Goal: Task Accomplishment & Management: Use online tool/utility

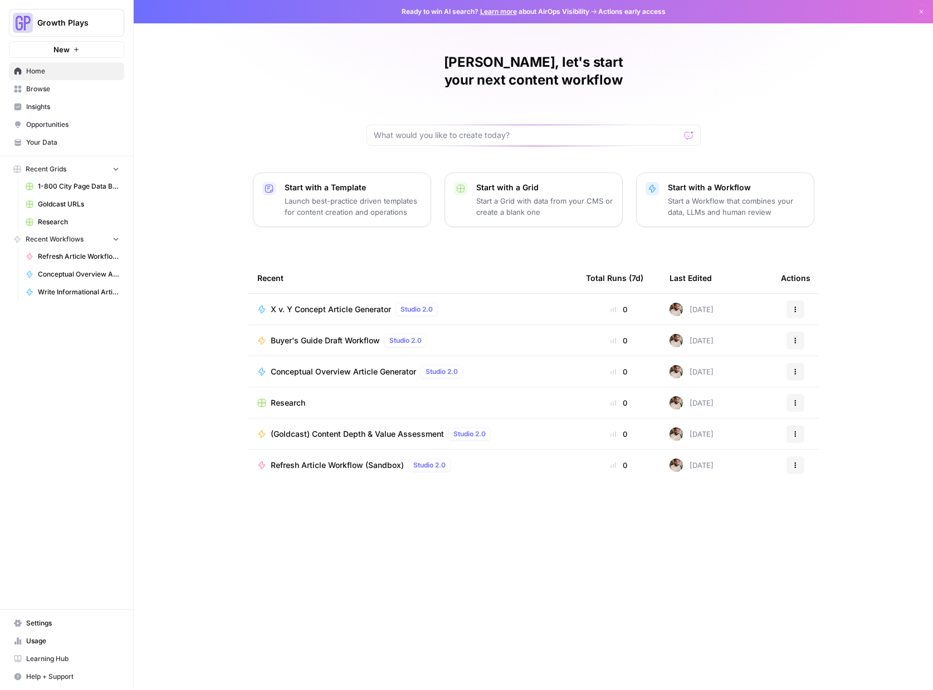
click at [369, 429] on span "(Goldcast) Content Depth & Value Assessment" at bounding box center [357, 434] width 173 height 11
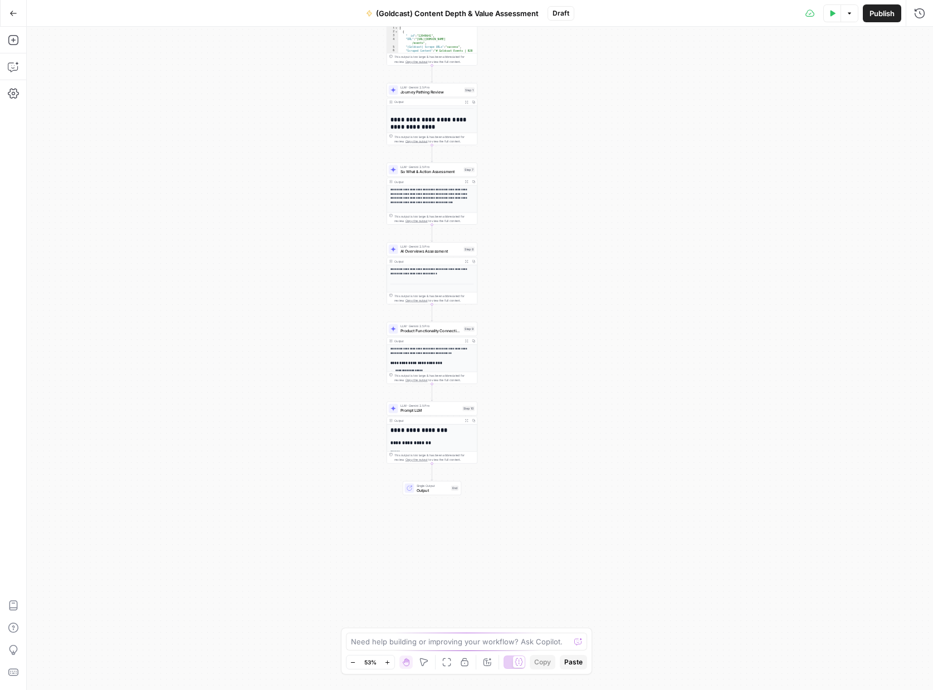
drag, startPoint x: 671, startPoint y: 325, endPoint x: 622, endPoint y: 160, distance: 171.2
click at [622, 160] on div "Workflow Input Settings Inputs Read from Grid Fetch Input URL from Grid Step 2 …" at bounding box center [480, 359] width 906 height 664
click at [431, 174] on span "So What & Action Assessment" at bounding box center [430, 172] width 61 height 6
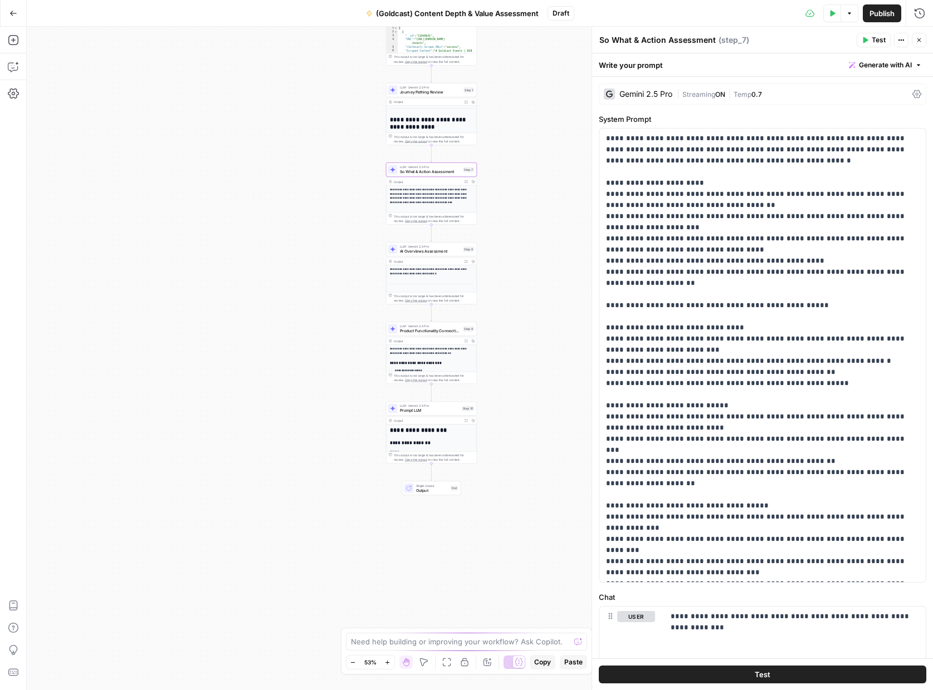
click at [465, 182] on icon "button" at bounding box center [465, 181] width 3 height 3
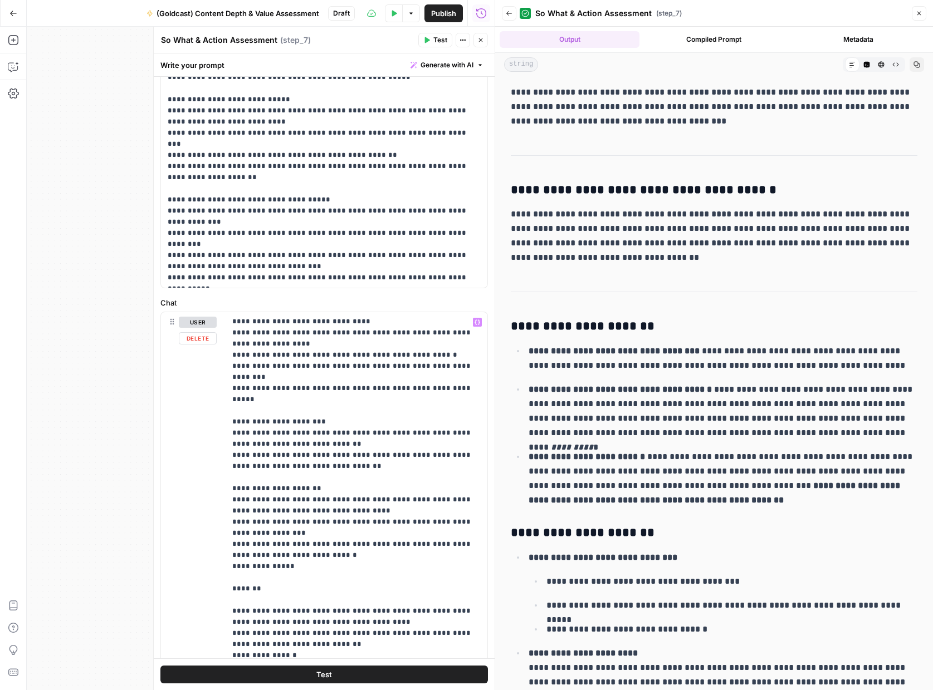
scroll to position [434, 0]
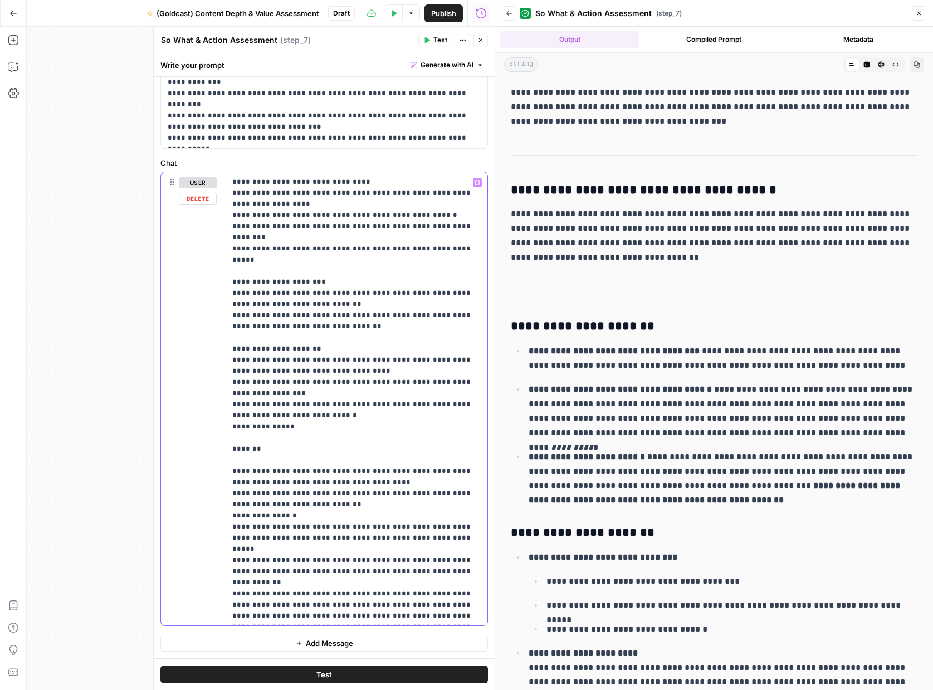
click at [460, 615] on p "**********" at bounding box center [356, 204] width 248 height 835
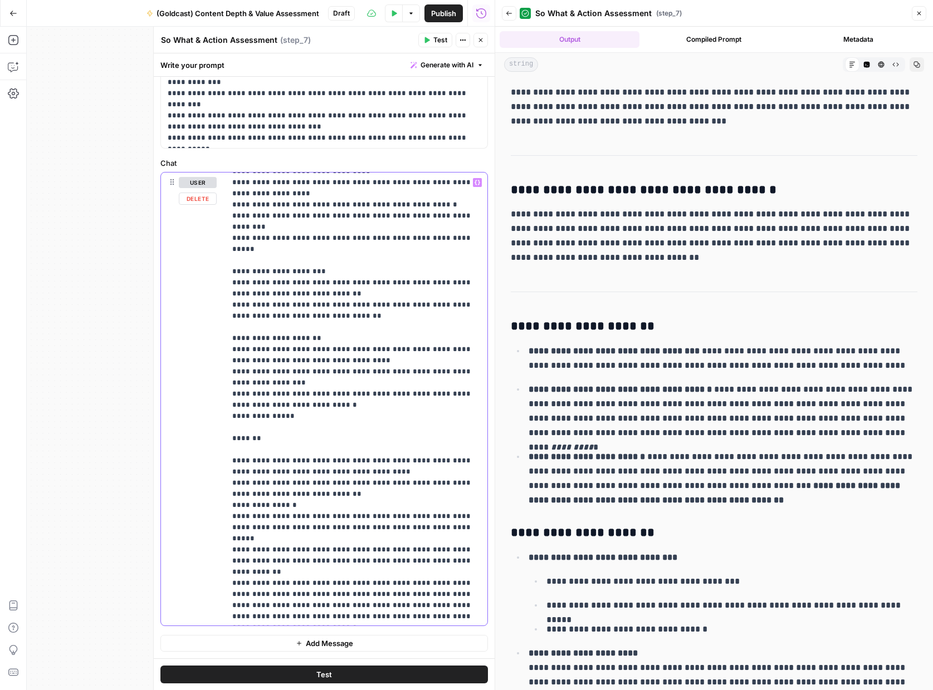
scroll to position [401, 0]
click at [430, 40] on button "Test" at bounding box center [435, 40] width 34 height 14
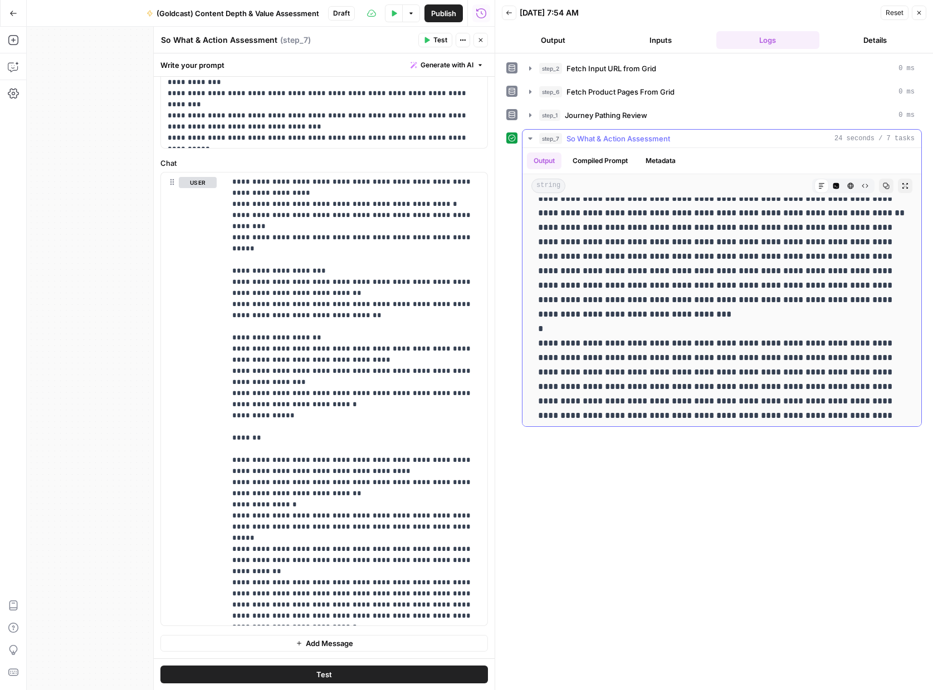
scroll to position [64, 0]
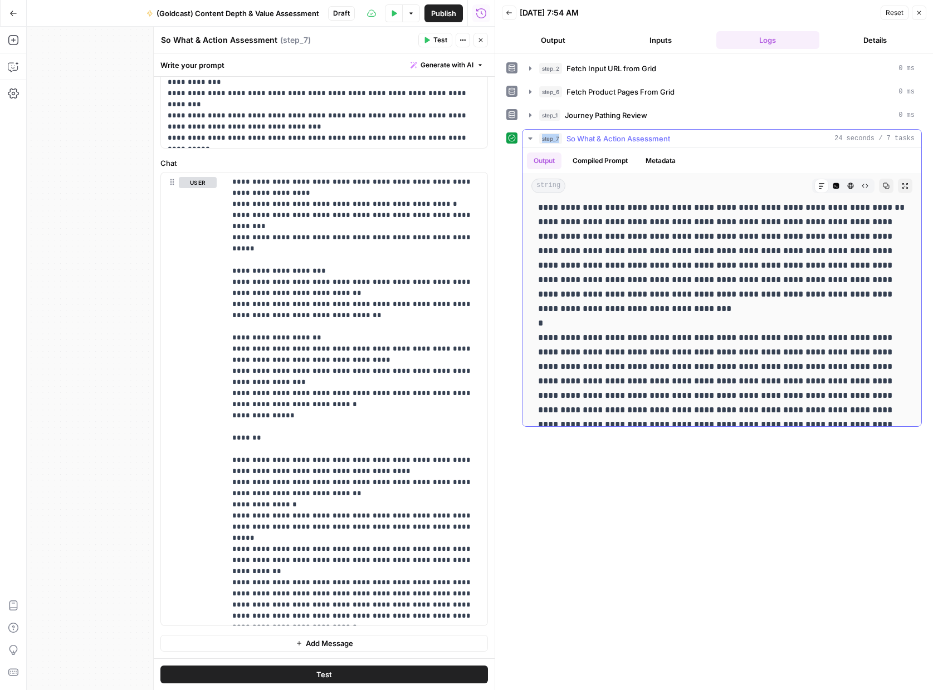
click at [541, 138] on span "step_7" at bounding box center [550, 138] width 23 height 11
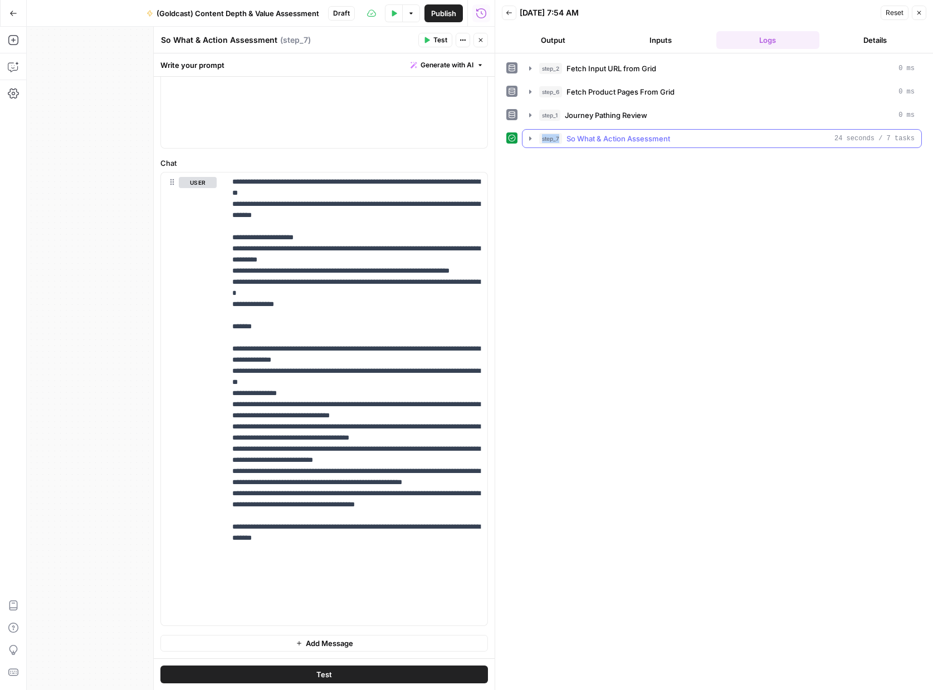
click at [539, 138] on span "step_7" at bounding box center [550, 138] width 23 height 11
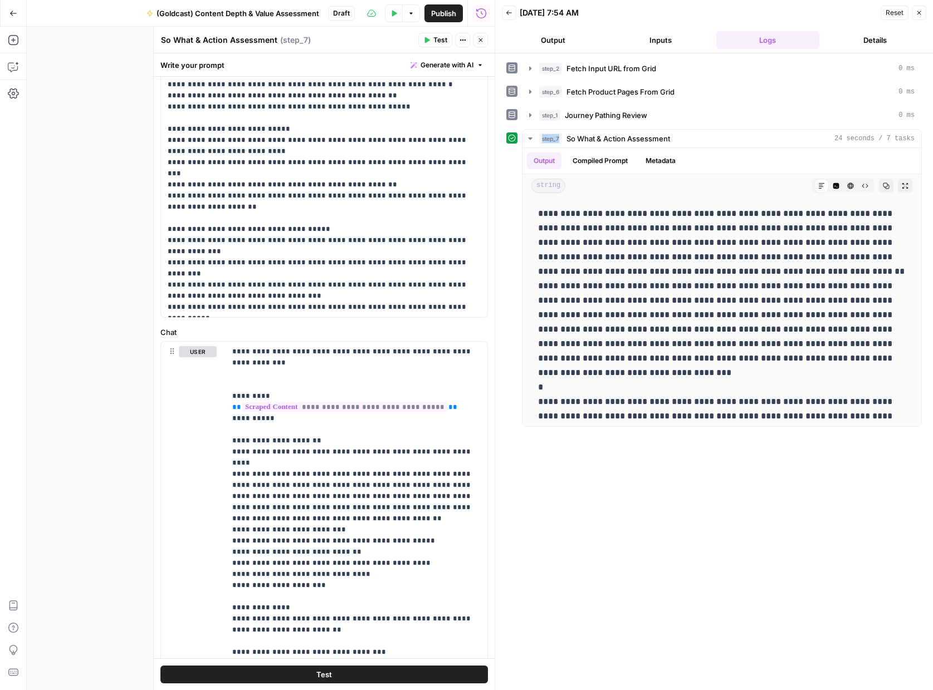
scroll to position [0, 0]
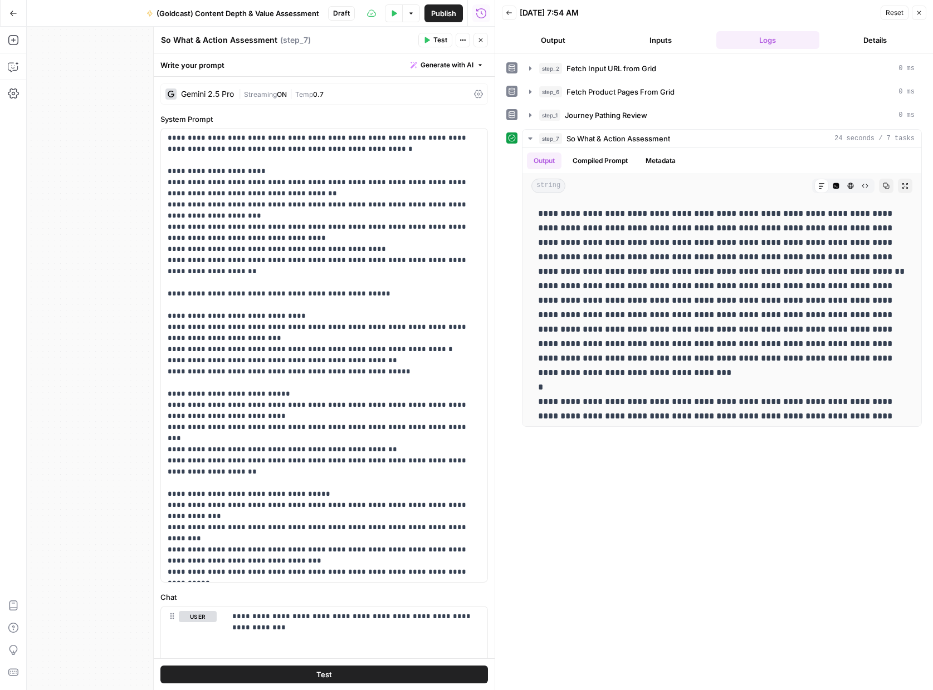
click at [206, 93] on div "Gemini 2.5 Pro" at bounding box center [207, 94] width 53 height 8
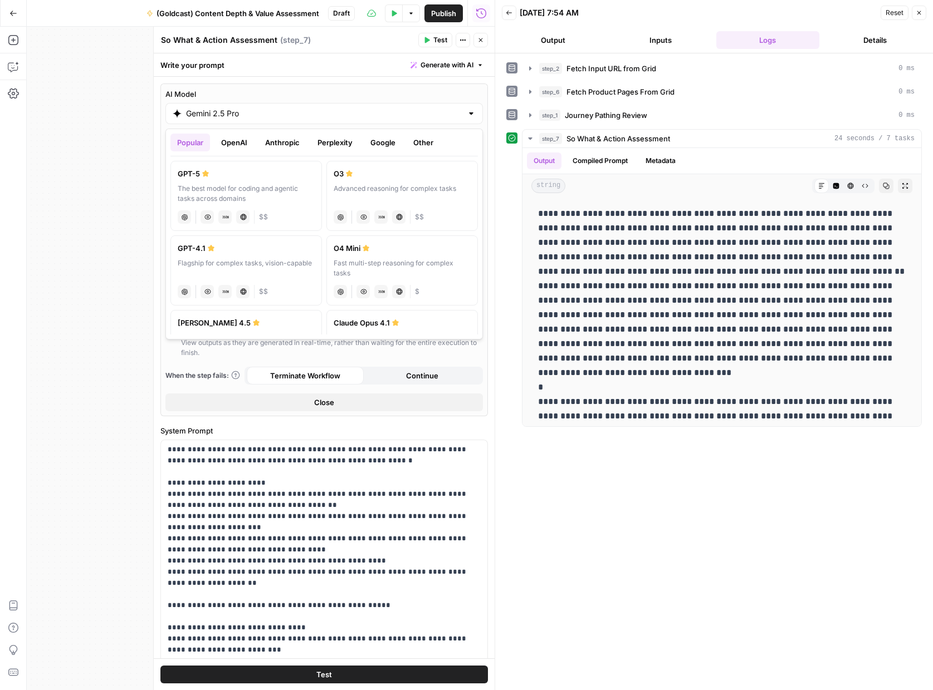
click at [222, 116] on input "Gemini 2.5 Pro" at bounding box center [324, 113] width 276 height 11
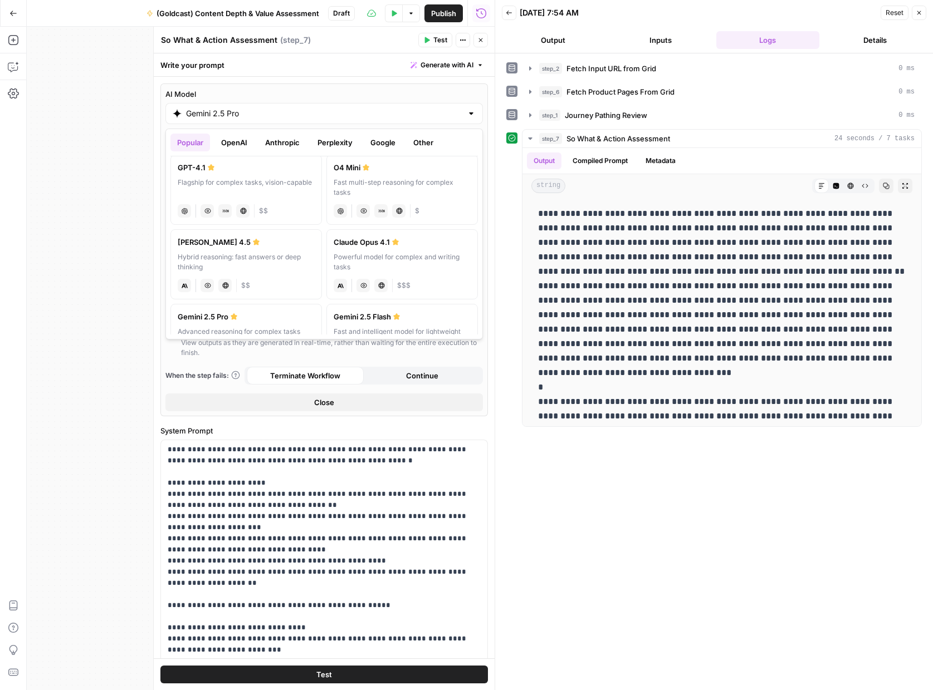
scroll to position [79, 0]
click at [254, 261] on div "Hybrid reasoning: fast answers or deep thinking" at bounding box center [246, 264] width 137 height 20
type input "[PERSON_NAME] 4.5"
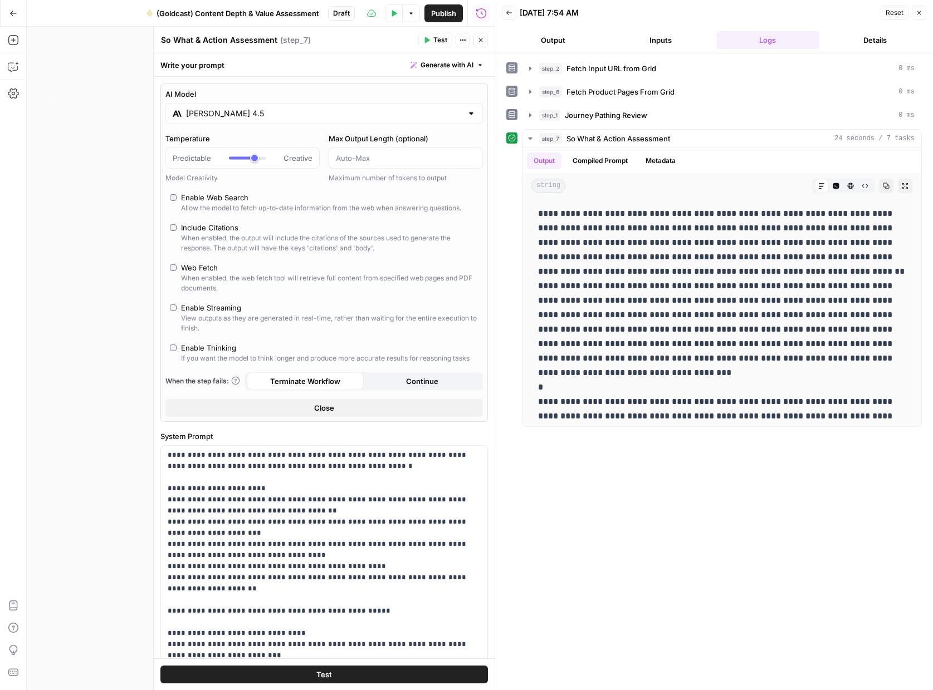
click at [178, 349] on label "Enable Thinking If you want the model to think longer and produce more accurate…" at bounding box center [324, 352] width 308 height 21
type input "*"
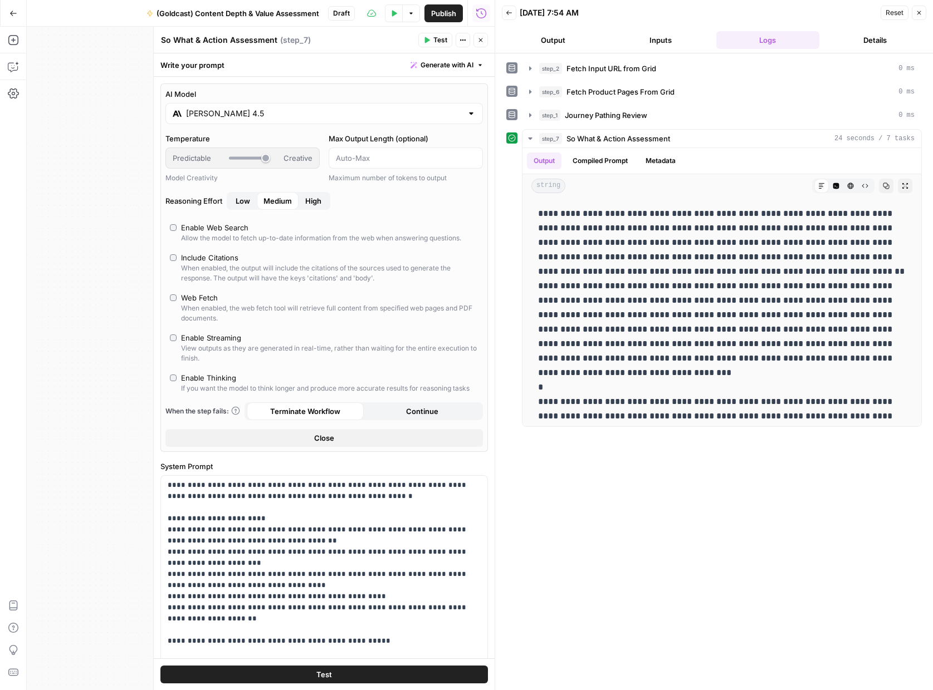
click at [314, 203] on span "High" at bounding box center [313, 200] width 16 height 11
click at [425, 40] on div "Publish P" at bounding box center [442, 37] width 36 height 11
click at [428, 43] on icon "button" at bounding box center [426, 40] width 7 height 7
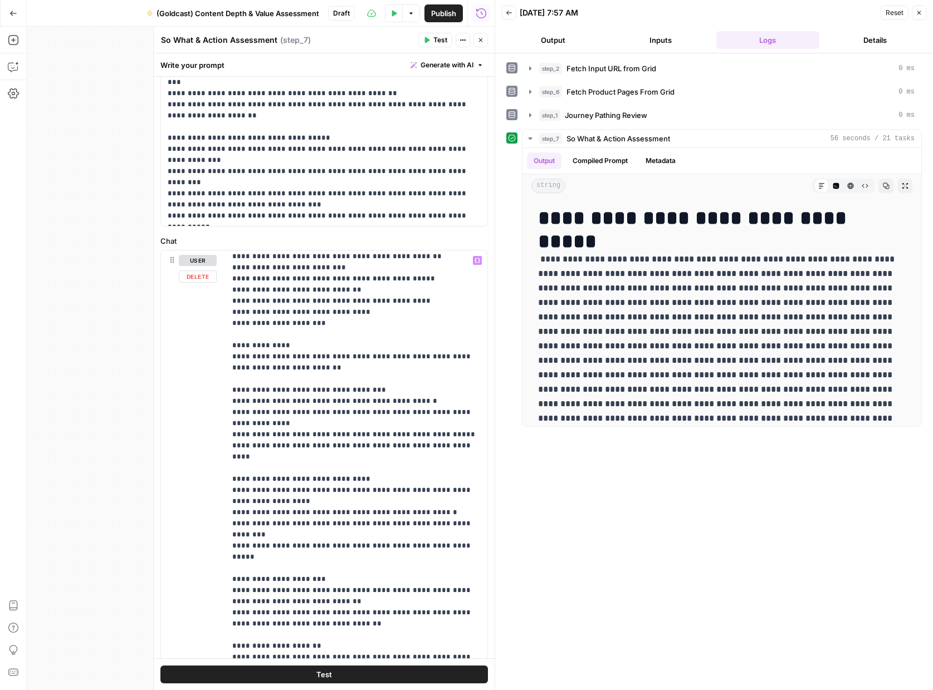
scroll to position [176, 0]
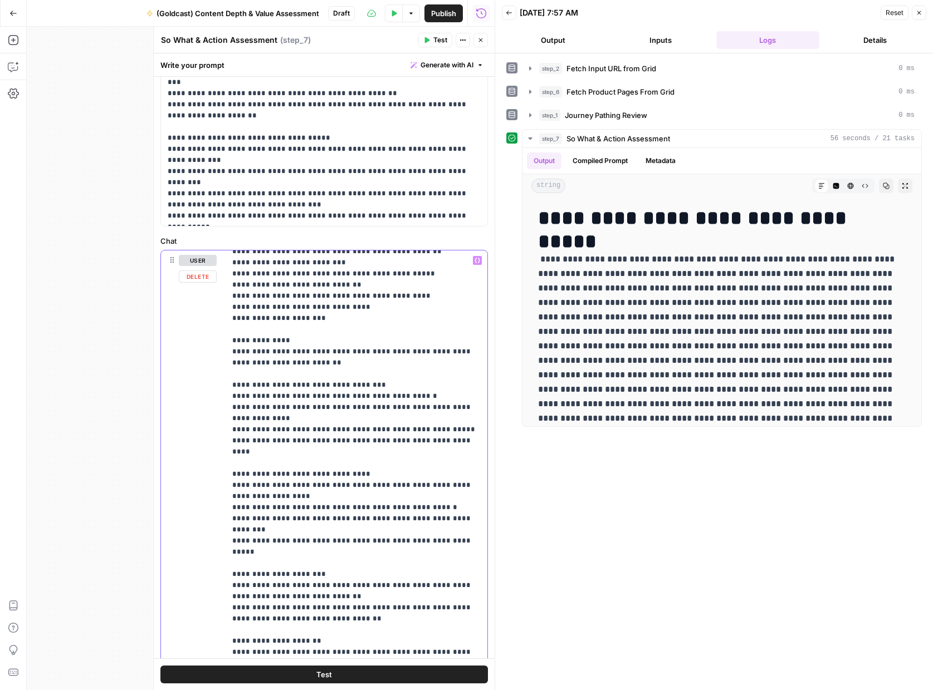
click at [333, 388] on p "**********" at bounding box center [356, 502] width 248 height 846
click at [581, 283] on p at bounding box center [721, 360] width 367 height 217
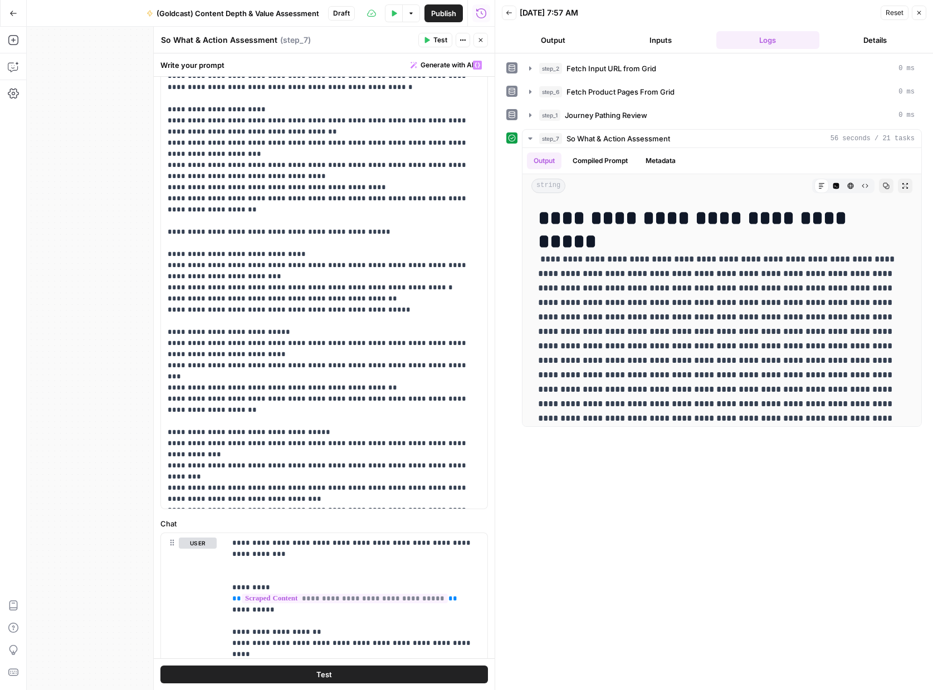
scroll to position [334, 0]
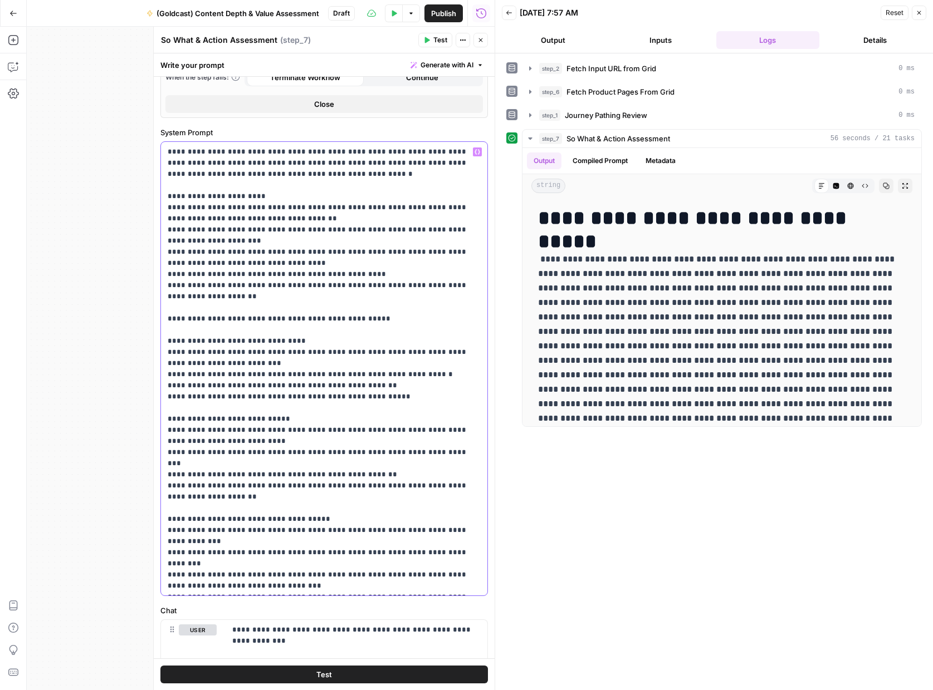
click at [259, 154] on p "**********" at bounding box center [324, 374] width 313 height 457
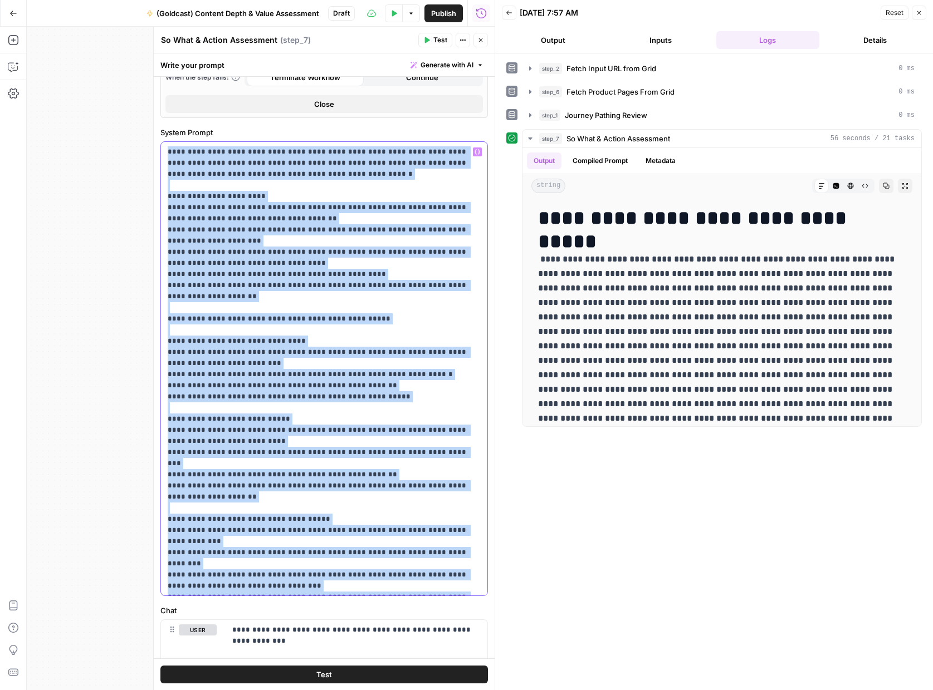
click at [259, 154] on p "**********" at bounding box center [324, 374] width 313 height 457
click at [264, 158] on p "**********" at bounding box center [324, 374] width 313 height 457
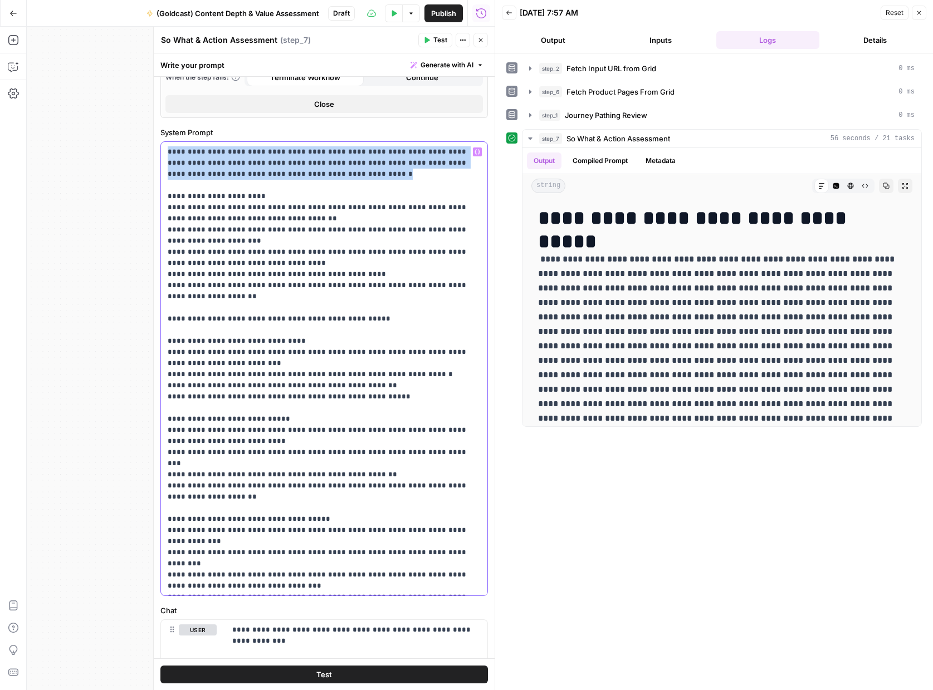
drag, startPoint x: 301, startPoint y: 175, endPoint x: 183, endPoint y: 156, distance: 120.1
click at [158, 146] on div "**********" at bounding box center [323, 359] width 341 height 664
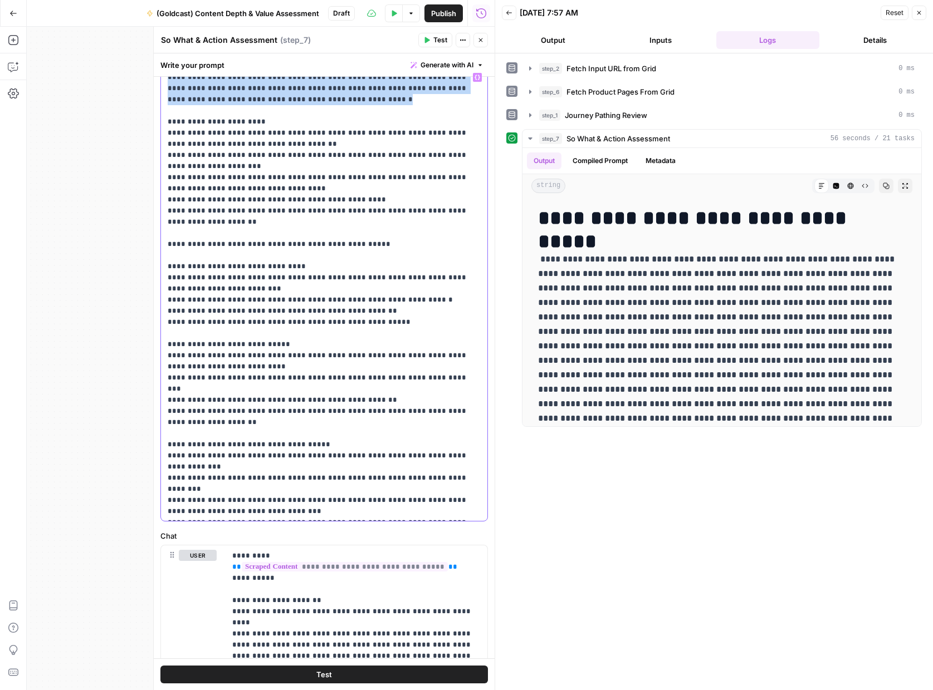
scroll to position [385, 0]
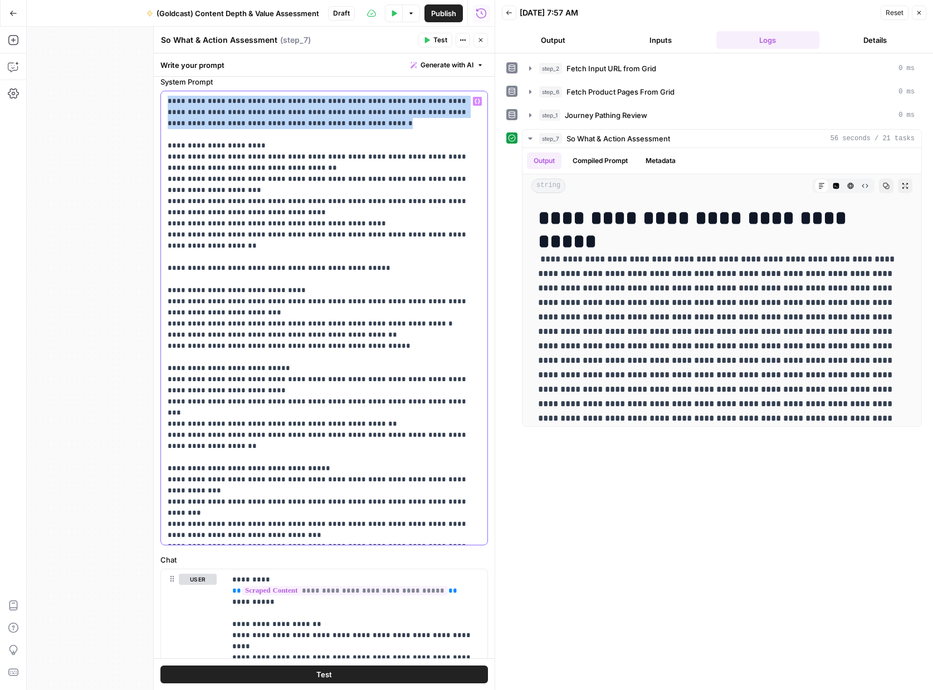
click at [223, 226] on p "**********" at bounding box center [324, 324] width 313 height 457
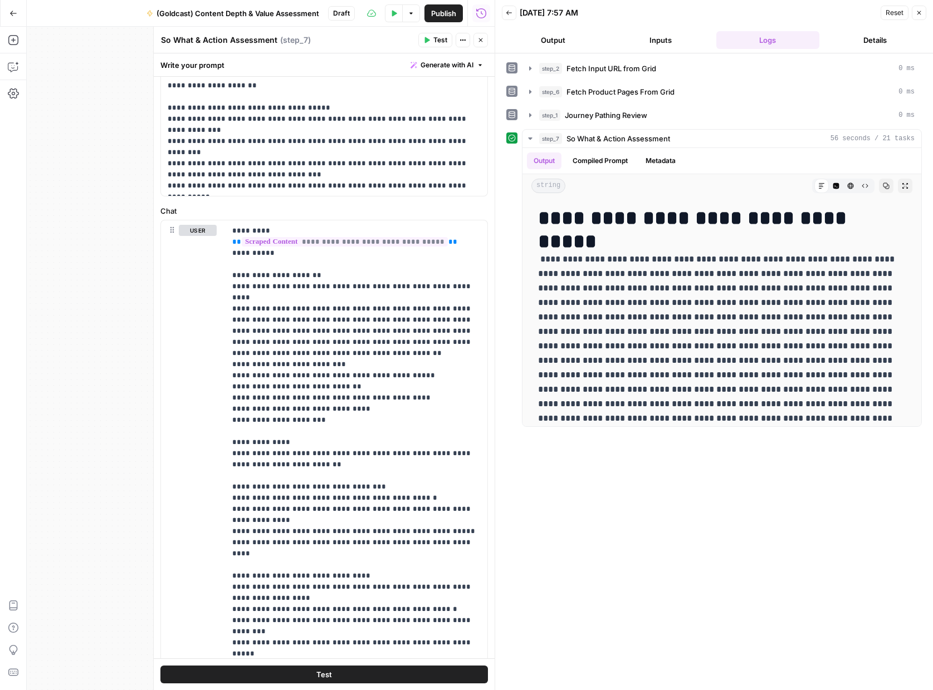
scroll to position [719, 0]
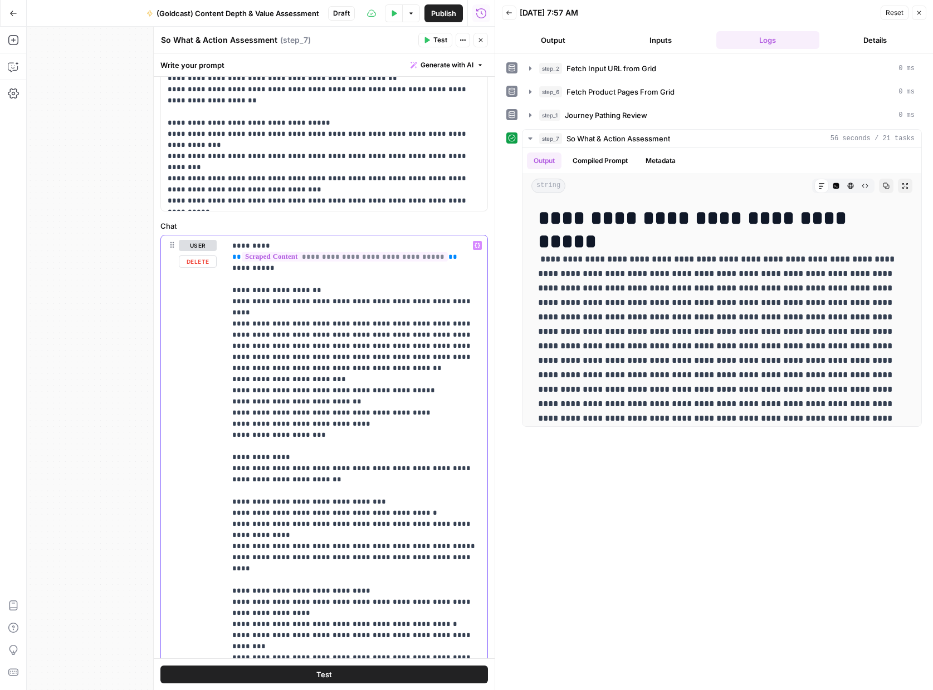
drag, startPoint x: 249, startPoint y: 491, endPoint x: 430, endPoint y: 486, distance: 181.0
click at [430, 486] on div "**********" at bounding box center [356, 463] width 262 height 454
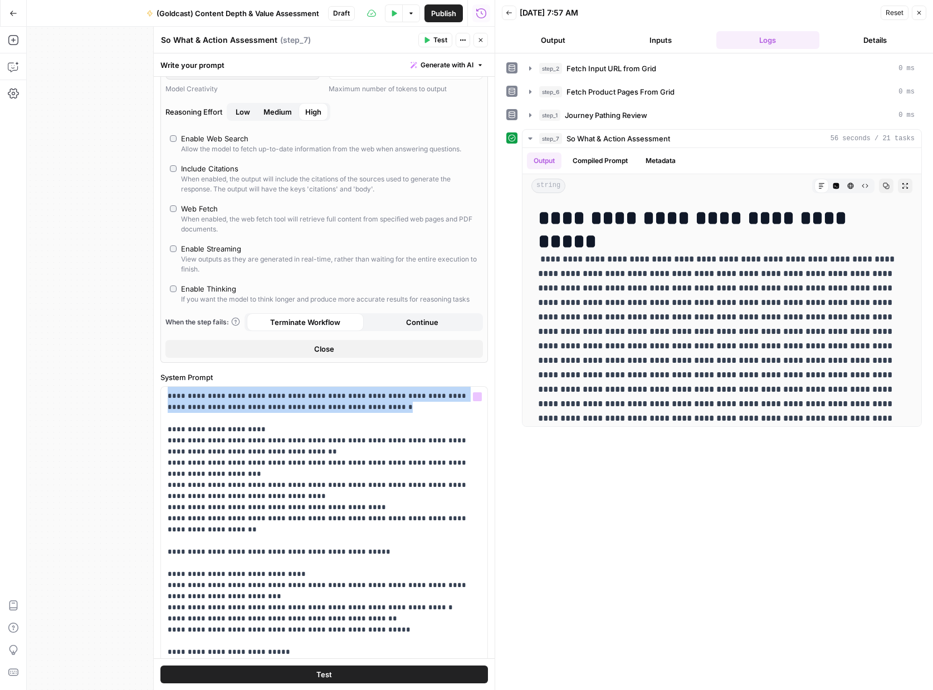
scroll to position [0, 0]
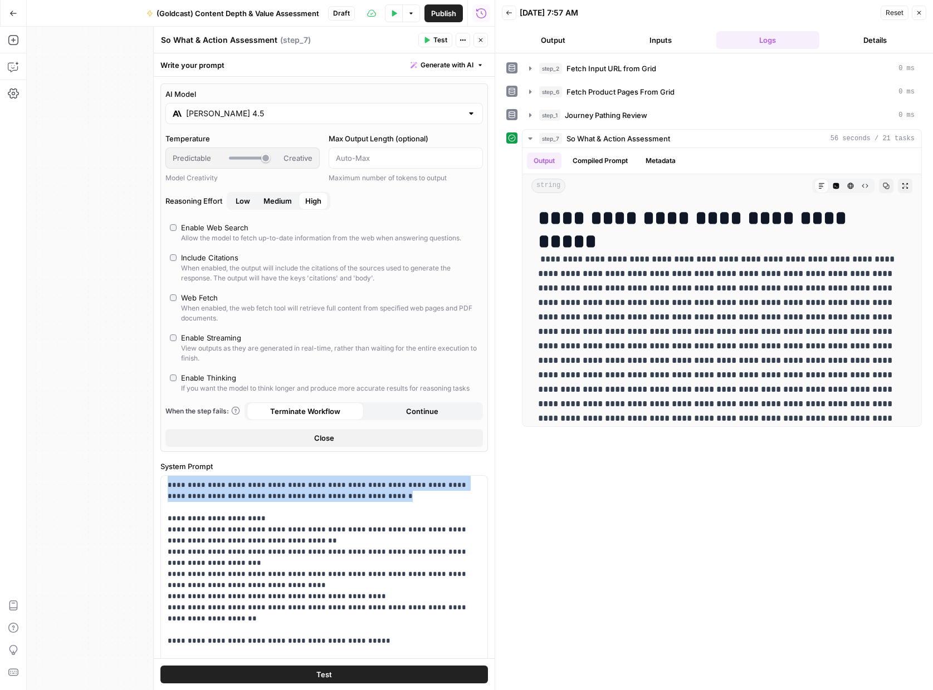
click at [221, 124] on div "[PERSON_NAME] 4.5" at bounding box center [323, 113] width 317 height 21
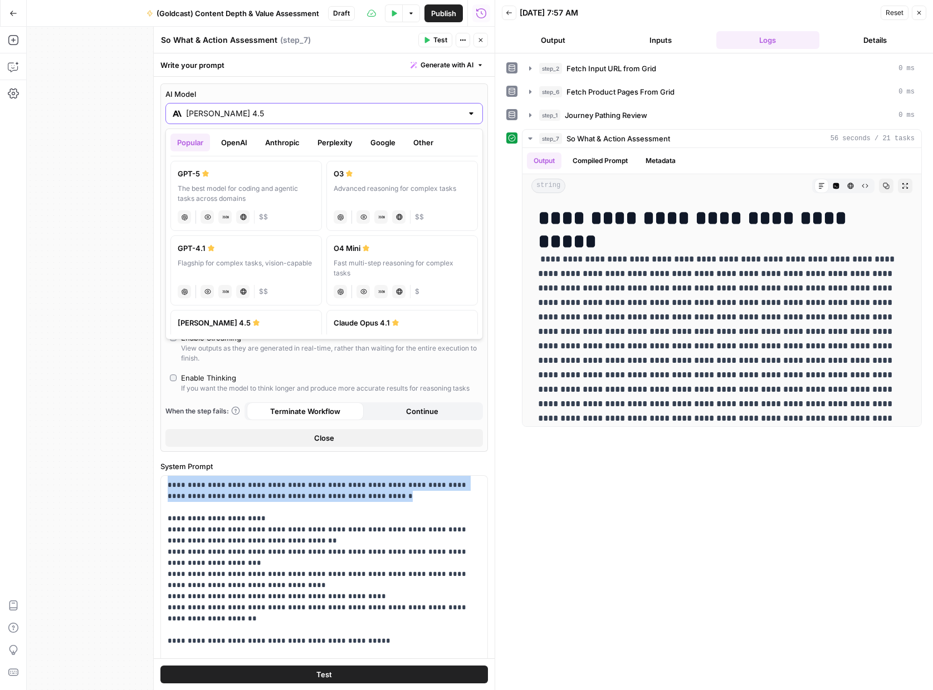
scroll to position [189, 0]
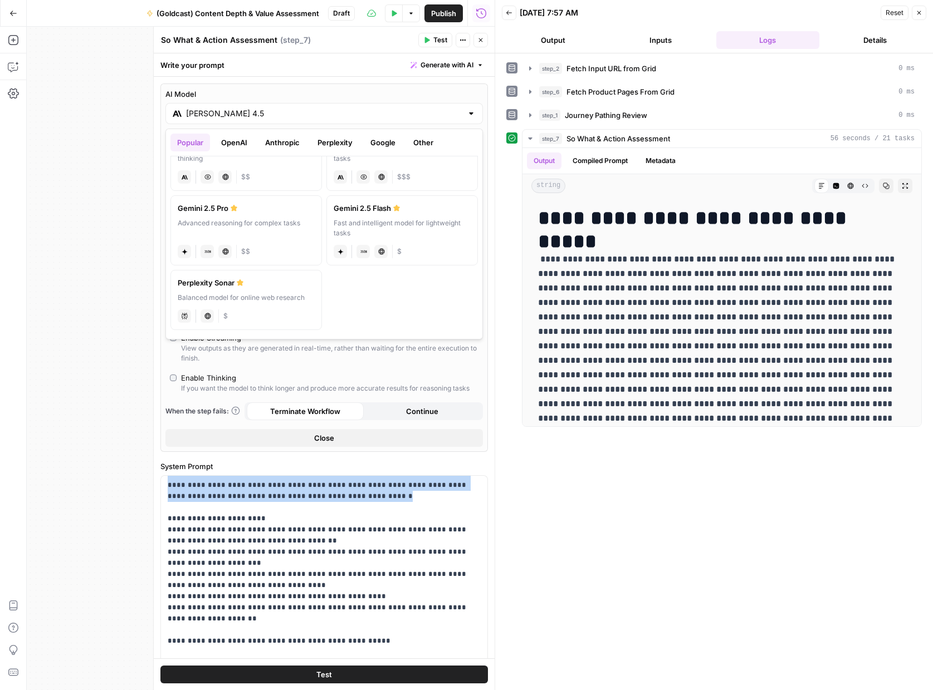
click at [266, 231] on div "Advanced reasoning for complex tasks" at bounding box center [246, 228] width 137 height 20
type input "Gemini 2.5 Pro"
type input "***"
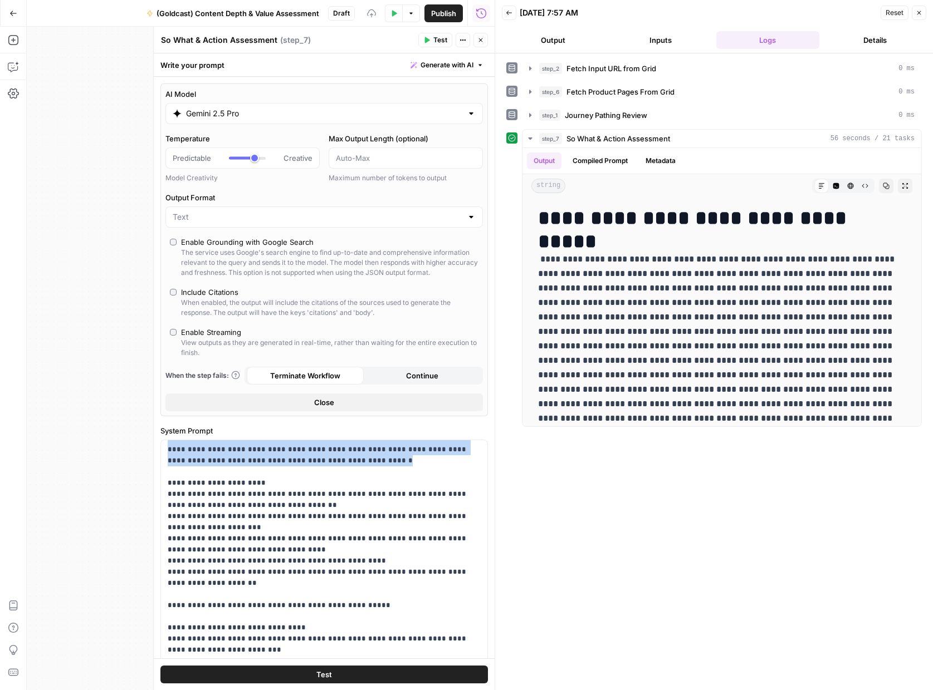
click at [429, 41] on icon "button" at bounding box center [426, 40] width 7 height 7
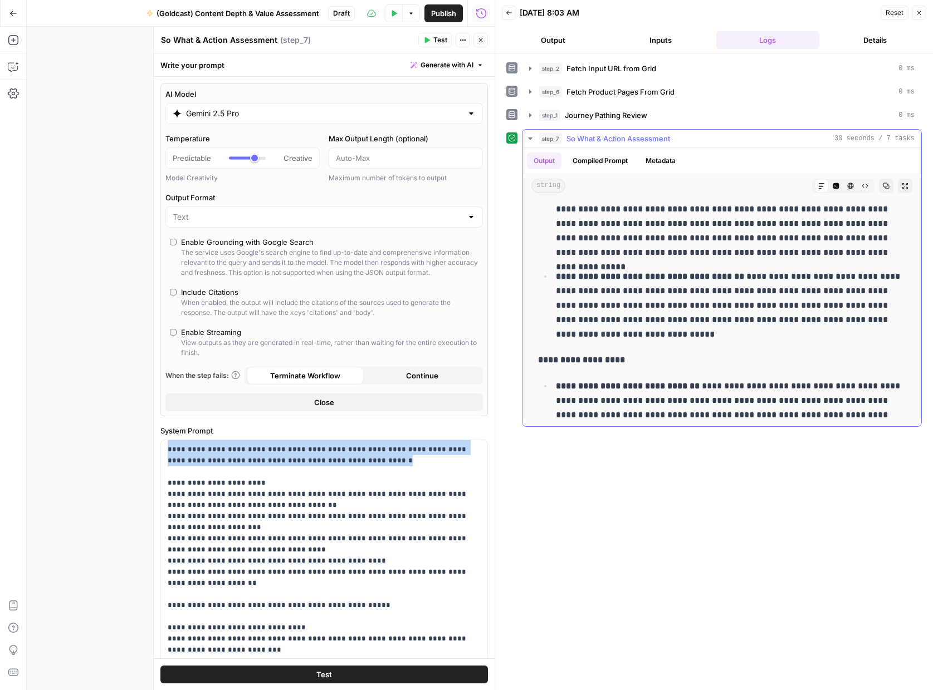
scroll to position [1292, 0]
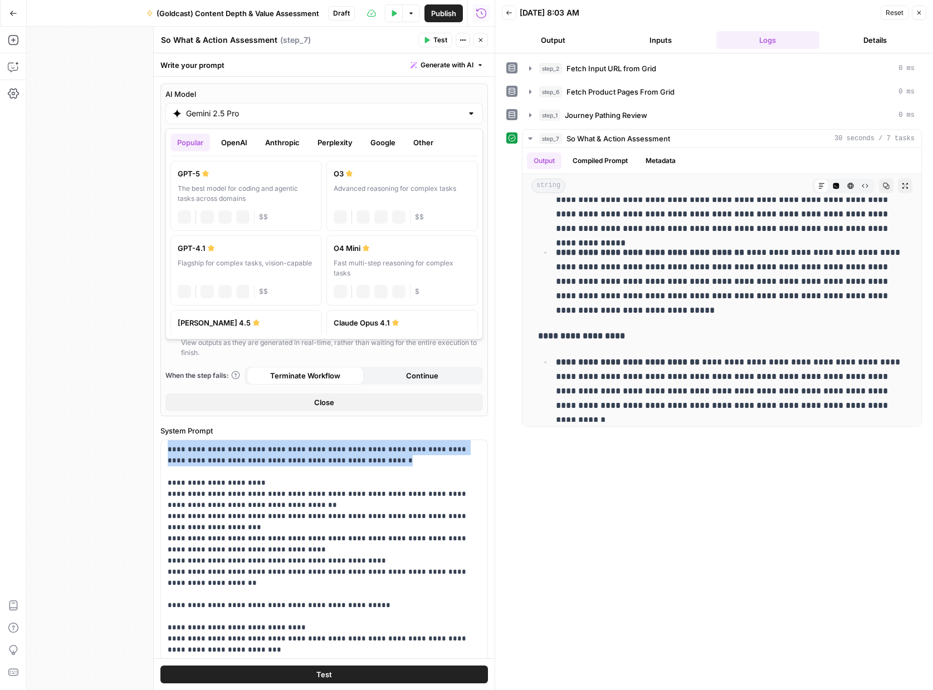
click at [306, 118] on input "Gemini 2.5 Pro" at bounding box center [324, 113] width 276 height 11
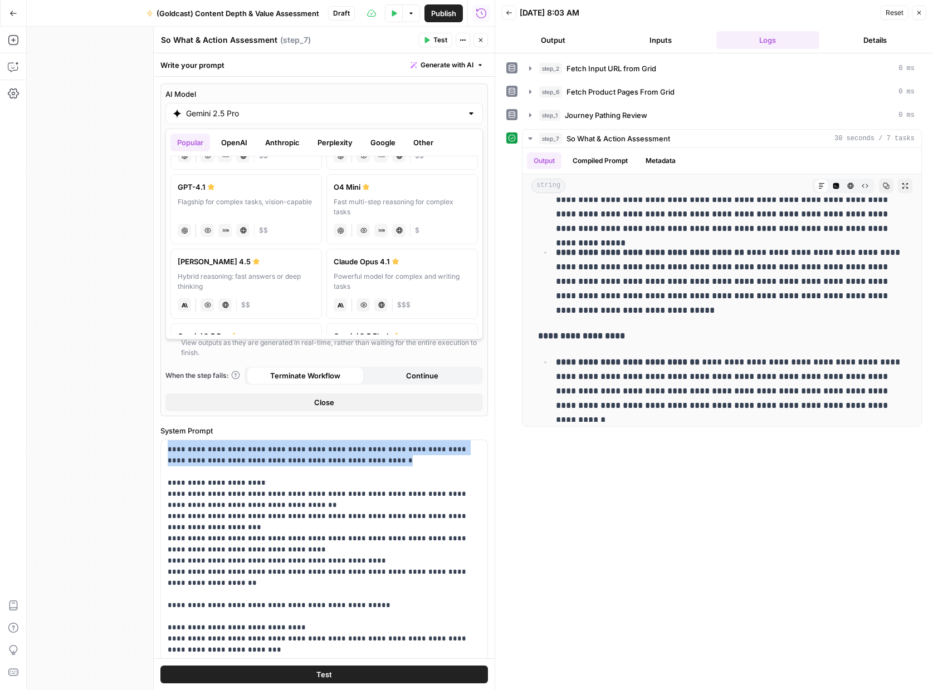
scroll to position [105, 0]
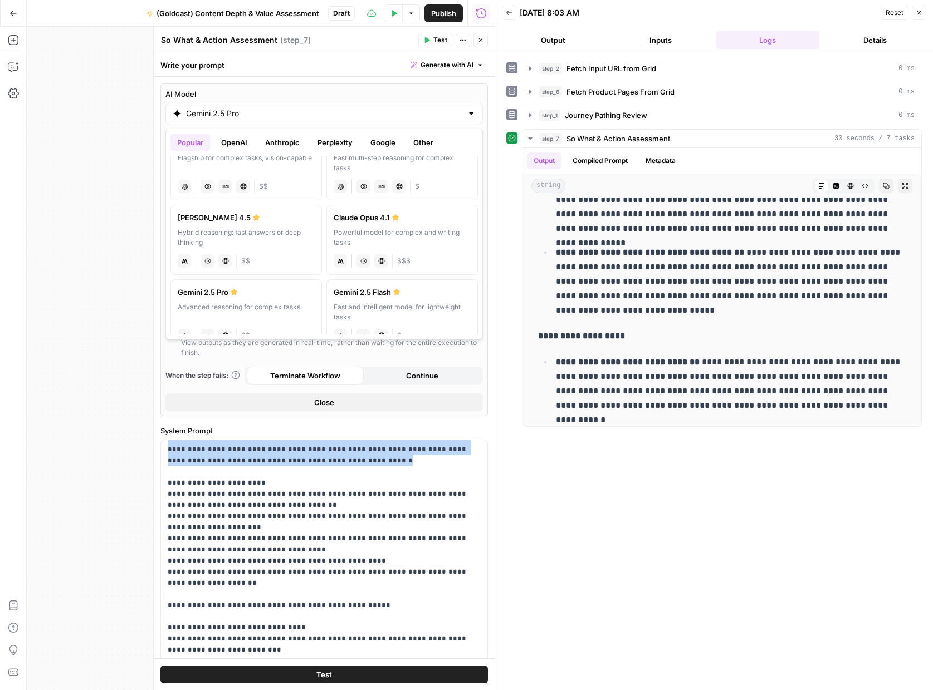
click at [276, 231] on div "Hybrid reasoning: fast answers or deep thinking" at bounding box center [246, 238] width 137 height 20
type input "[PERSON_NAME] 4.5"
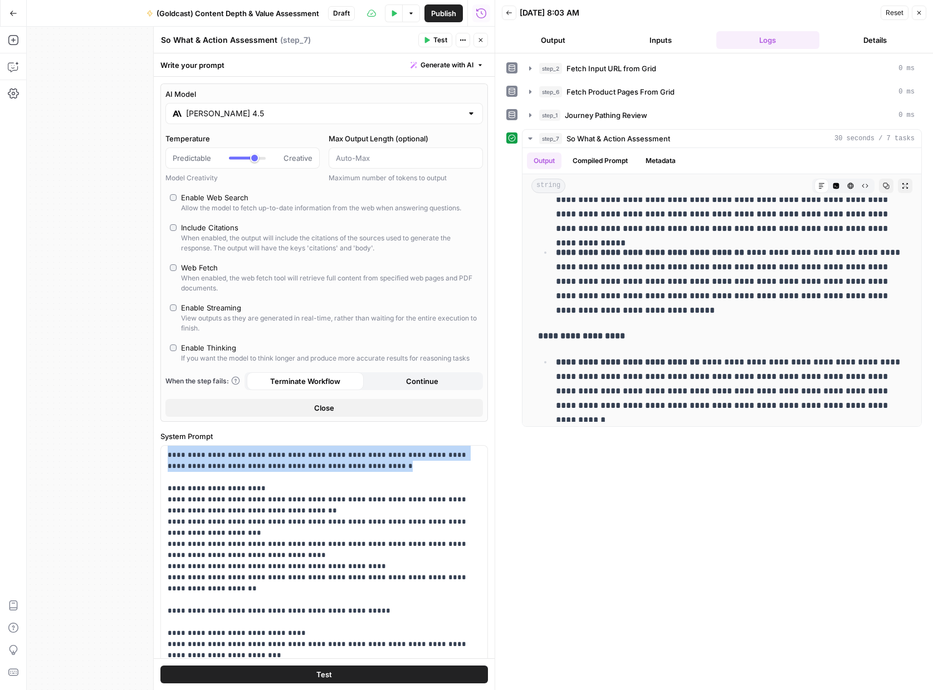
click at [426, 43] on button "Test" at bounding box center [435, 40] width 34 height 14
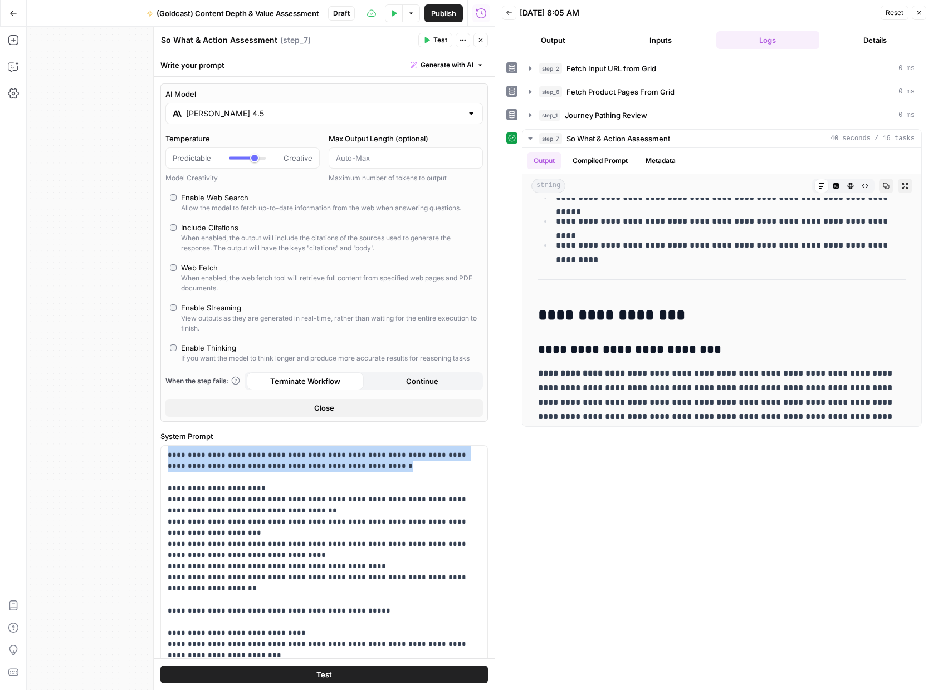
scroll to position [694, 0]
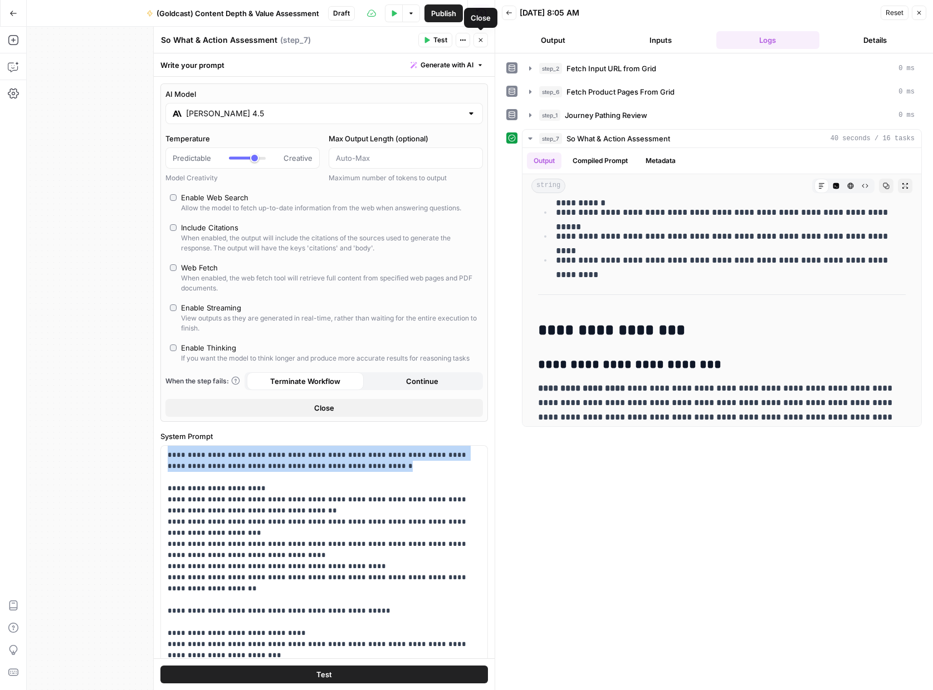
click at [478, 41] on icon "button" at bounding box center [480, 40] width 7 height 7
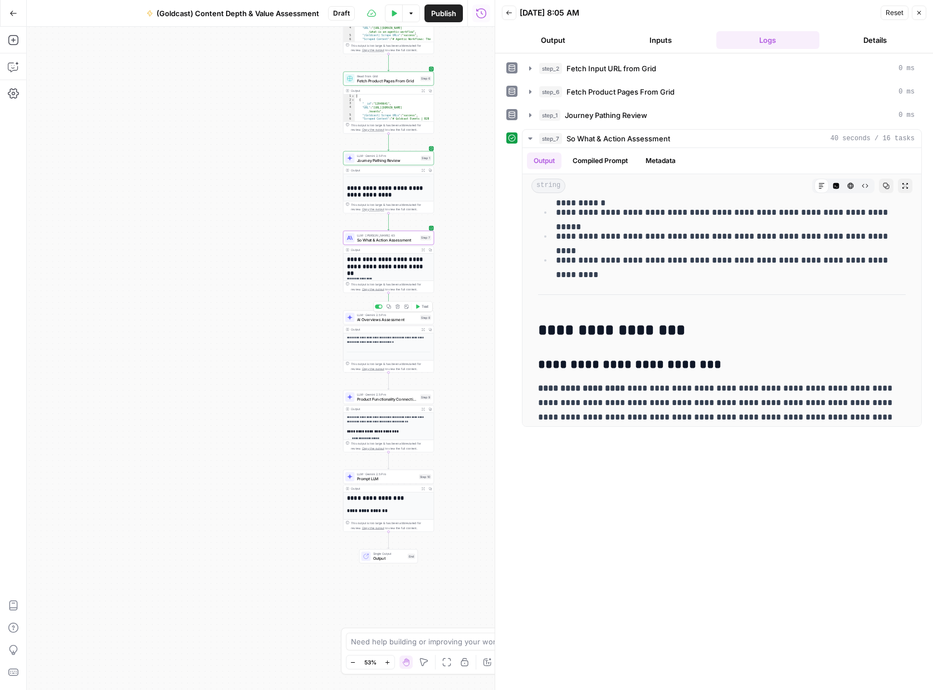
click at [371, 321] on span "AI Overviews Assessment" at bounding box center [387, 320] width 61 height 6
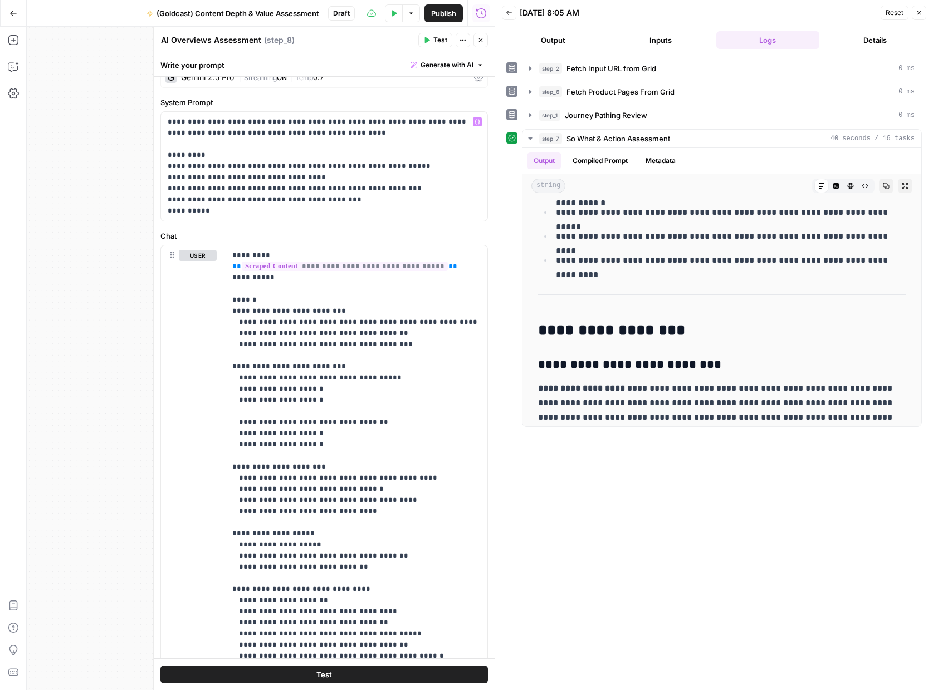
scroll to position [0, 0]
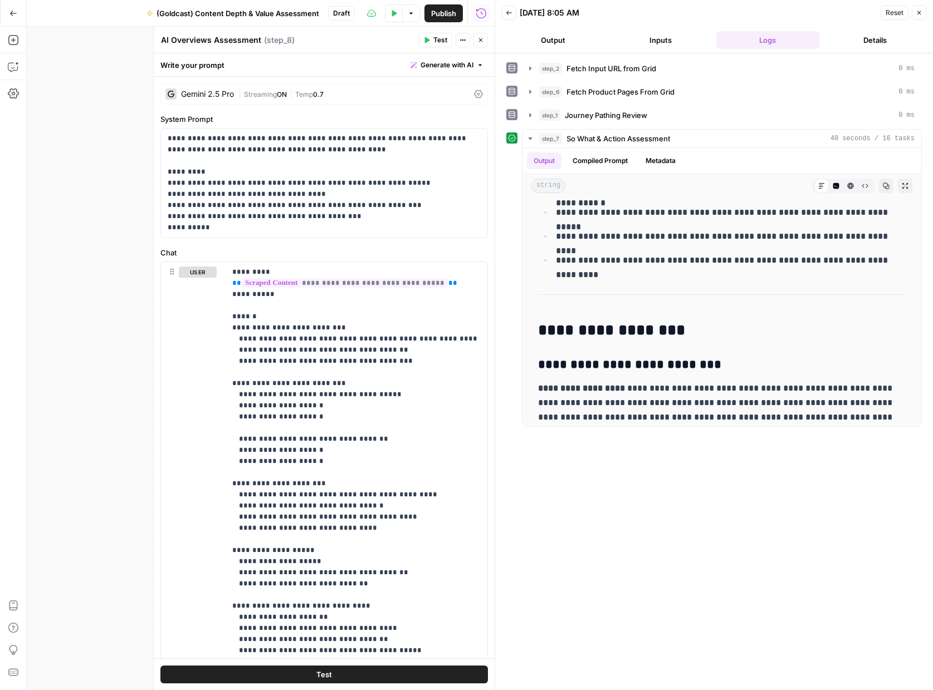
click at [234, 94] on div "Gemini 2.5 Pro" at bounding box center [207, 94] width 53 height 8
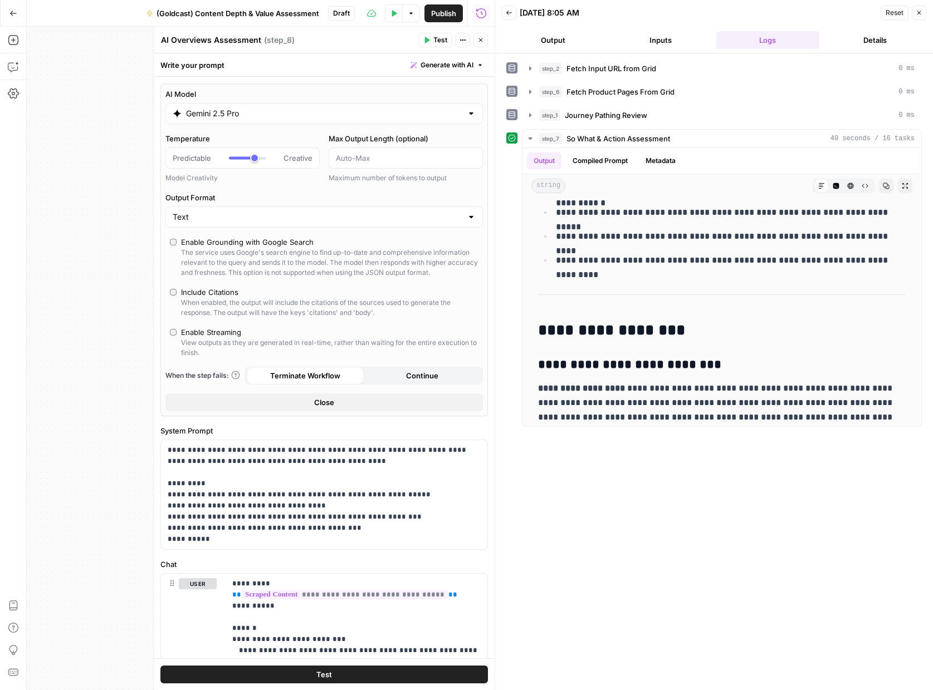
click at [209, 121] on div "Gemini 2.5 Pro" at bounding box center [323, 113] width 317 height 21
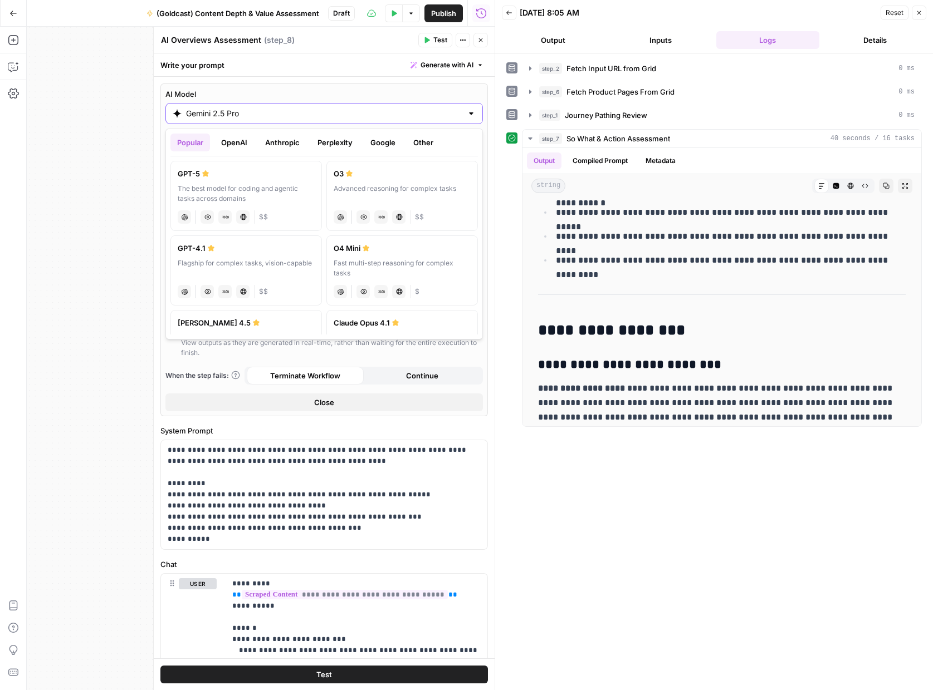
scroll to position [70, 0]
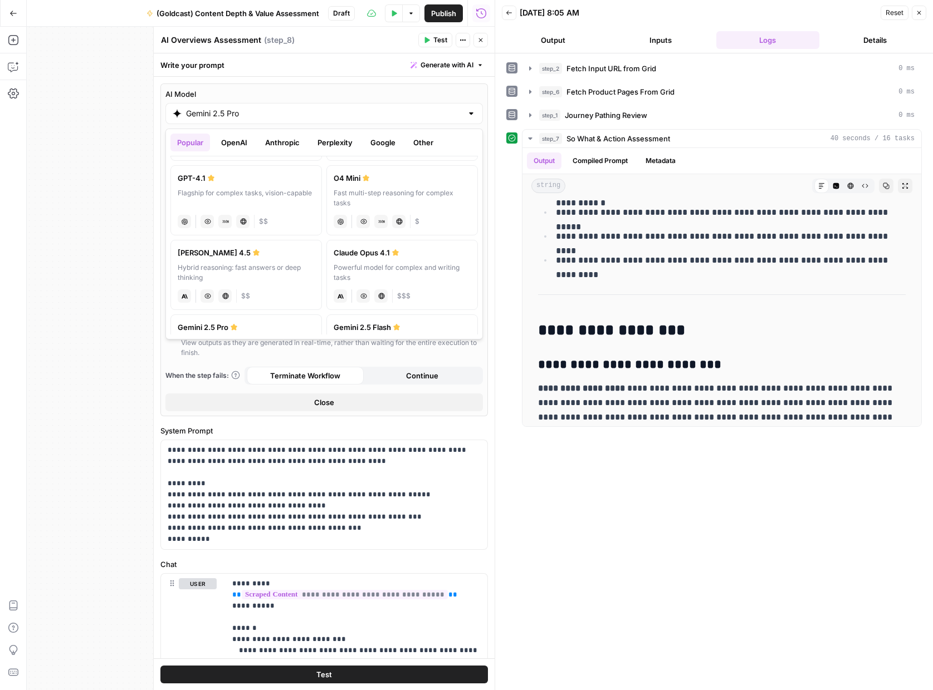
click at [237, 269] on div "Hybrid reasoning: fast answers or deep thinking" at bounding box center [246, 273] width 137 height 20
type input "[PERSON_NAME] 4.5"
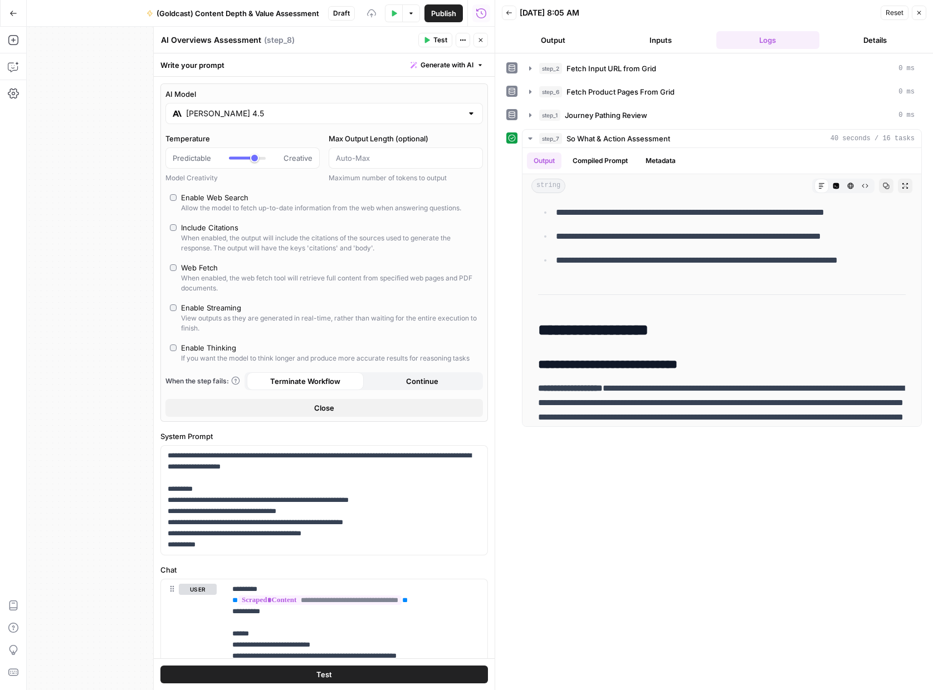
click at [435, 41] on span "Test" at bounding box center [440, 40] width 14 height 10
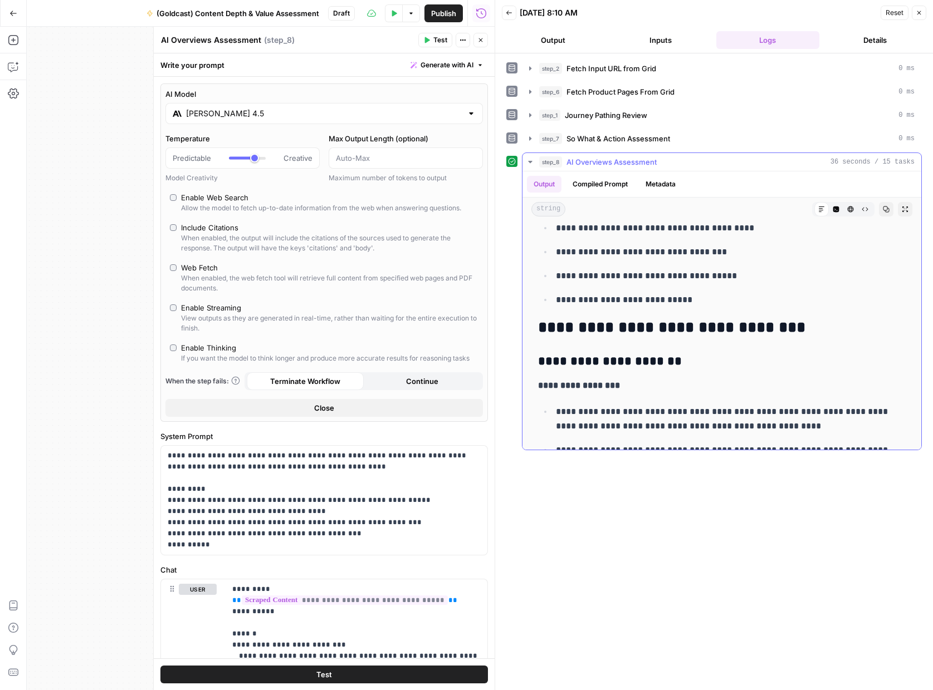
scroll to position [1062, 0]
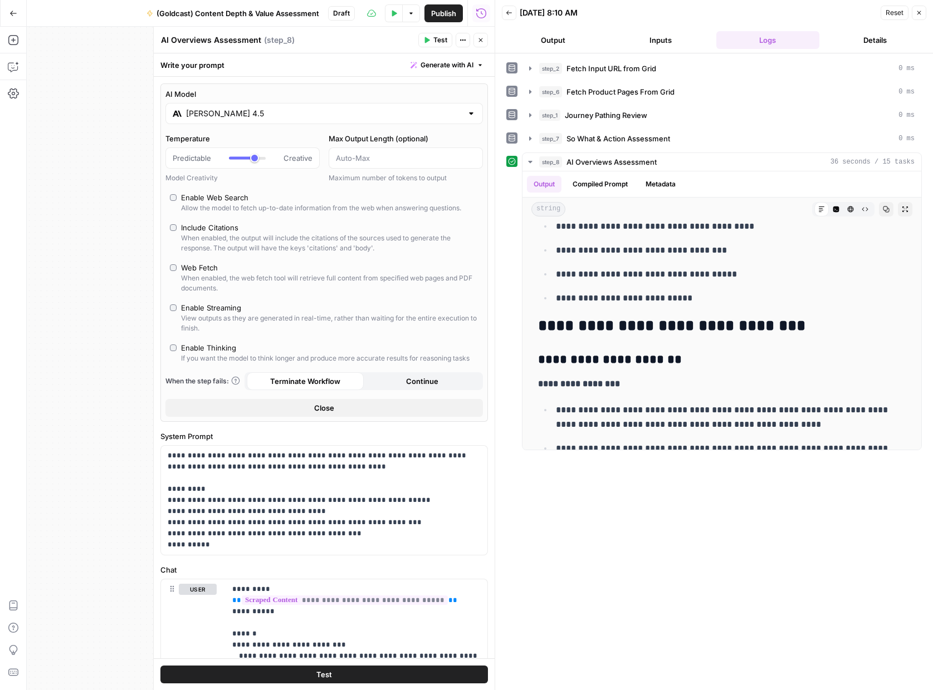
click at [673, 42] on button "Inputs" at bounding box center [660, 40] width 103 height 18
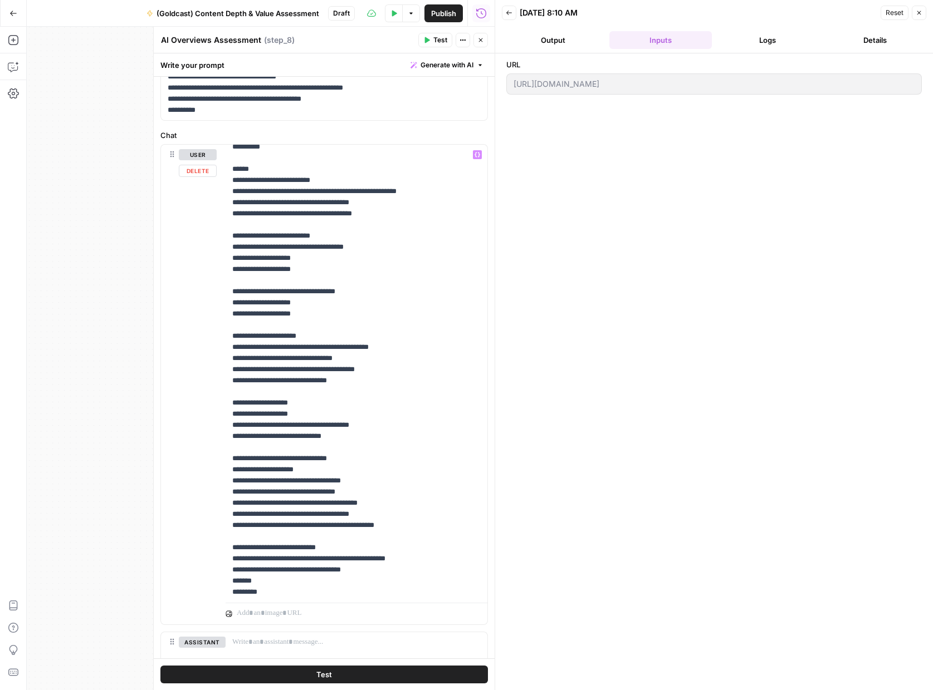
scroll to position [34, 0]
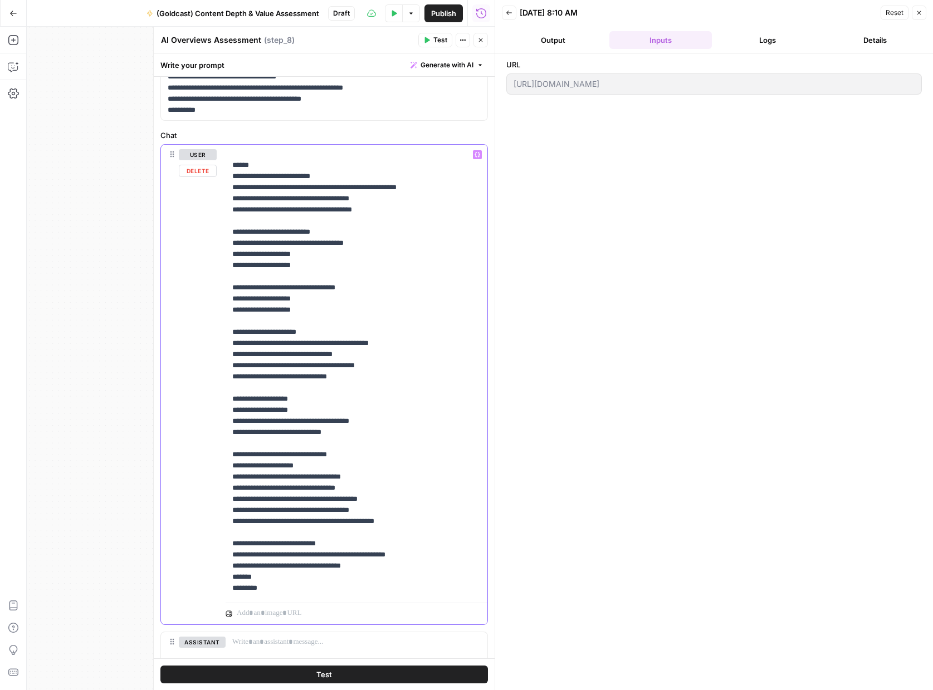
click at [362, 429] on p "**********" at bounding box center [356, 354] width 248 height 479
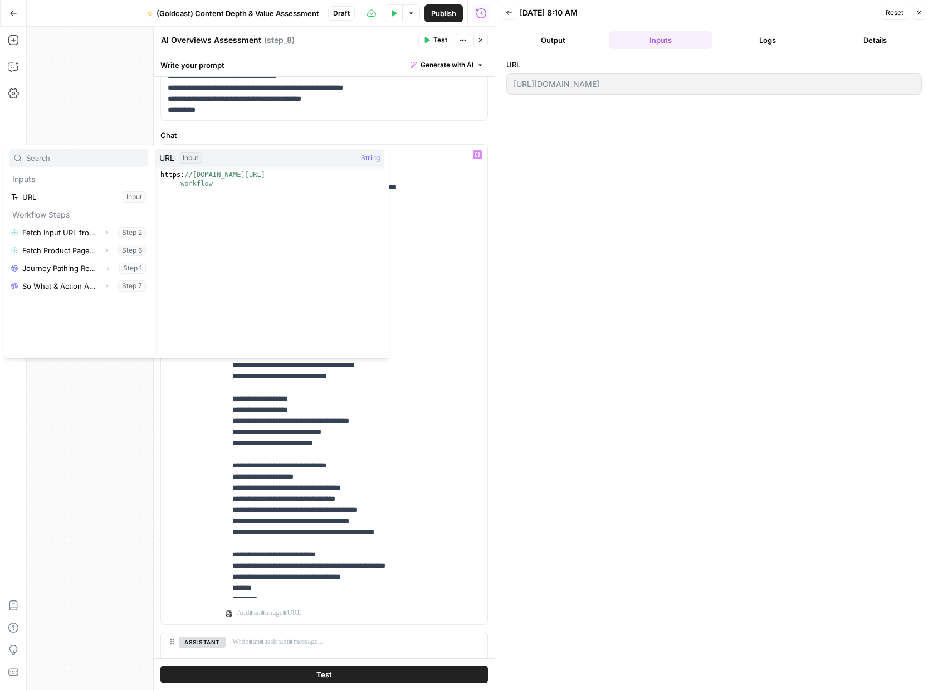
type input "d"
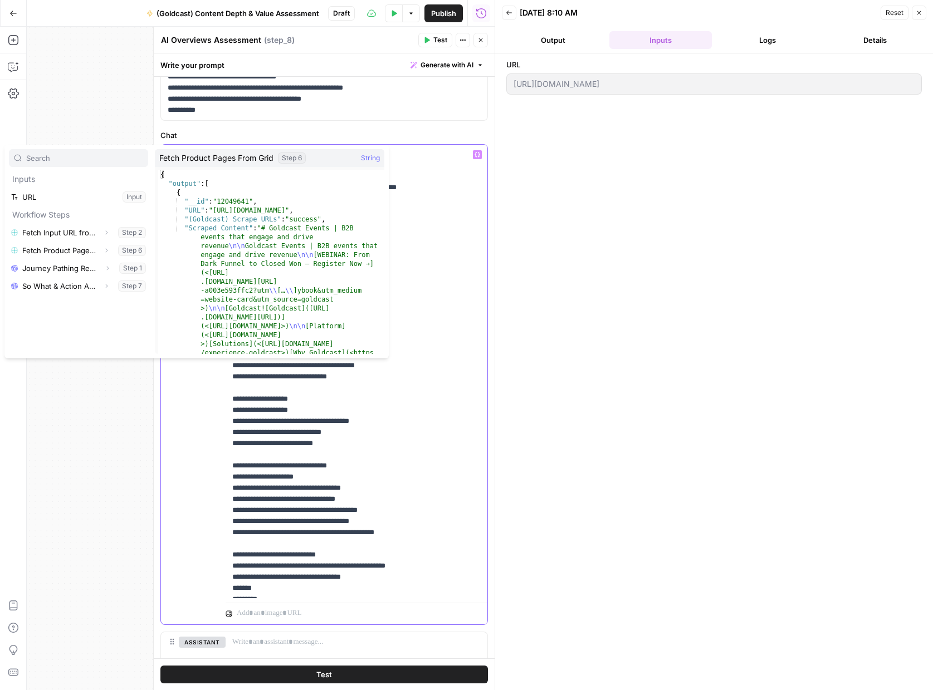
click at [364, 447] on p "**********" at bounding box center [356, 360] width 248 height 490
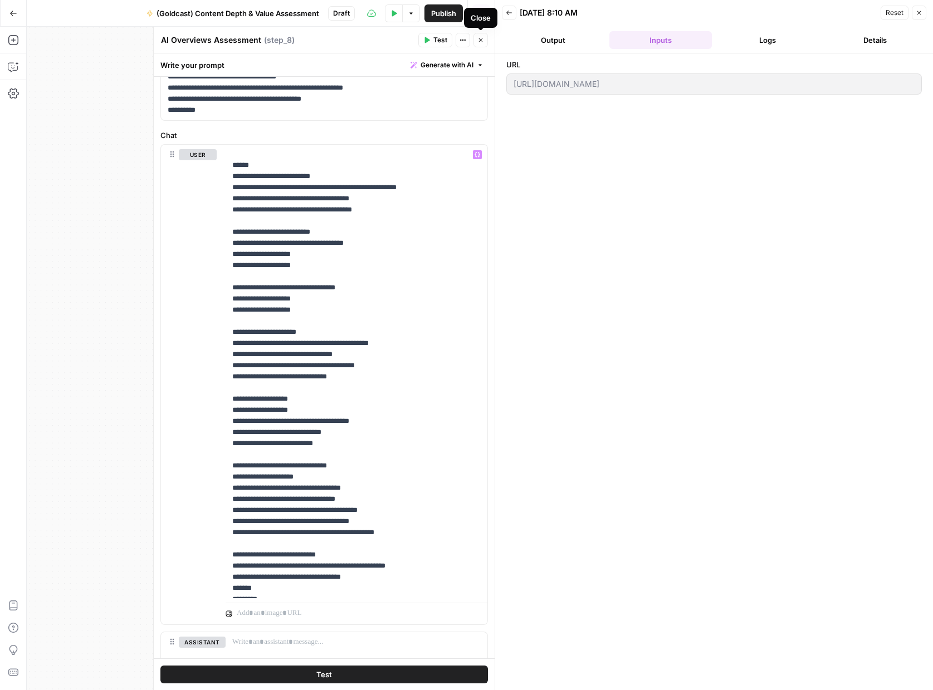
click at [481, 42] on icon "button" at bounding box center [480, 40] width 7 height 7
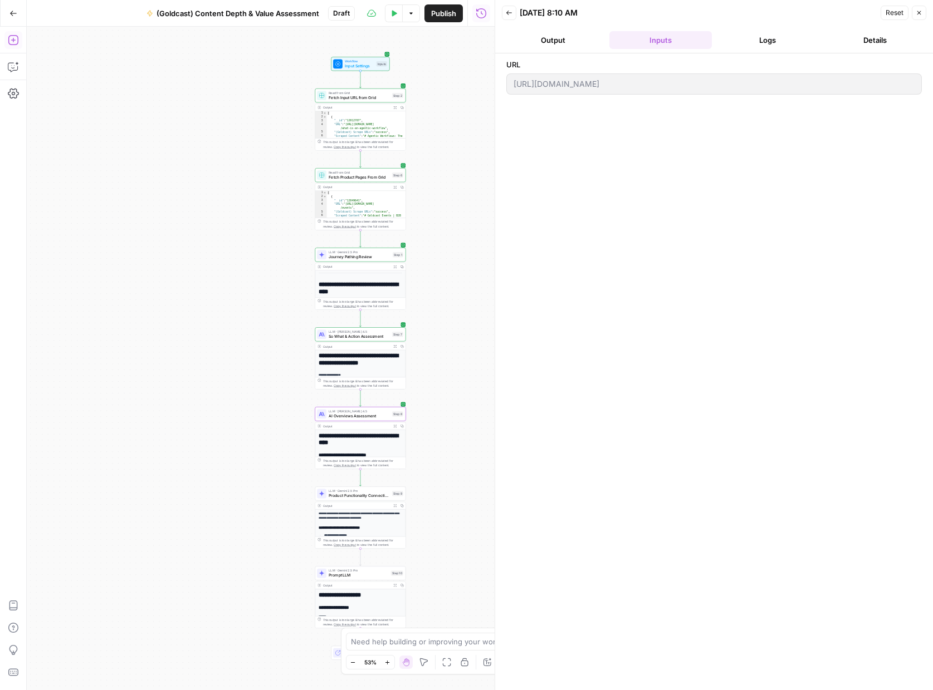
click at [14, 41] on icon "button" at bounding box center [13, 40] width 11 height 11
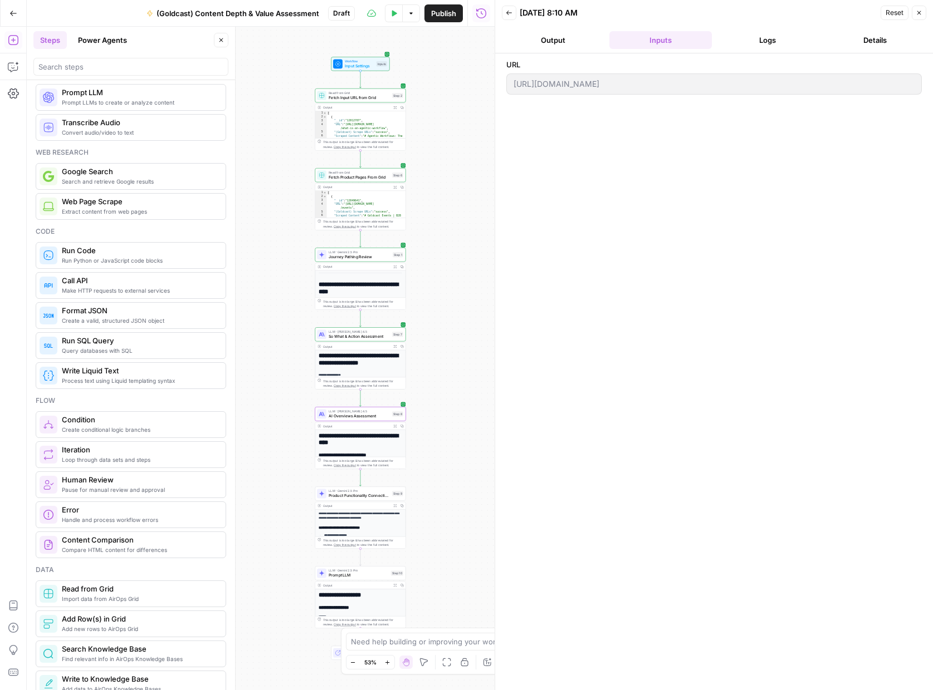
scroll to position [19, 0]
click at [98, 65] on input "search" at bounding box center [130, 66] width 185 height 11
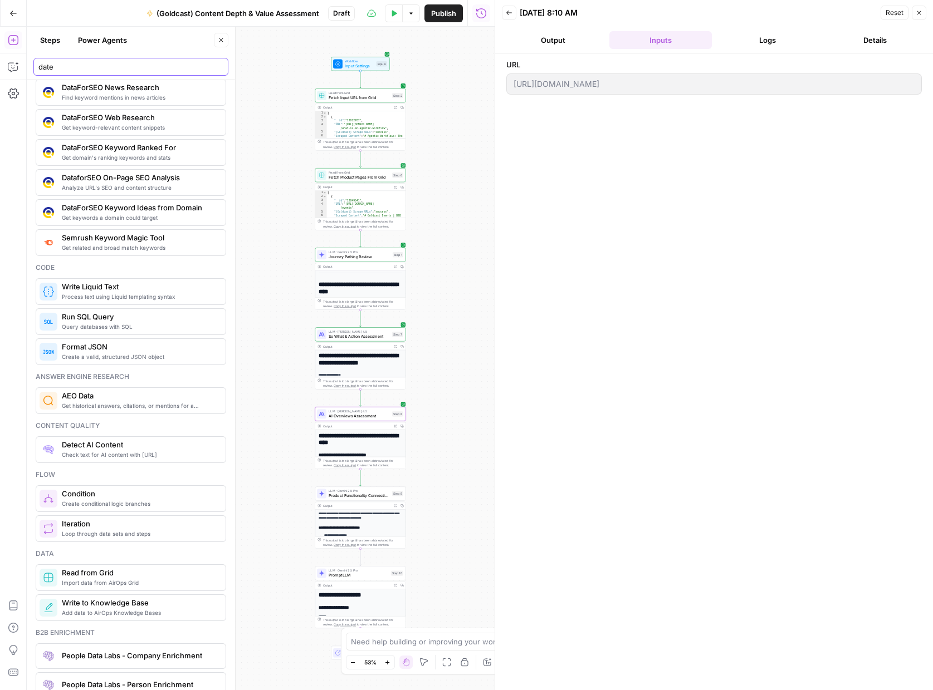
scroll to position [0, 0]
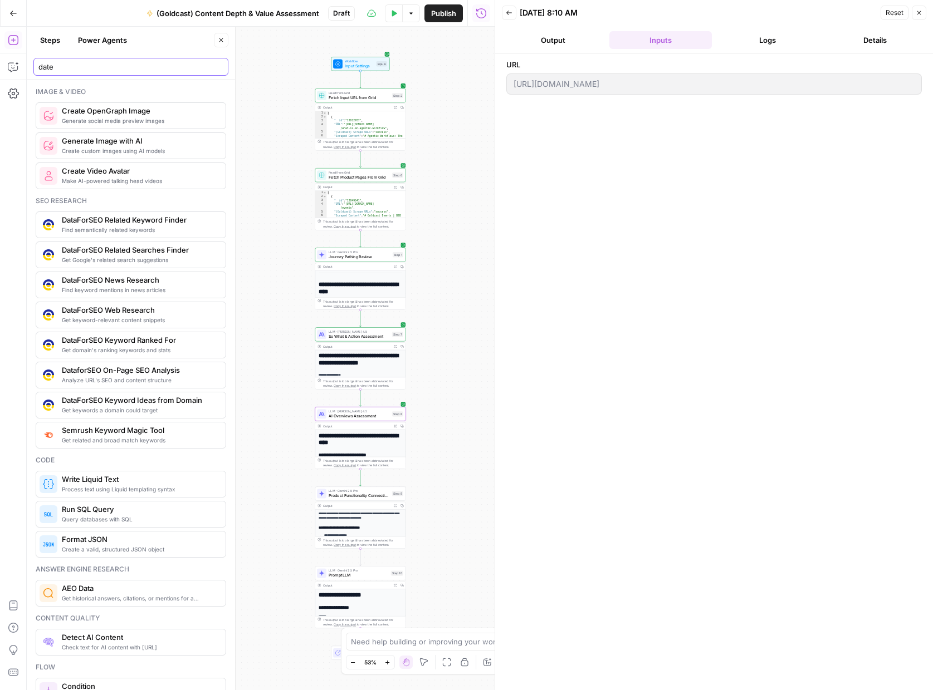
click at [95, 64] on input "date" at bounding box center [130, 66] width 185 height 11
type input "time"
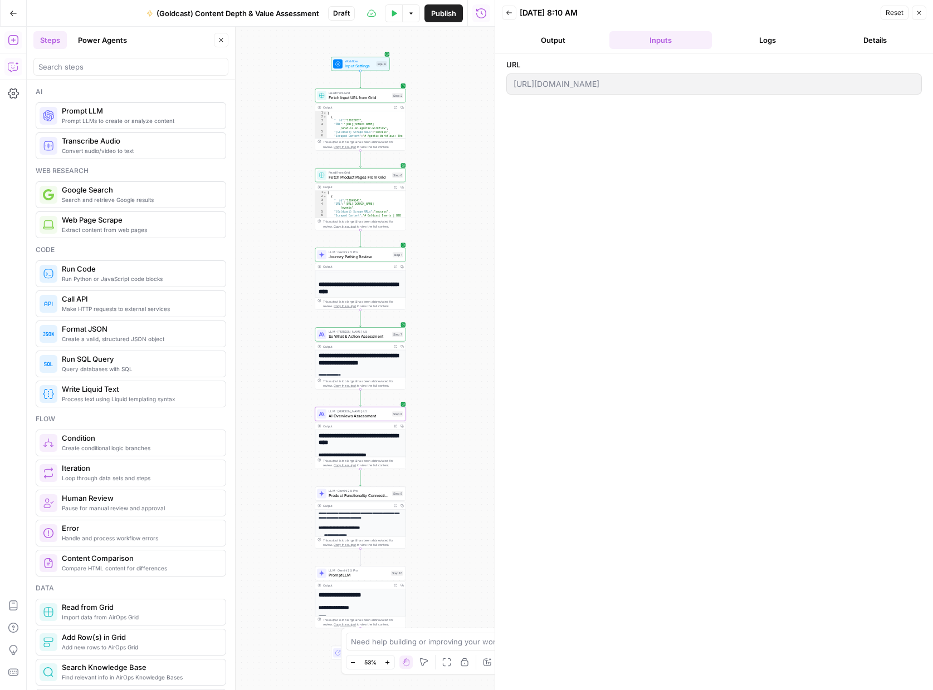
click at [18, 67] on icon "button" at bounding box center [13, 66] width 11 height 11
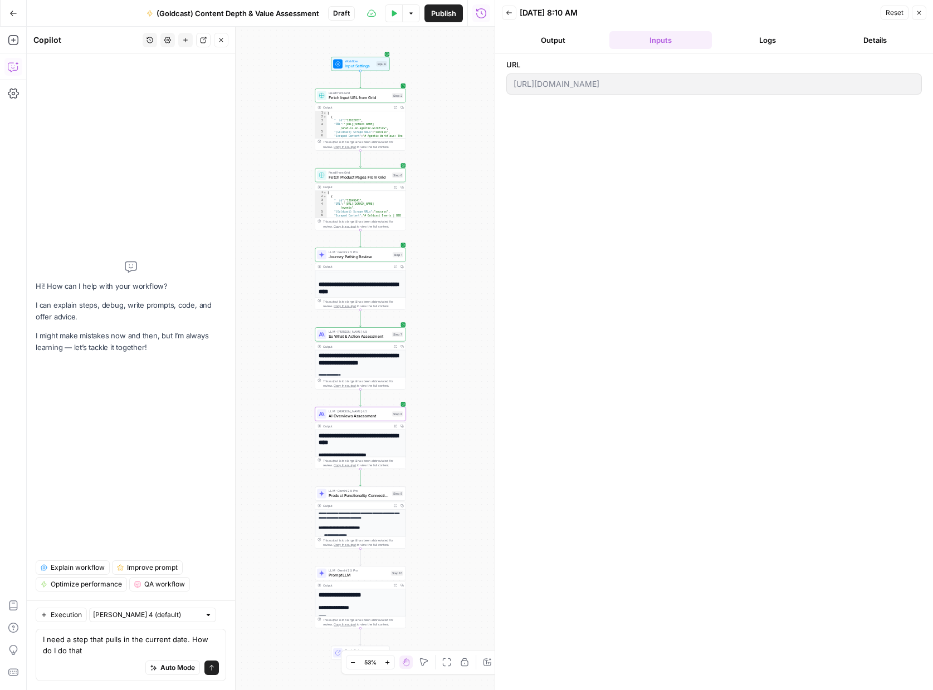
type textarea "I need a step that pulls in the current date. How do I do that?"
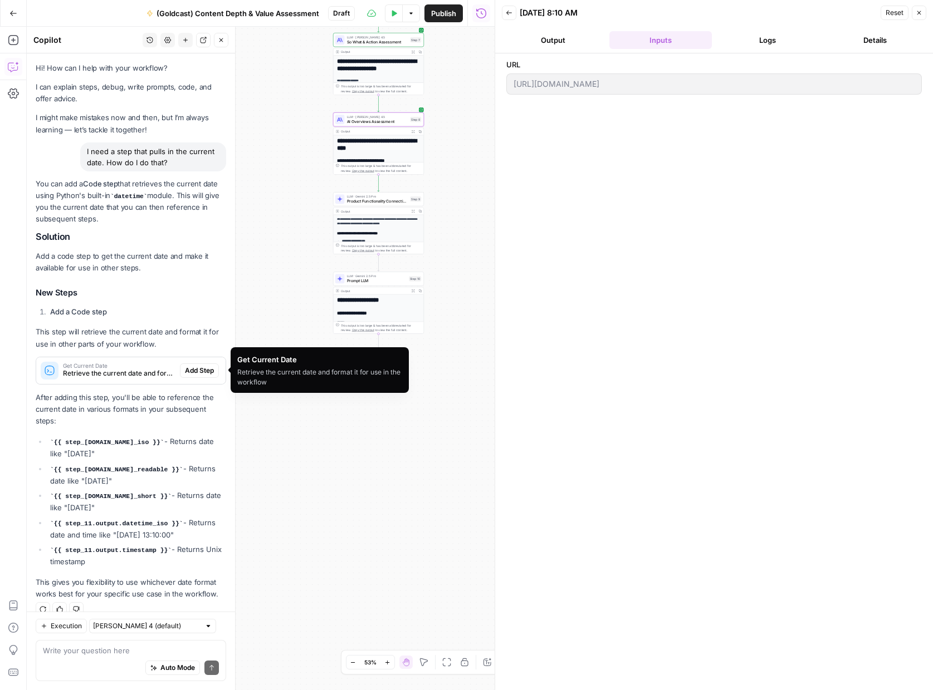
drag, startPoint x: 89, startPoint y: 374, endPoint x: 218, endPoint y: 377, distance: 129.2
click at [230, 380] on div "Copilot History Settings New chat Detach Close Hi! How can I help with your wor…" at bounding box center [131, 359] width 209 height 664
click at [188, 370] on span "Add Step" at bounding box center [199, 371] width 29 height 10
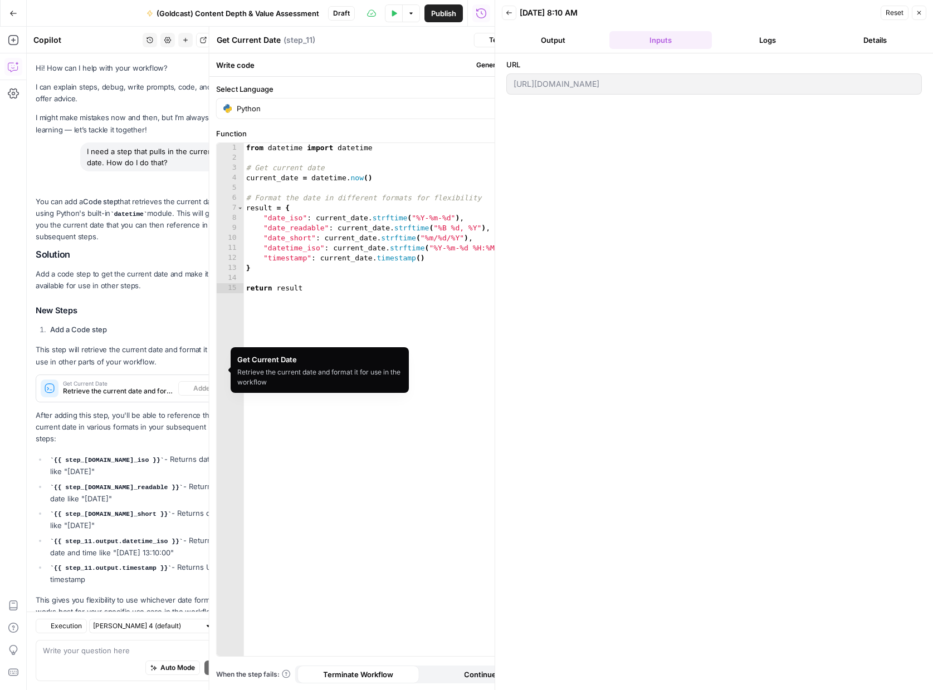
scroll to position [17, 0]
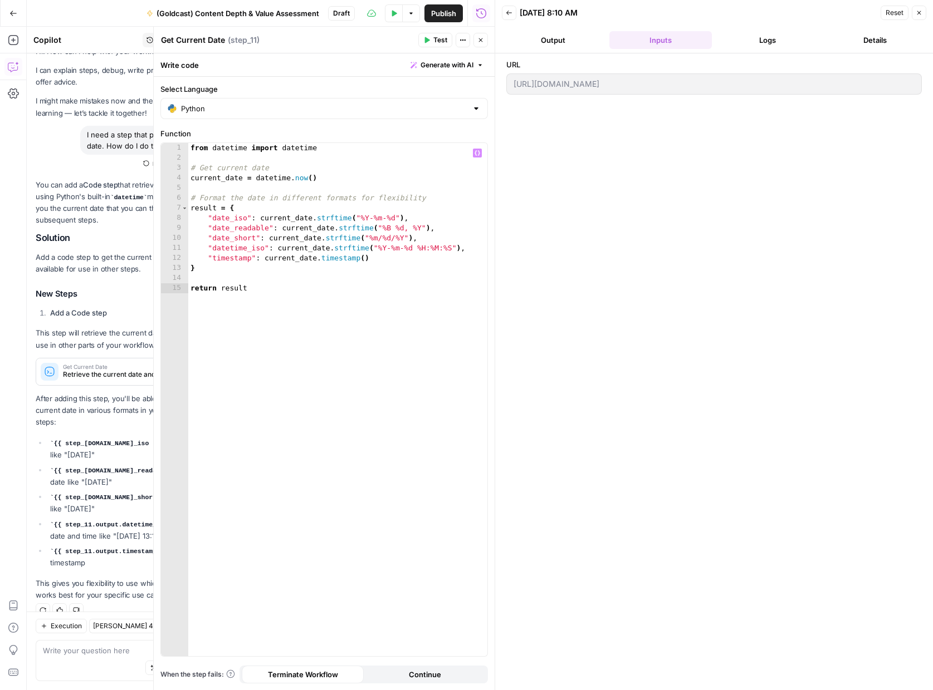
click at [261, 252] on div "from datetime import datetime # Get current date current_date = datetime . now …" at bounding box center [337, 409] width 299 height 533
type textarea "**********"
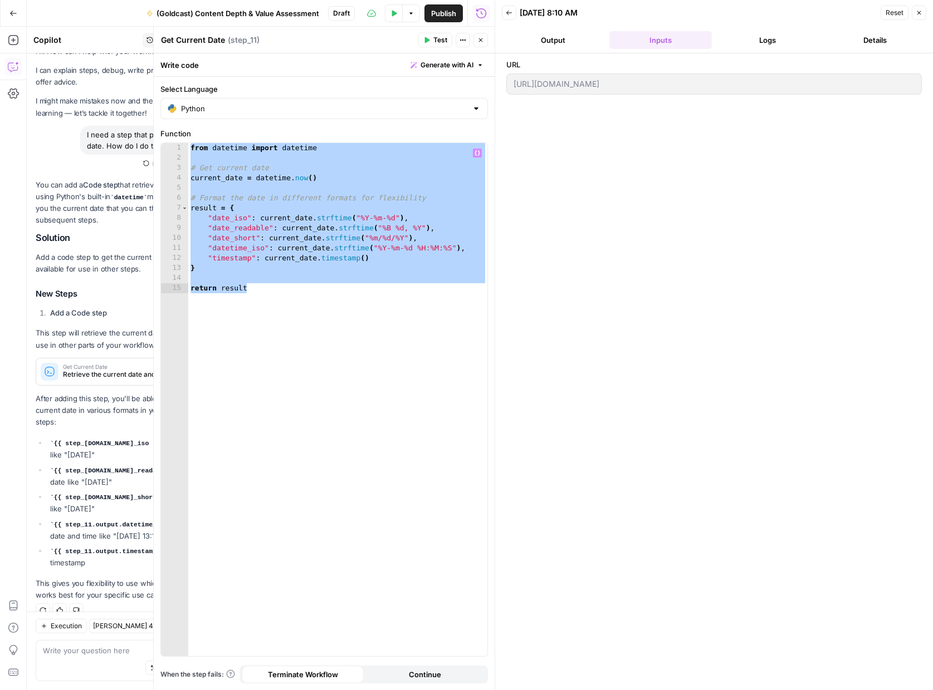
click at [483, 43] on button "Close" at bounding box center [480, 40] width 14 height 14
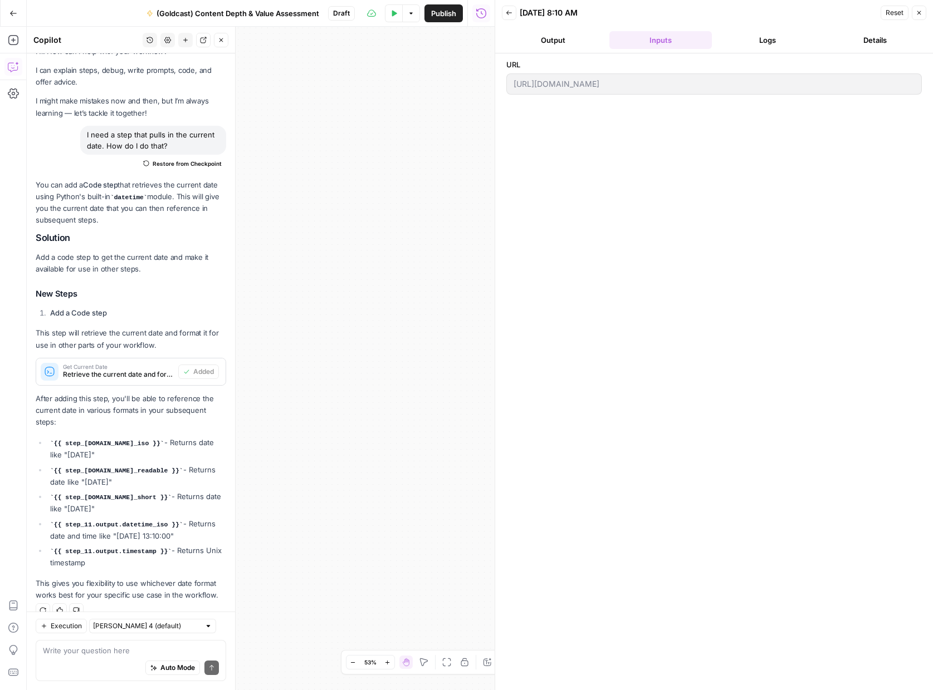
click at [13, 16] on icon "button" at bounding box center [13, 13] width 8 height 8
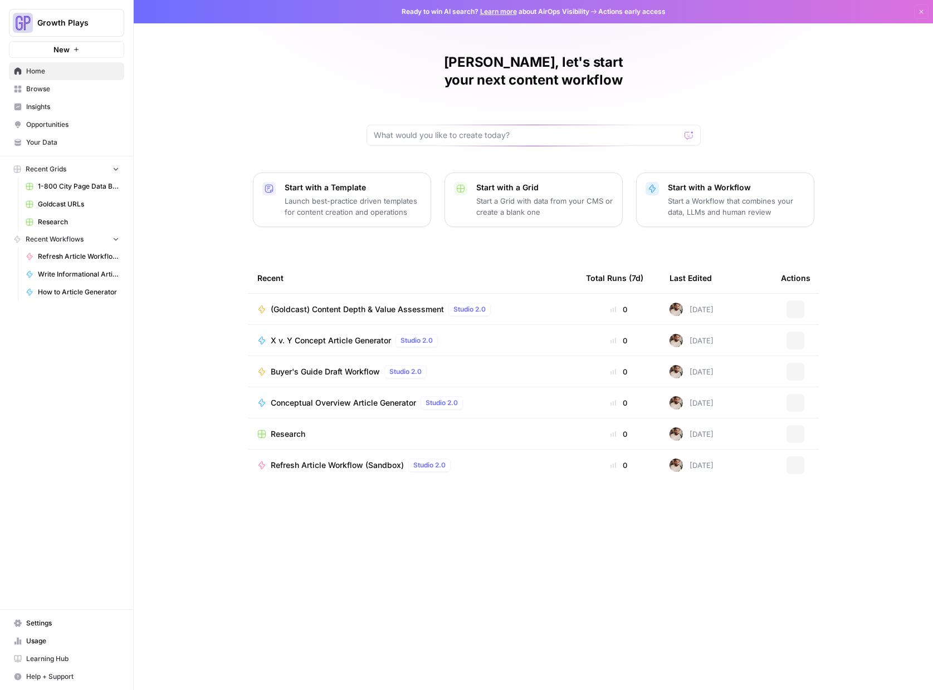
click at [365, 304] on span "(Goldcast) Content Depth & Value Assessment" at bounding box center [357, 309] width 173 height 11
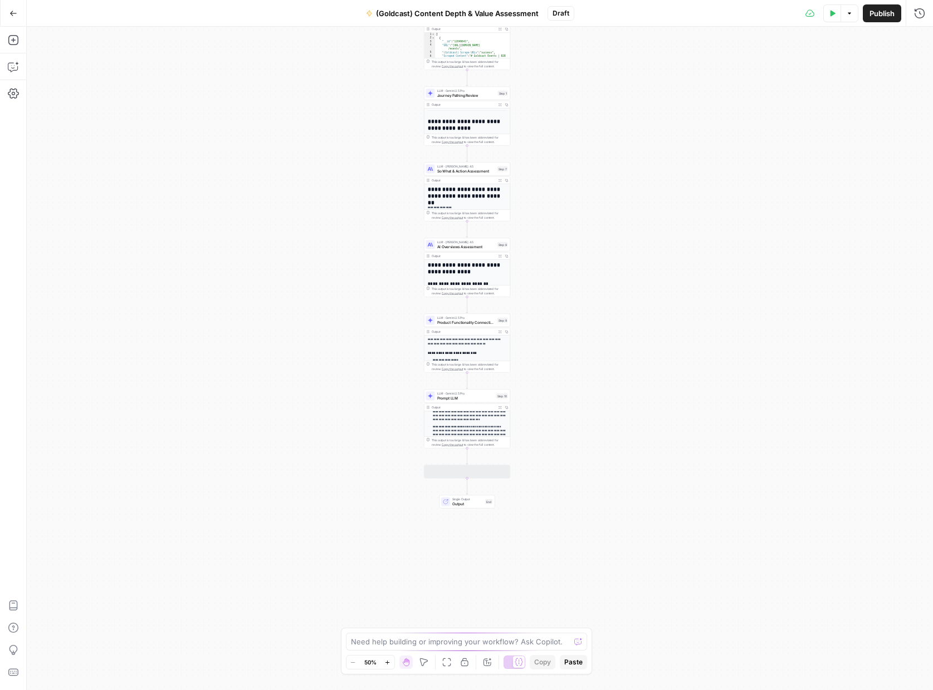
scroll to position [292, 0]
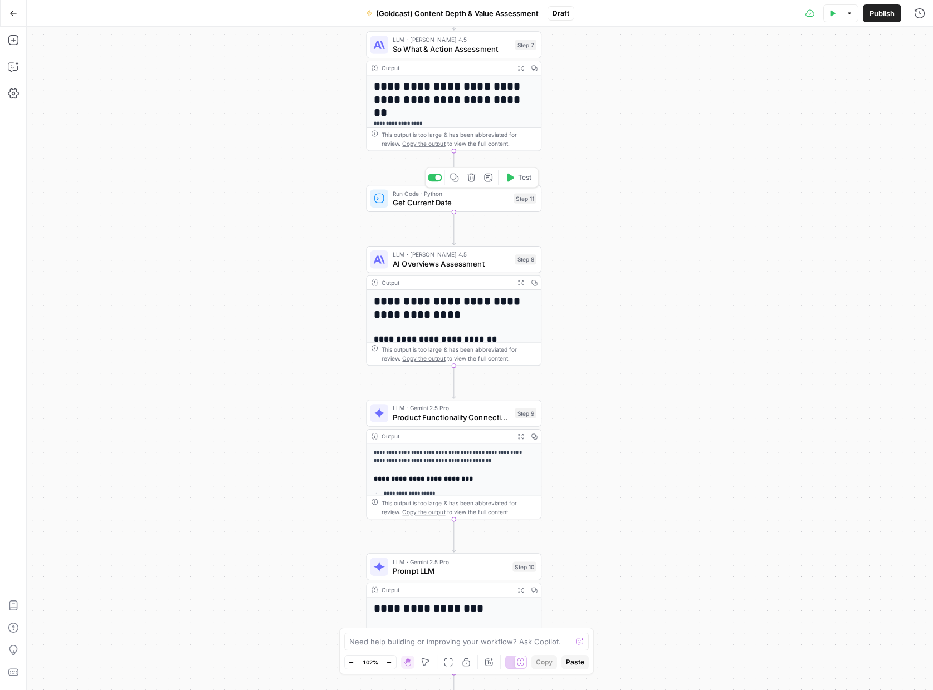
click at [419, 207] on span "Get Current Date" at bounding box center [451, 202] width 116 height 11
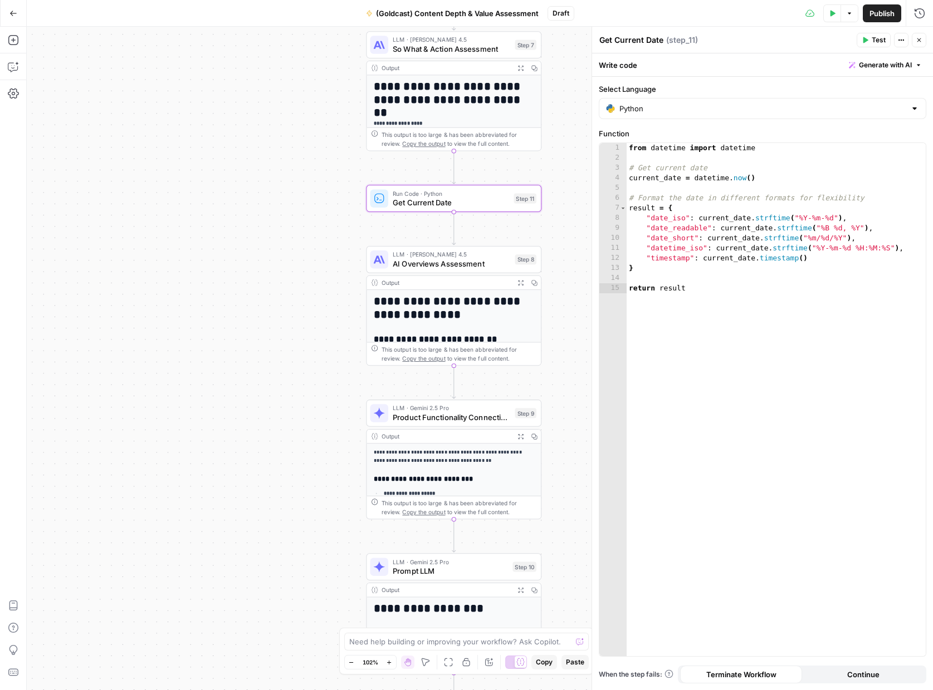
click at [874, 40] on span "Test" at bounding box center [878, 40] width 14 height 10
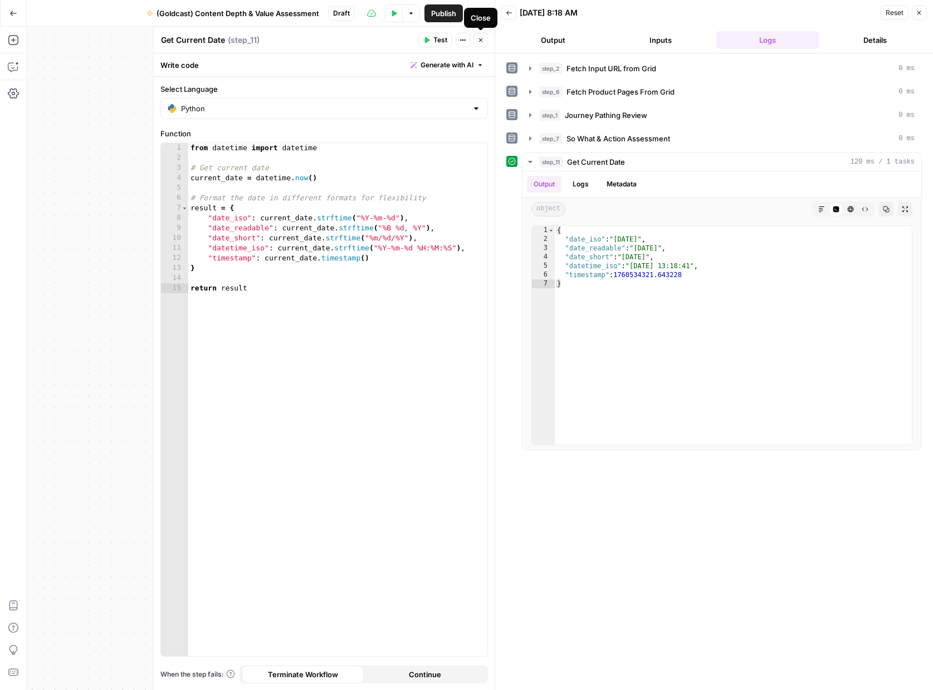
click at [484, 38] on button "Close" at bounding box center [480, 40] width 14 height 14
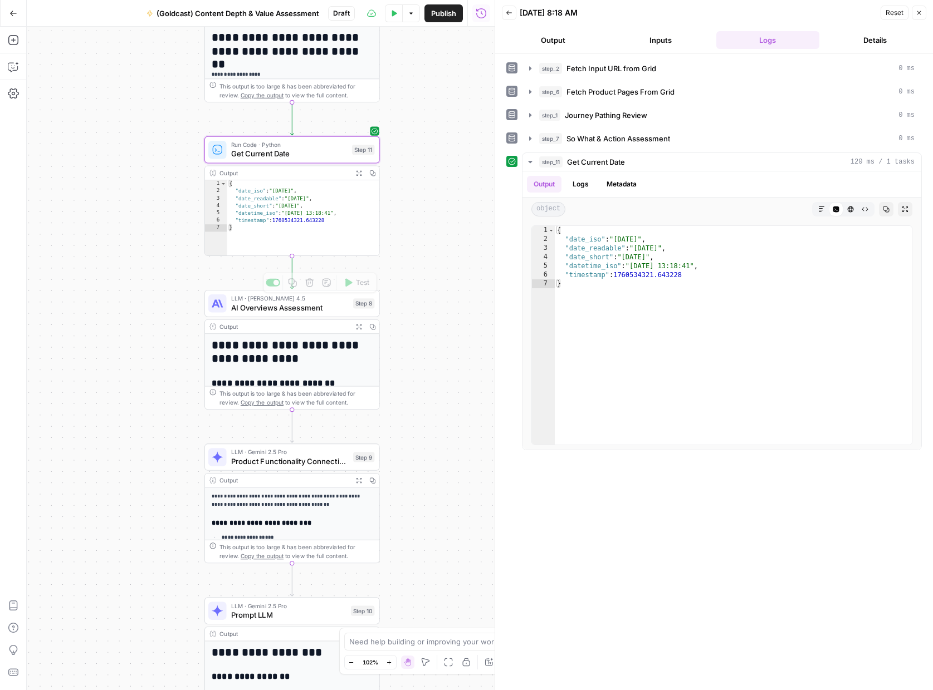
click at [257, 311] on span "AI Overviews Assessment" at bounding box center [289, 307] width 117 height 11
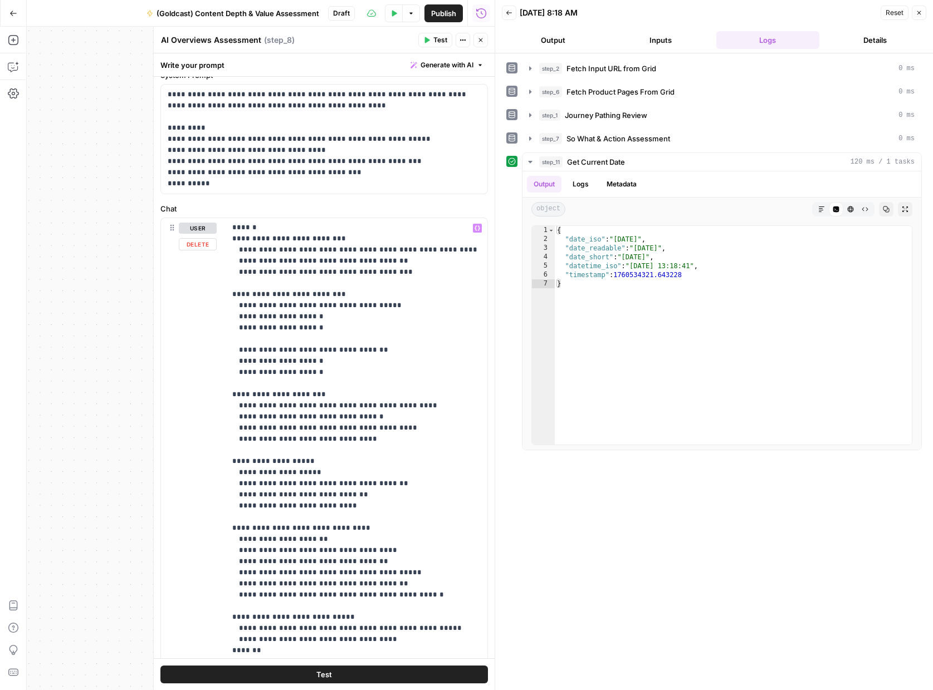
scroll to position [120, 0]
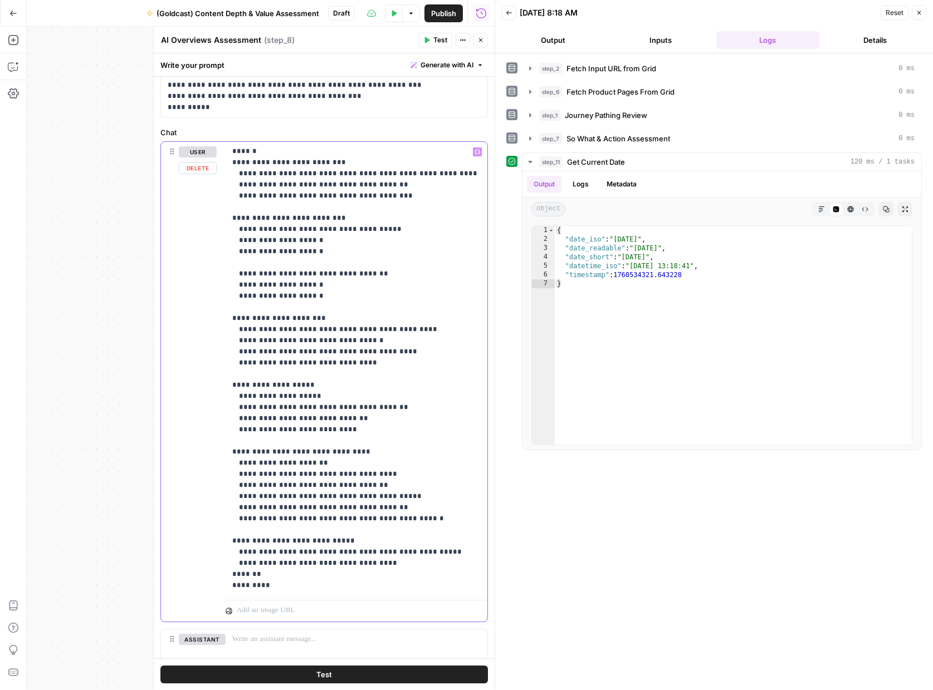
click at [354, 430] on p "**********" at bounding box center [356, 346] width 248 height 490
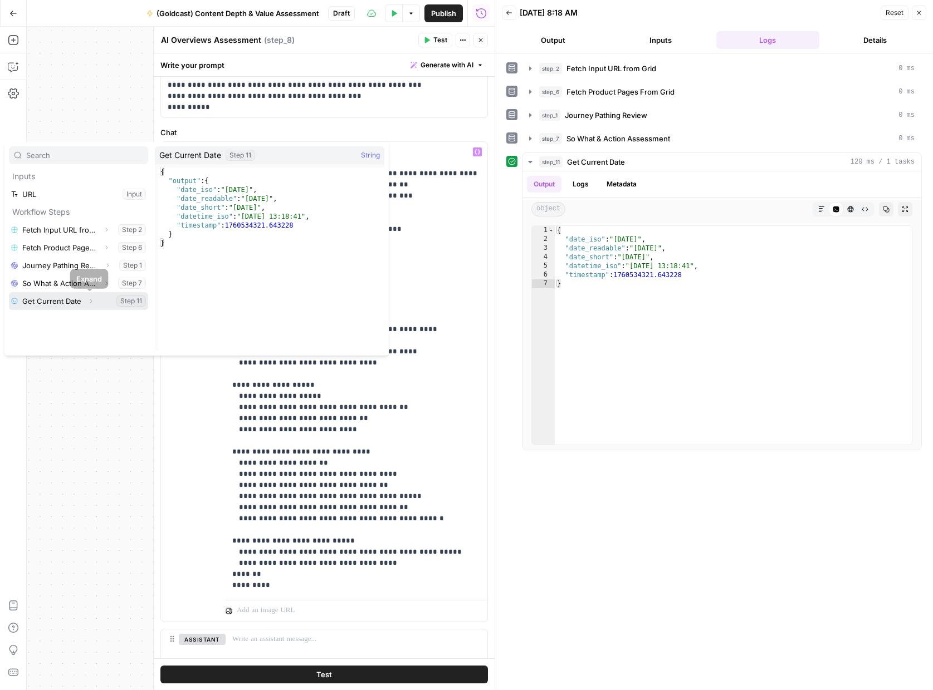
click at [88, 300] on icon "button" at bounding box center [90, 301] width 7 height 7
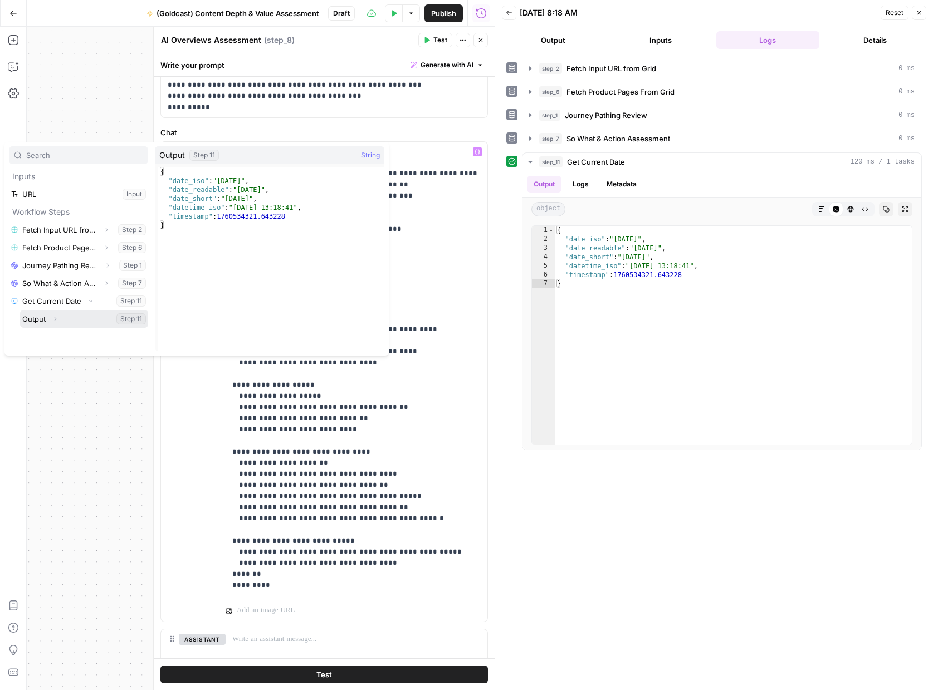
click at [61, 321] on button "Expand" at bounding box center [55, 319] width 14 height 14
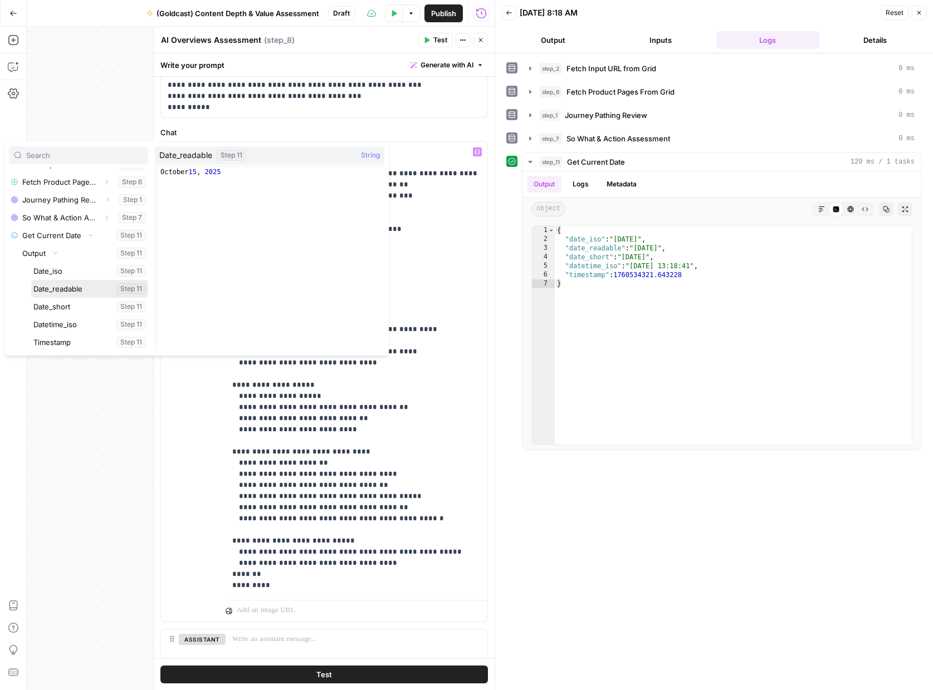
click at [73, 290] on button "Select variable Date_readable" at bounding box center [89, 289] width 117 height 18
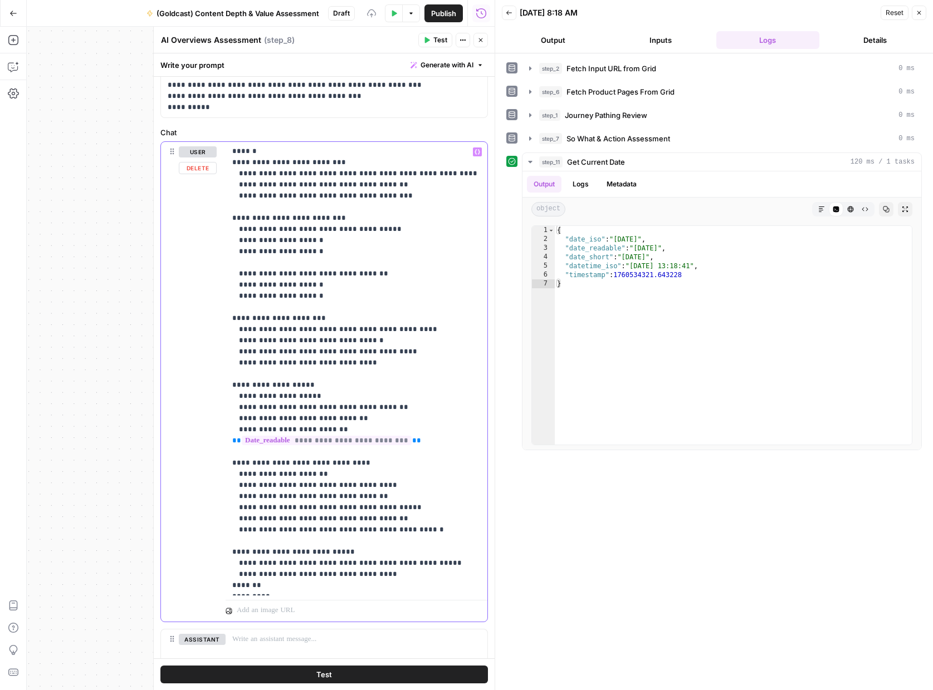
scroll to position [56, 0]
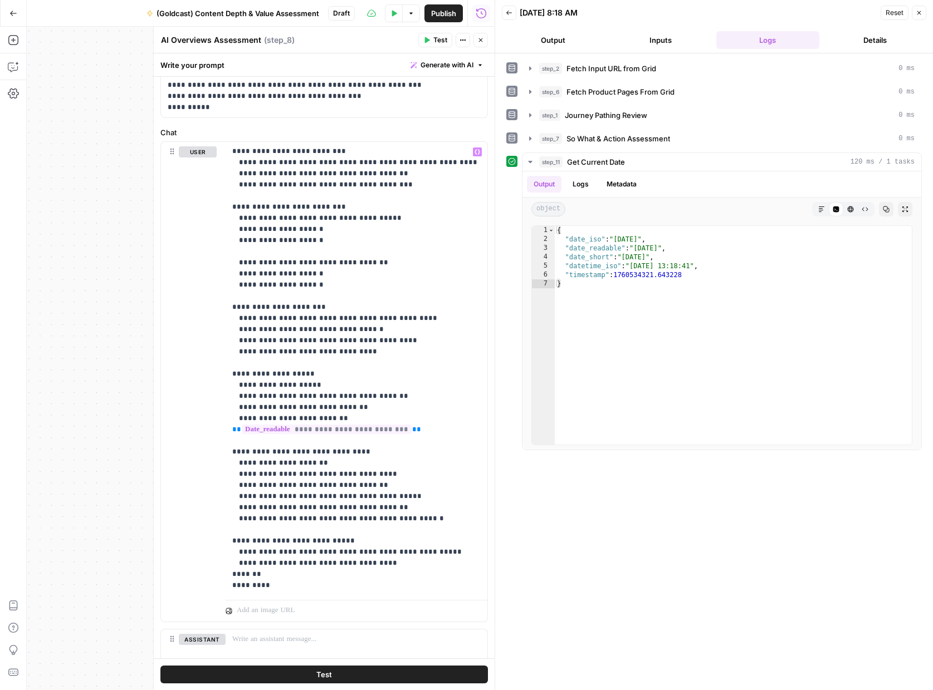
click at [424, 40] on icon "button" at bounding box center [426, 40] width 7 height 7
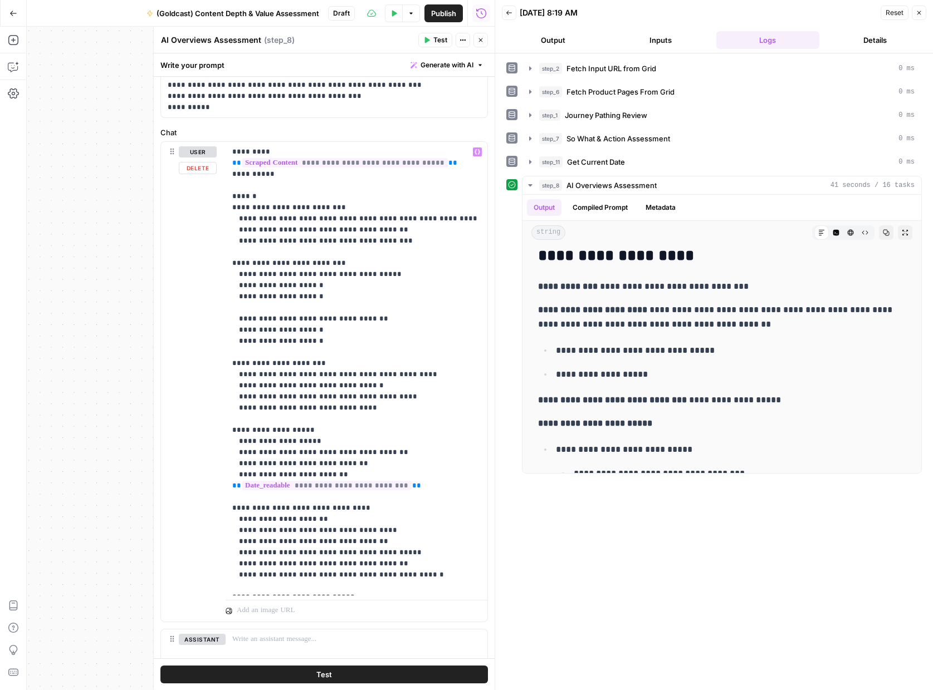
scroll to position [0, 0]
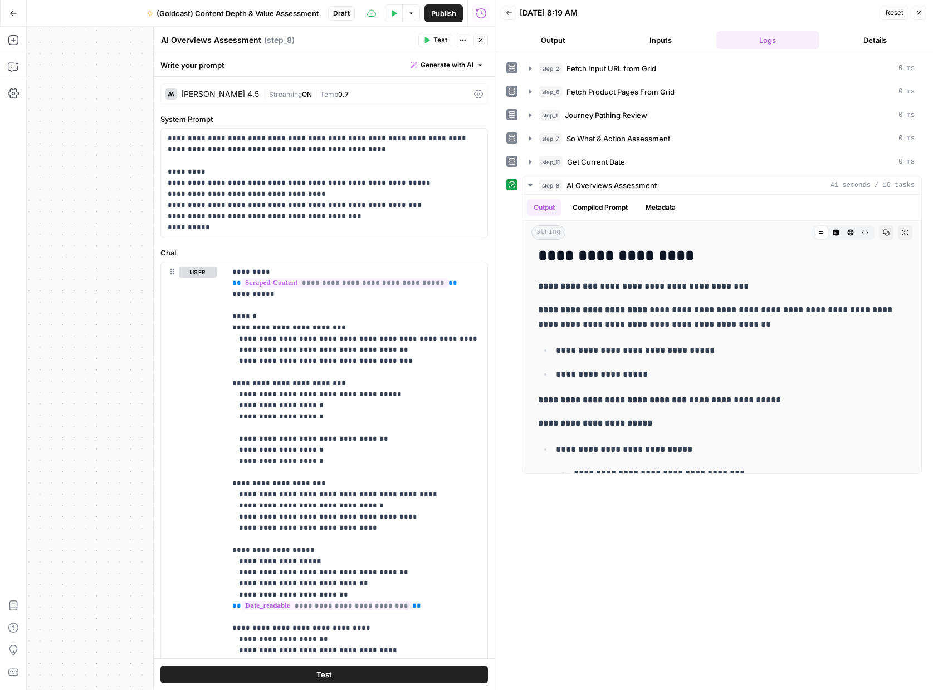
click at [223, 96] on div "[PERSON_NAME] 4.5" at bounding box center [220, 94] width 78 height 8
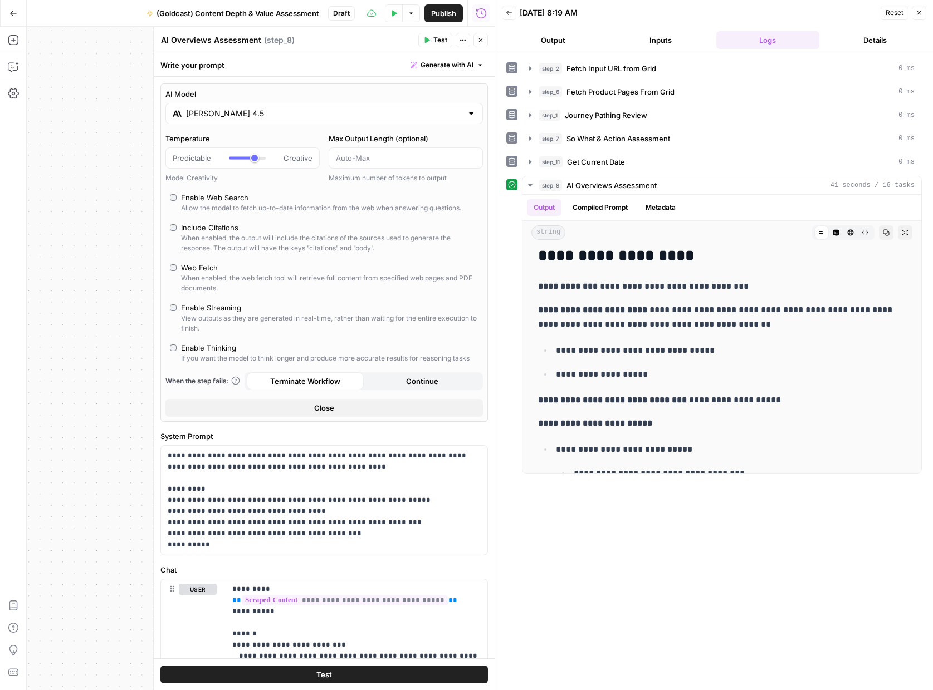
click at [214, 117] on input "[PERSON_NAME] 4.5" at bounding box center [324, 113] width 276 height 11
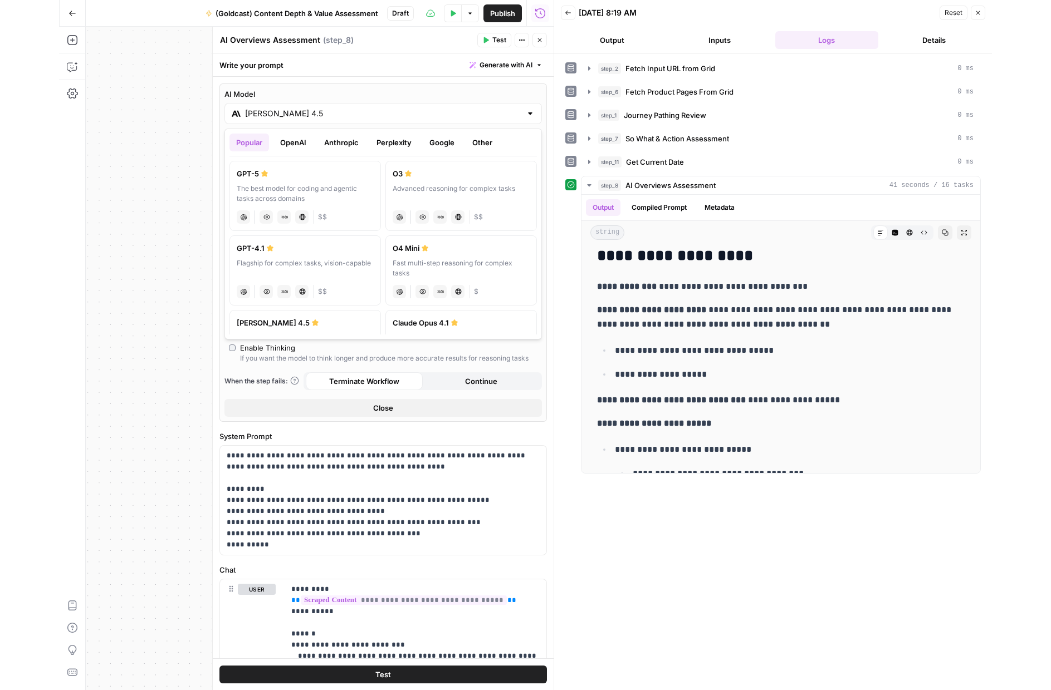
scroll to position [189, 0]
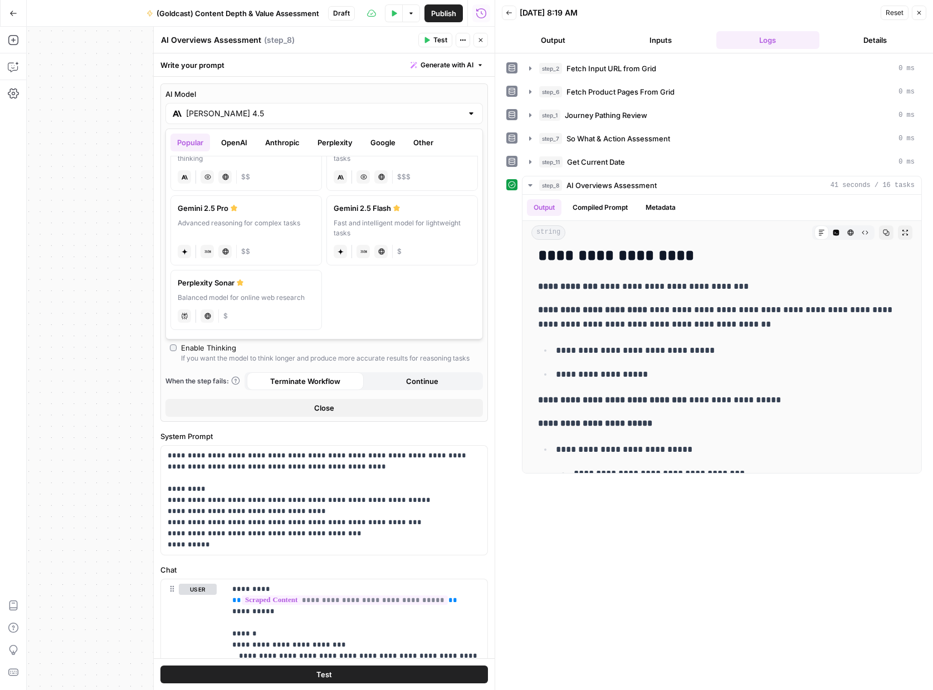
click at [273, 232] on div "Advanced reasoning for complex tasks" at bounding box center [246, 228] width 137 height 20
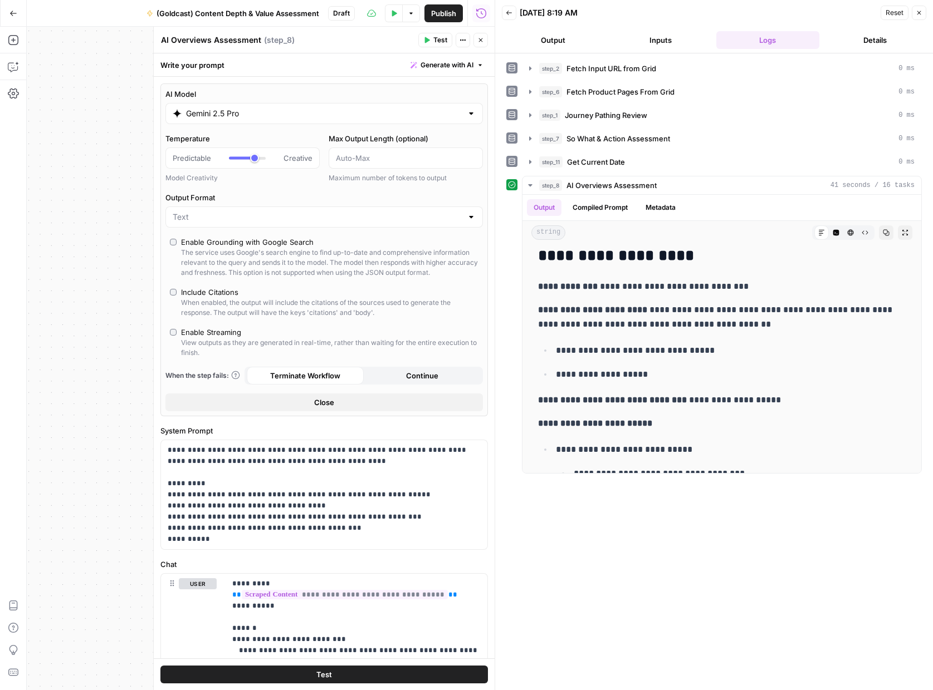
click at [436, 43] on span "Test" at bounding box center [440, 40] width 14 height 10
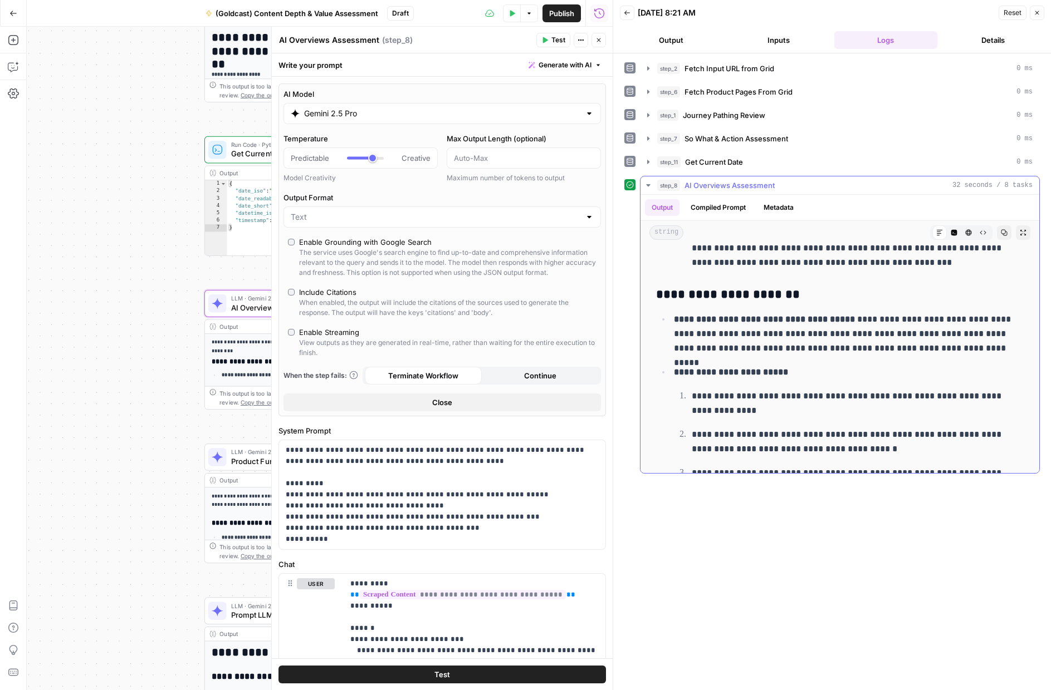
scroll to position [701, 0]
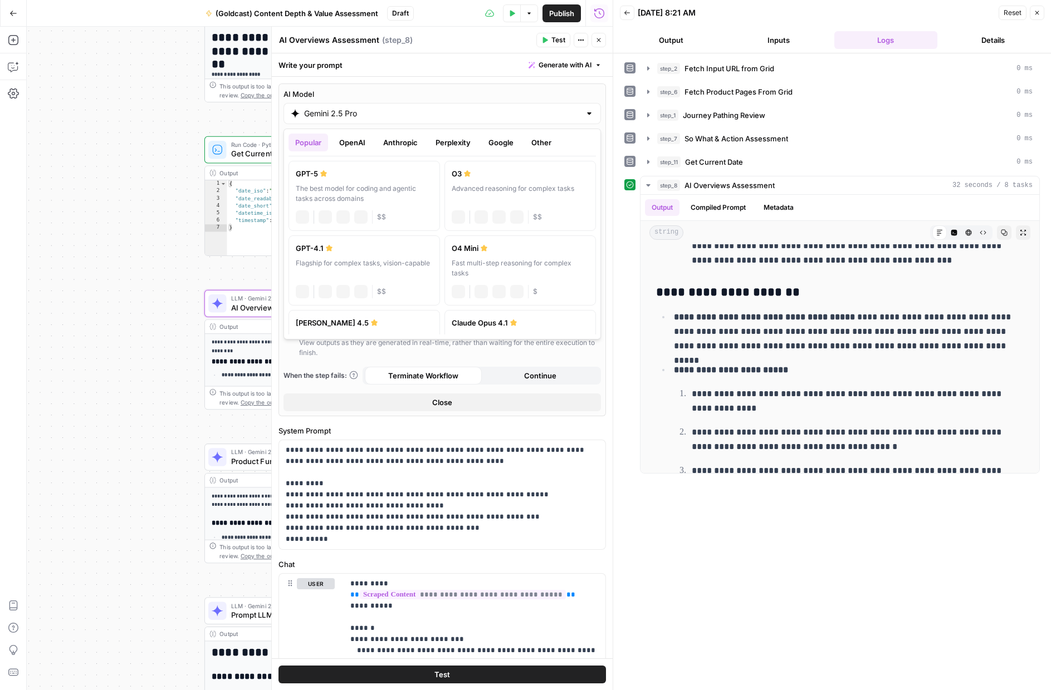
click at [365, 119] on div "Gemini 2.5 Pro" at bounding box center [441, 113] width 317 height 21
click at [481, 185] on div "Advanced reasoning for complex tasks" at bounding box center [520, 194] width 137 height 20
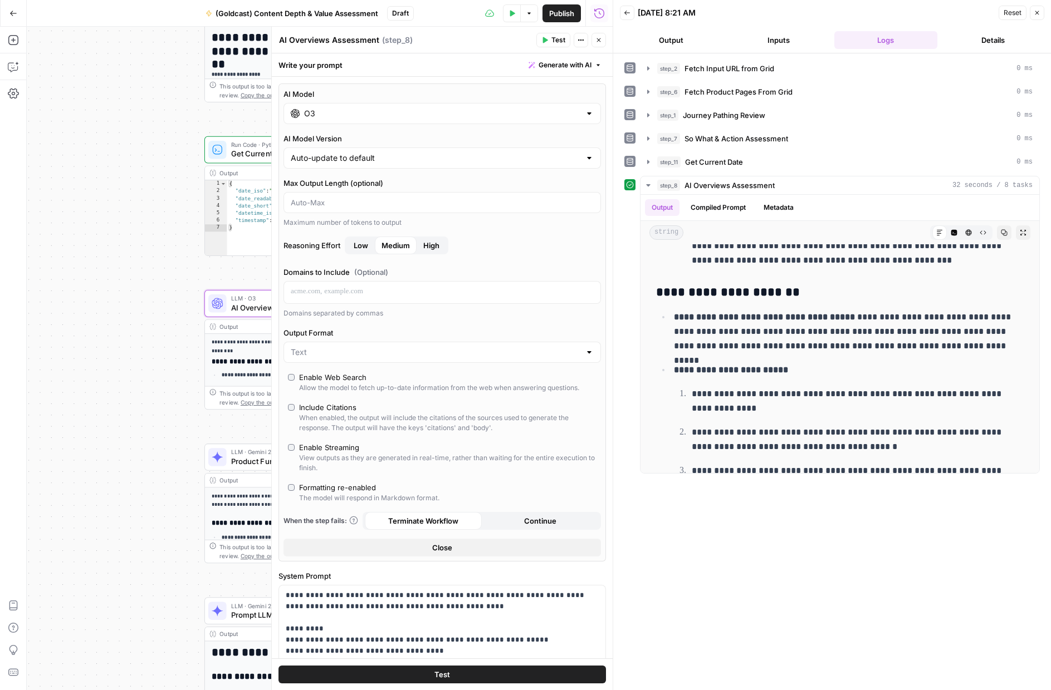
click at [547, 45] on button "Test" at bounding box center [553, 40] width 34 height 14
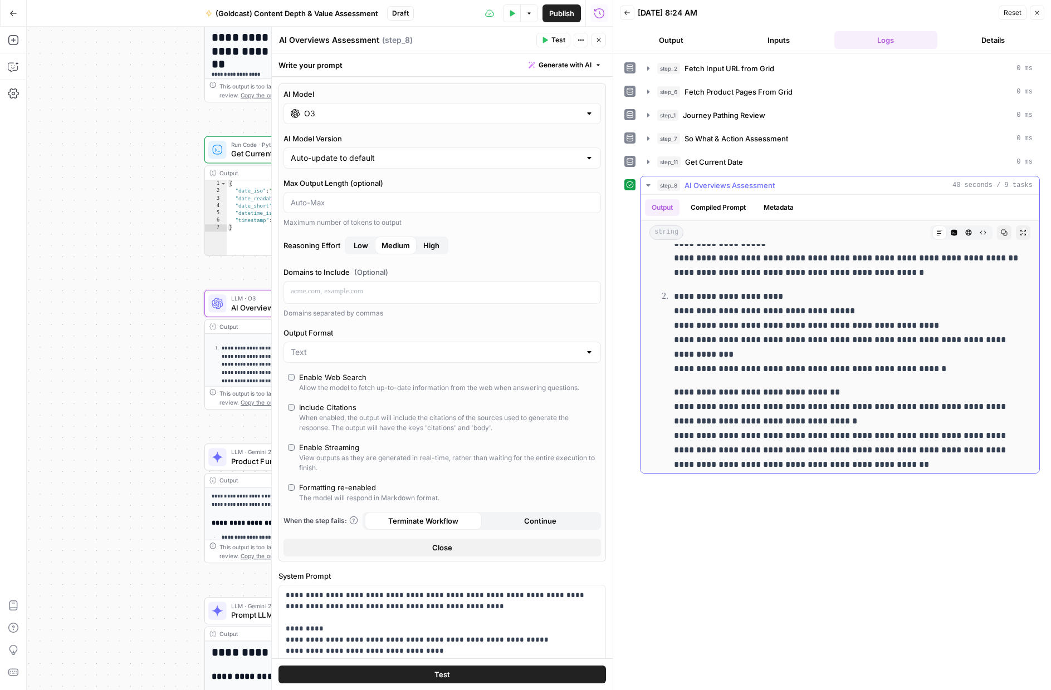
scroll to position [158, 0]
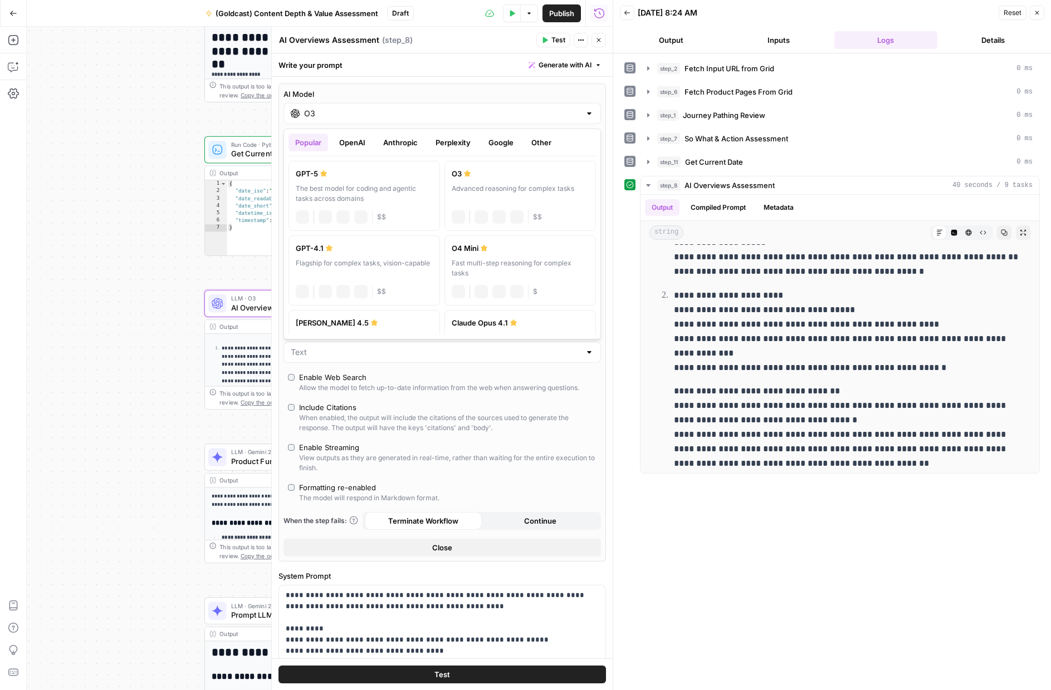
click at [366, 111] on input "O3" at bounding box center [442, 113] width 276 height 11
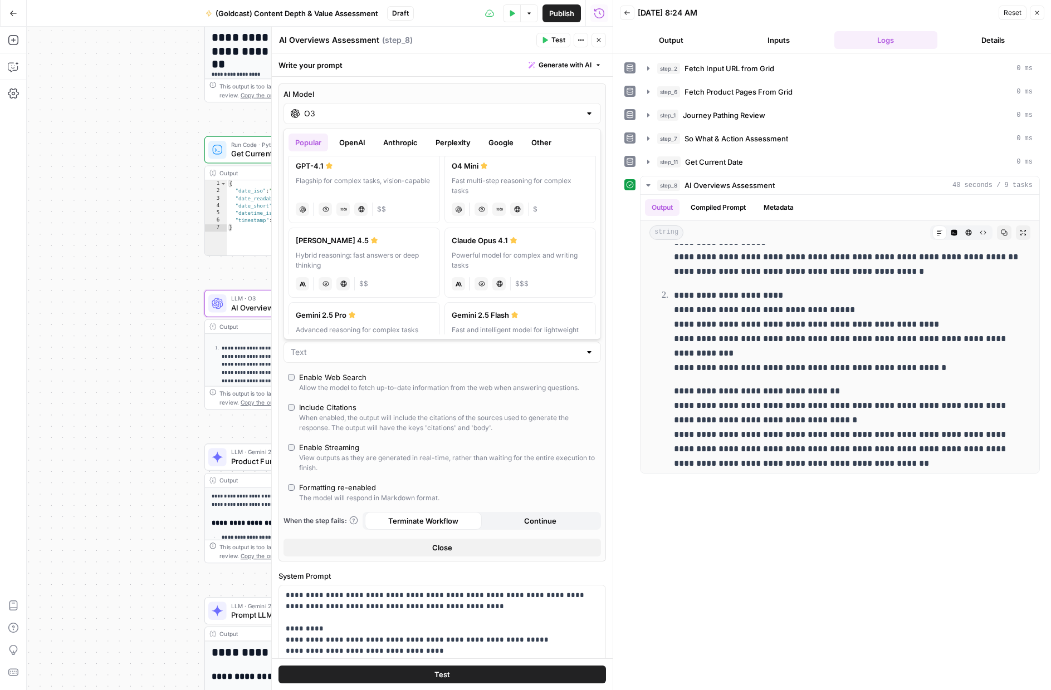
scroll to position [81, 0]
click at [350, 260] on div "Hybrid reasoning: fast answers or deep thinking" at bounding box center [364, 262] width 137 height 20
type input "[PERSON_NAME] 4.5"
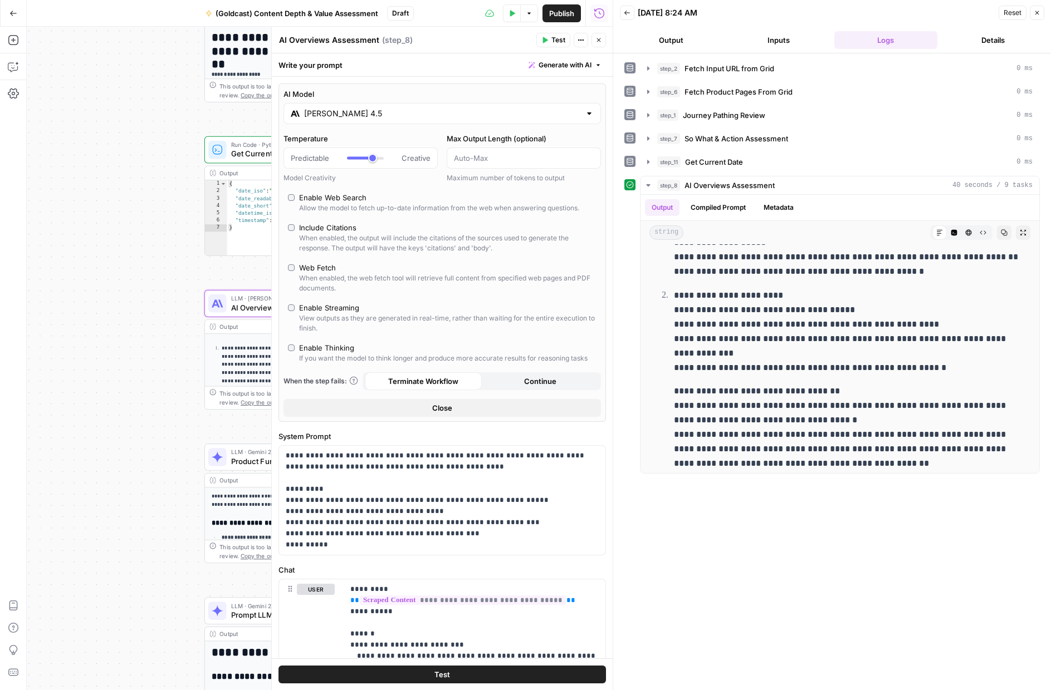
click at [290, 344] on label "Enable Thinking If you want the model to think longer and produce more accurate…" at bounding box center [442, 352] width 308 height 21
type input "*"
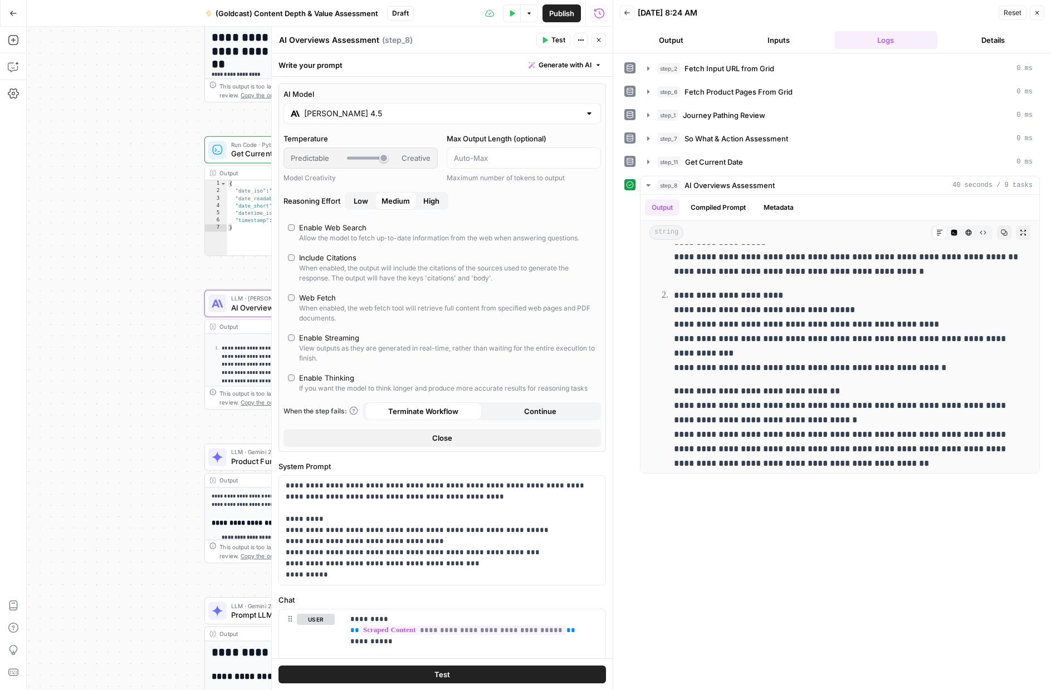
click at [432, 197] on span "High" at bounding box center [431, 200] width 16 height 11
click at [384, 156] on div "Predictable Creative" at bounding box center [361, 158] width 140 height 11
click at [550, 40] on button "Test" at bounding box center [553, 40] width 34 height 14
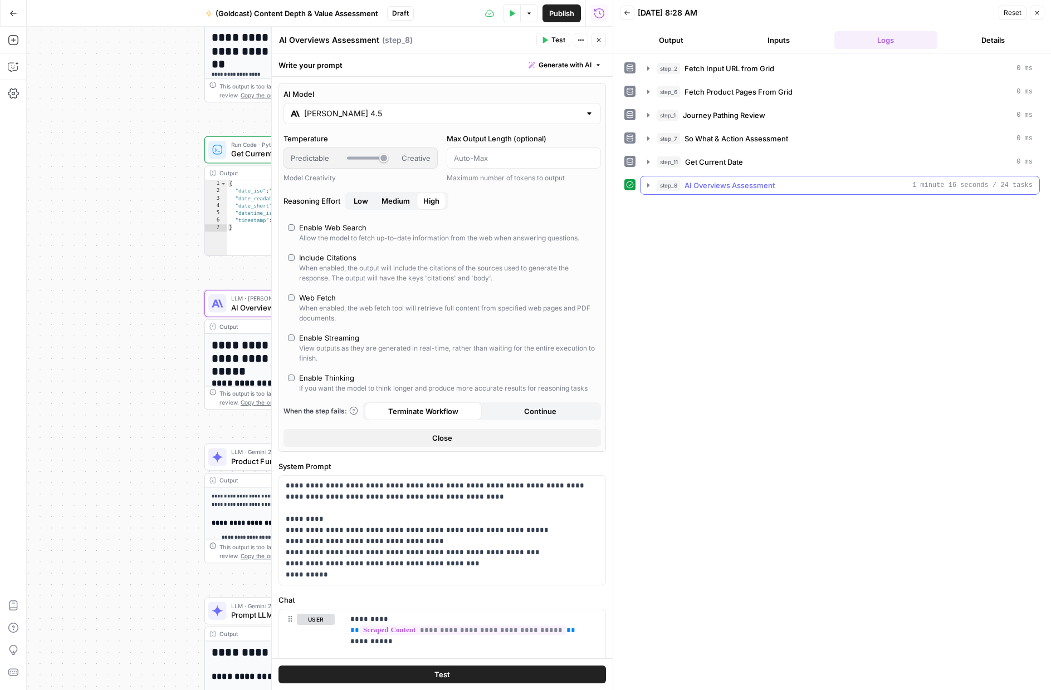
click at [650, 188] on icon "button" at bounding box center [648, 185] width 9 height 9
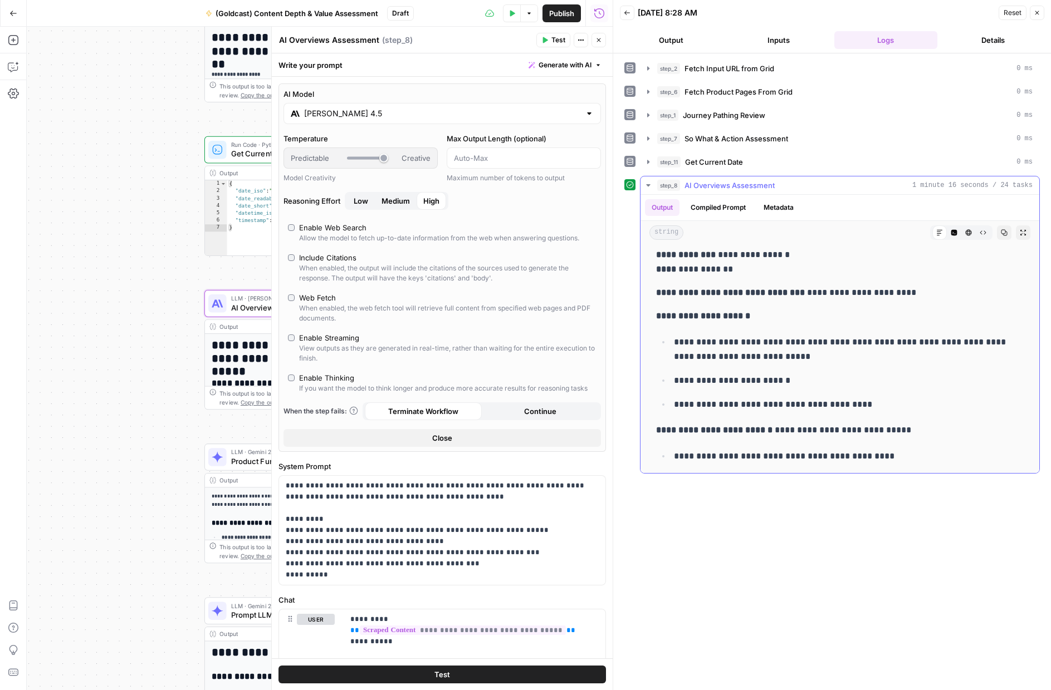
scroll to position [1388, 0]
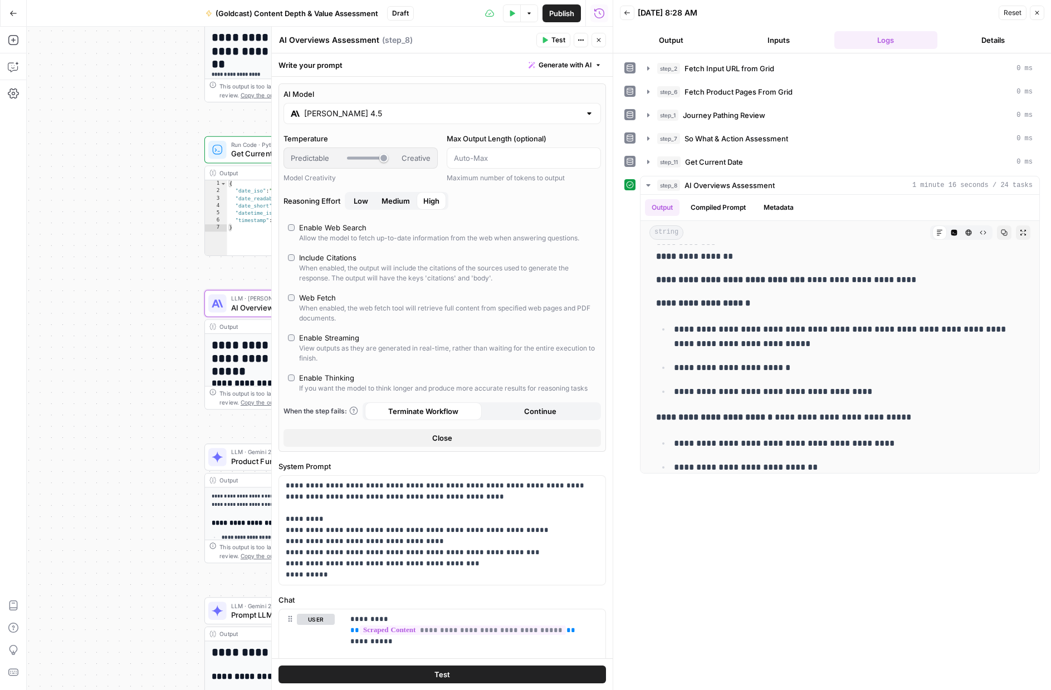
click at [597, 40] on icon "button" at bounding box center [599, 40] width 4 height 4
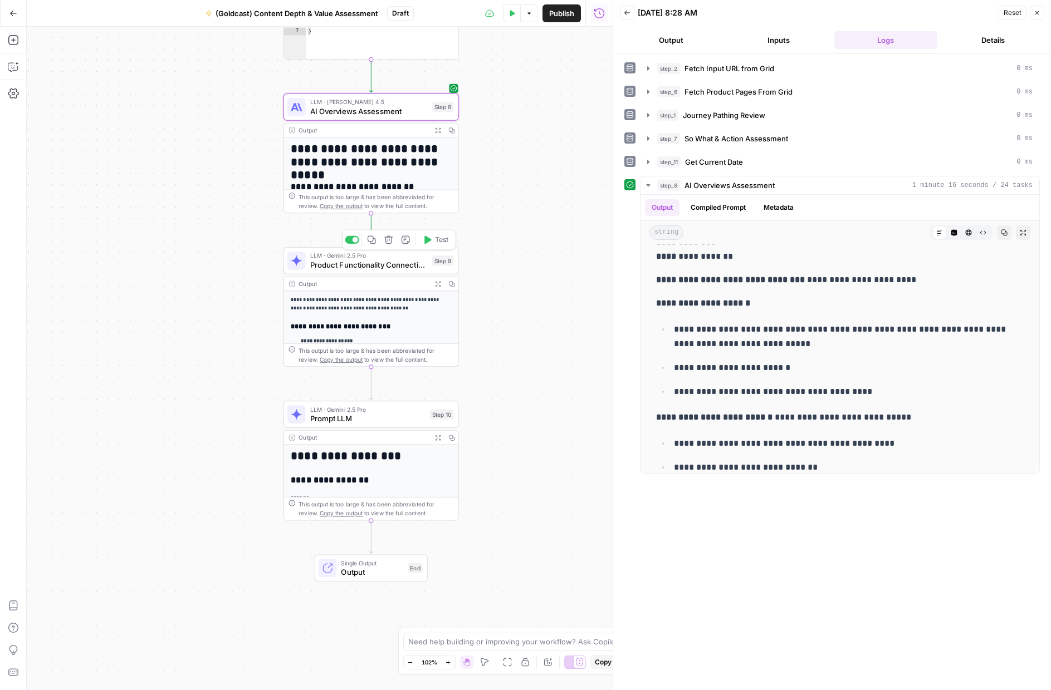
click at [316, 264] on span "Product Functionality Connection Audit" at bounding box center [368, 264] width 117 height 11
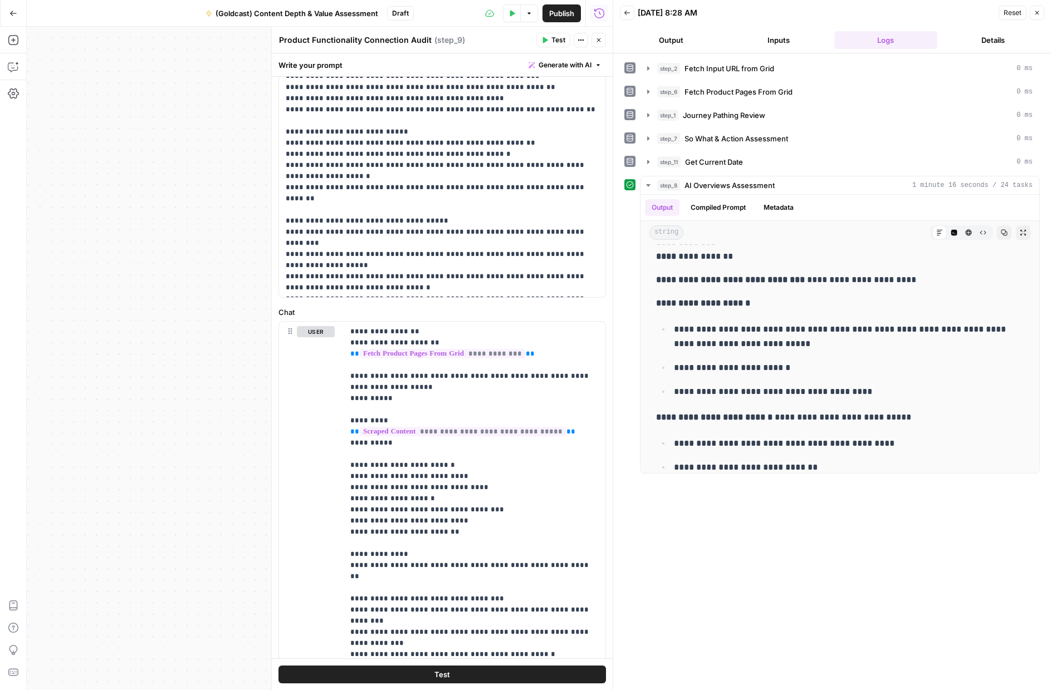
scroll to position [0, 0]
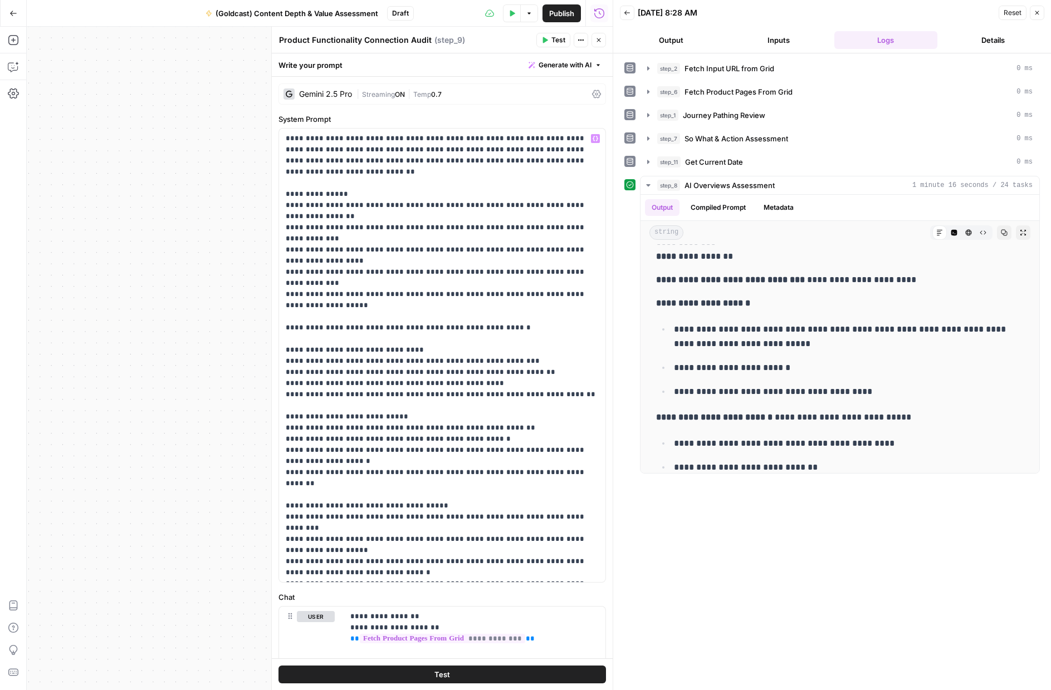
click at [346, 101] on div "Gemini 2.5 Pro | Streaming ON | Temp 0.7" at bounding box center [441, 94] width 327 height 21
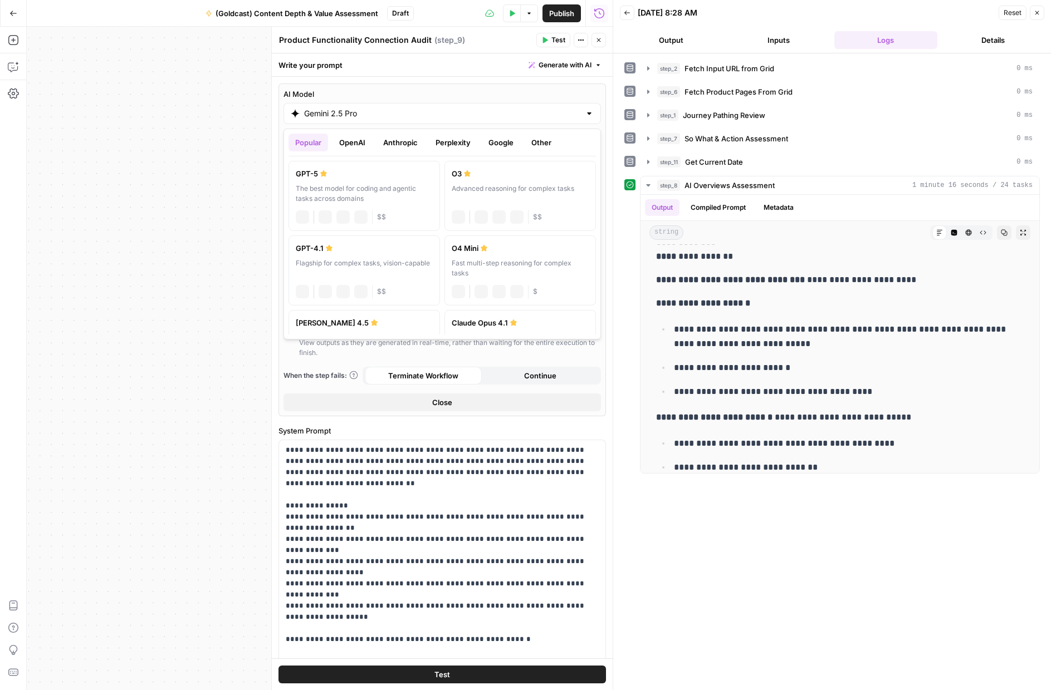
click at [347, 115] on input "Gemini 2.5 Pro" at bounding box center [442, 113] width 276 height 11
click at [401, 204] on div "Hybrid reasoning: fast answers or deep thinking" at bounding box center [364, 202] width 137 height 20
type input "[PERSON_NAME] 4.5"
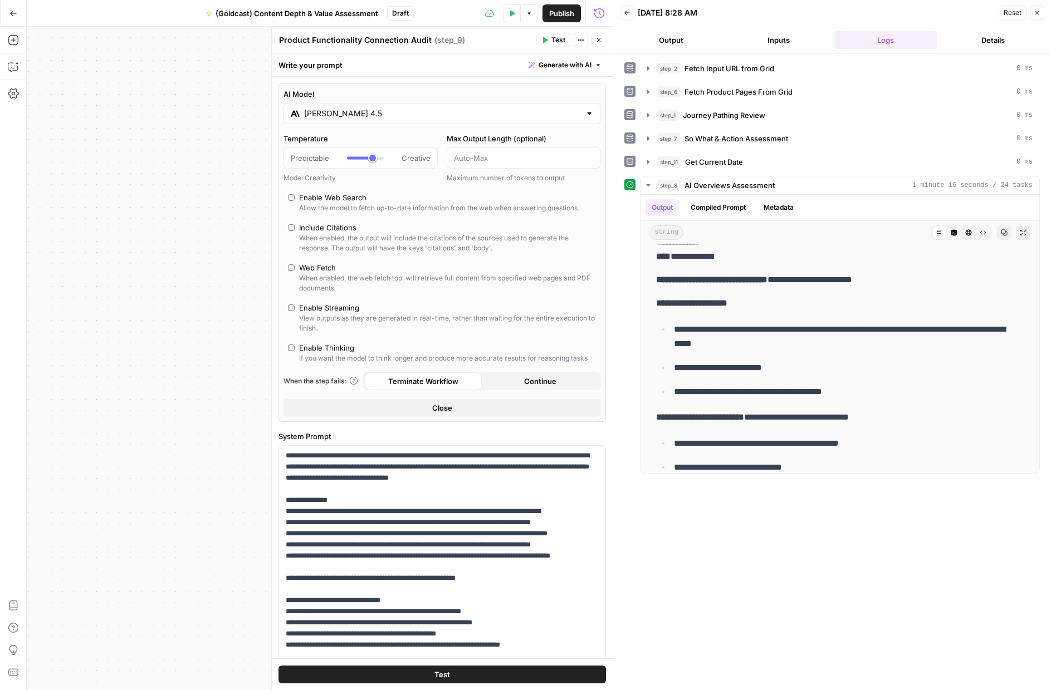
click at [296, 347] on label "Enable Thinking If you want the model to think longer and produce more accurate…" at bounding box center [442, 352] width 308 height 21
type input "*"
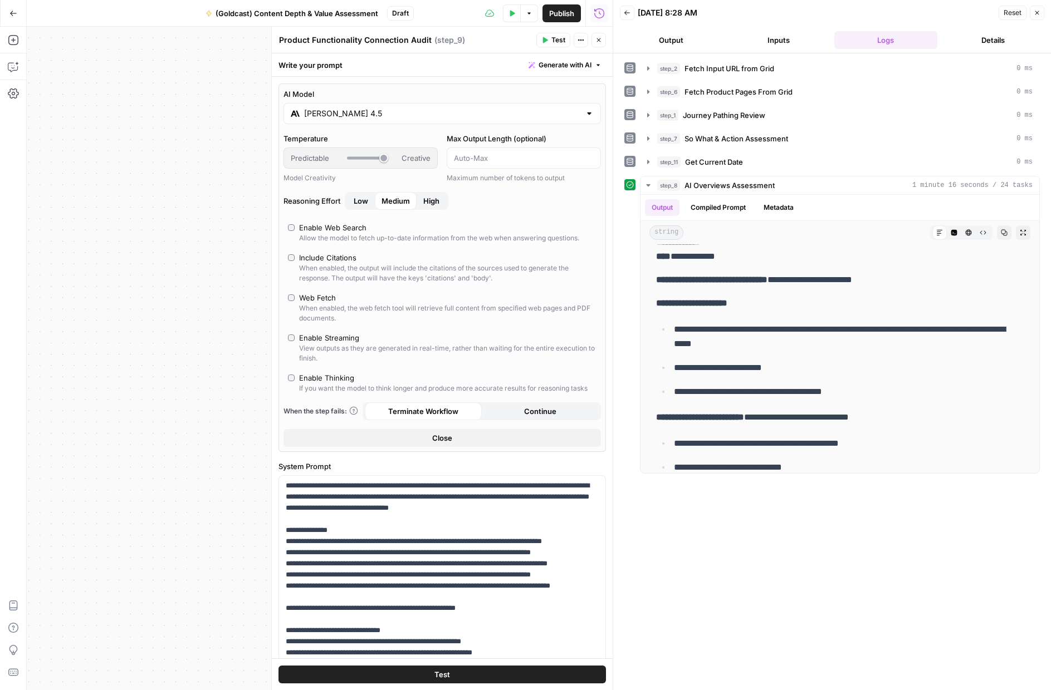
click at [543, 41] on icon "button" at bounding box center [544, 40] width 7 height 7
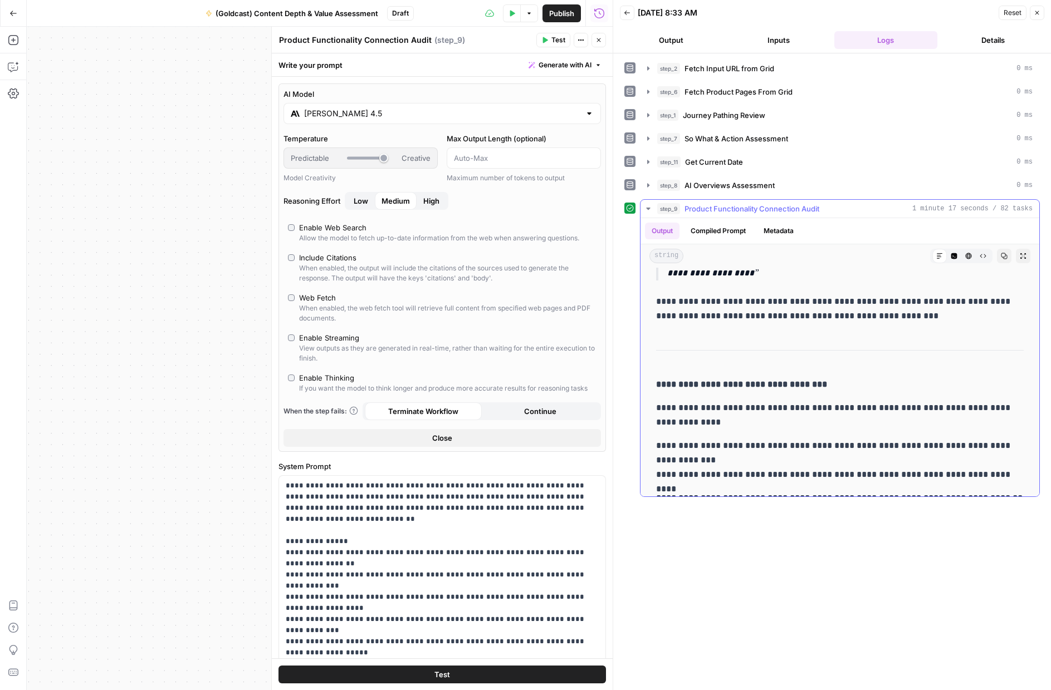
scroll to position [2473, 0]
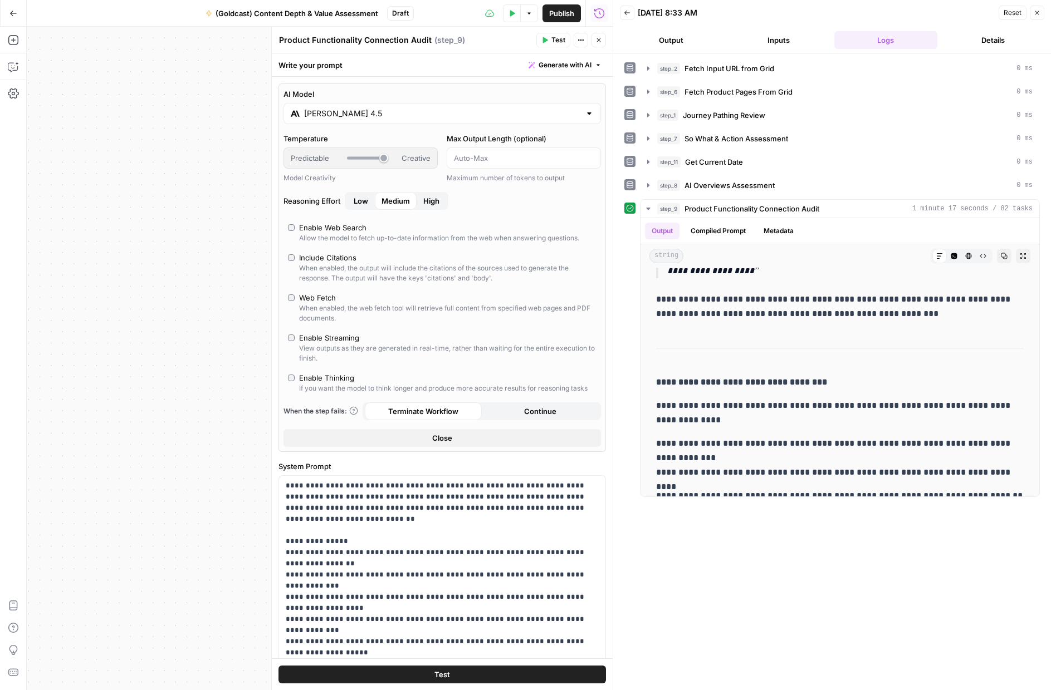
click at [599, 42] on icon "button" at bounding box center [598, 40] width 7 height 7
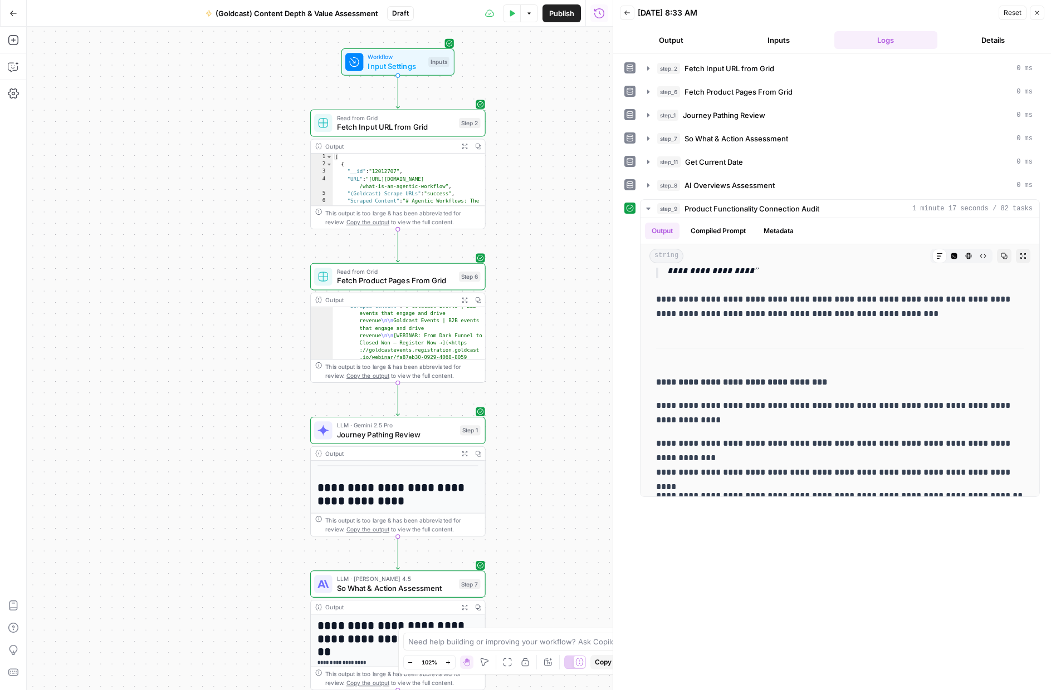
scroll to position [48, 0]
click at [9, 40] on icon "button" at bounding box center [13, 40] width 11 height 11
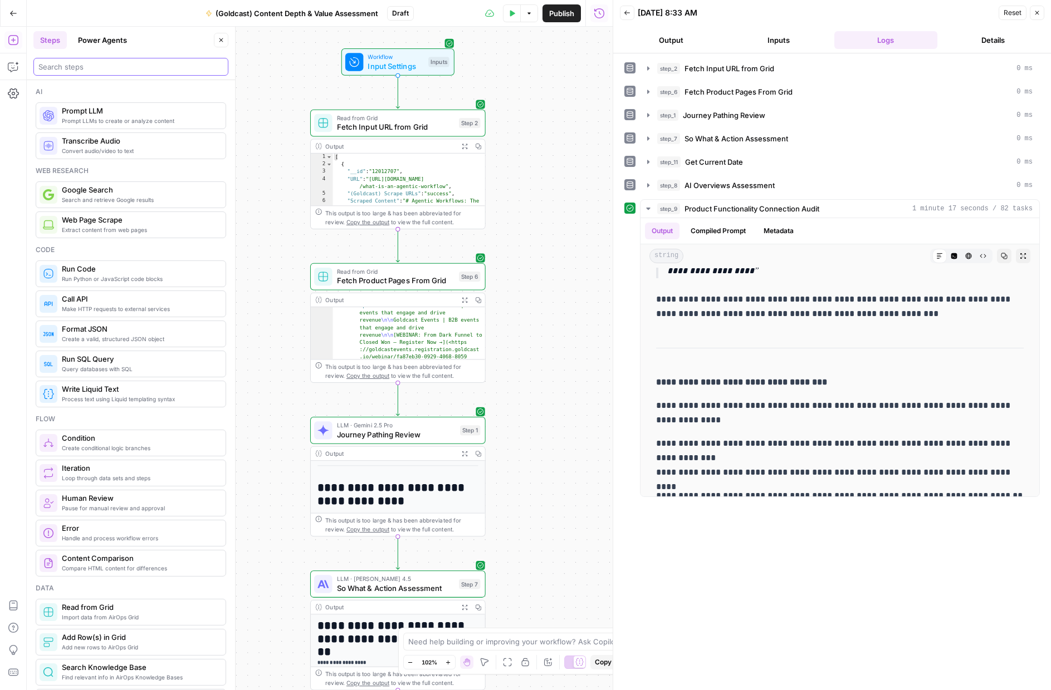
click at [85, 66] on input "search" at bounding box center [130, 66] width 185 height 11
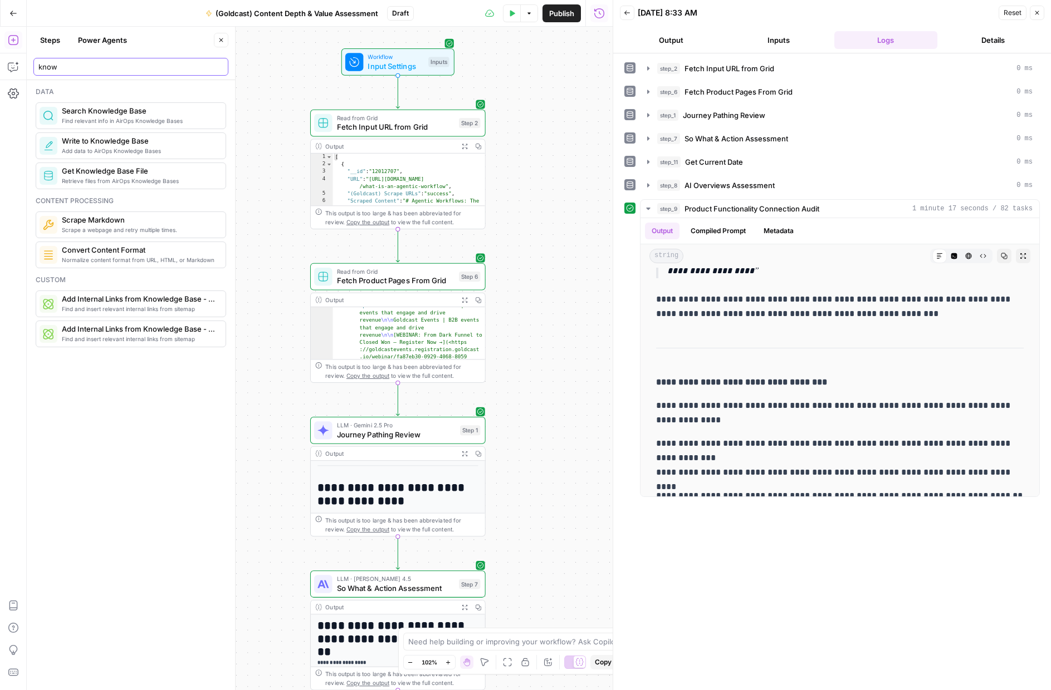
type input "know"
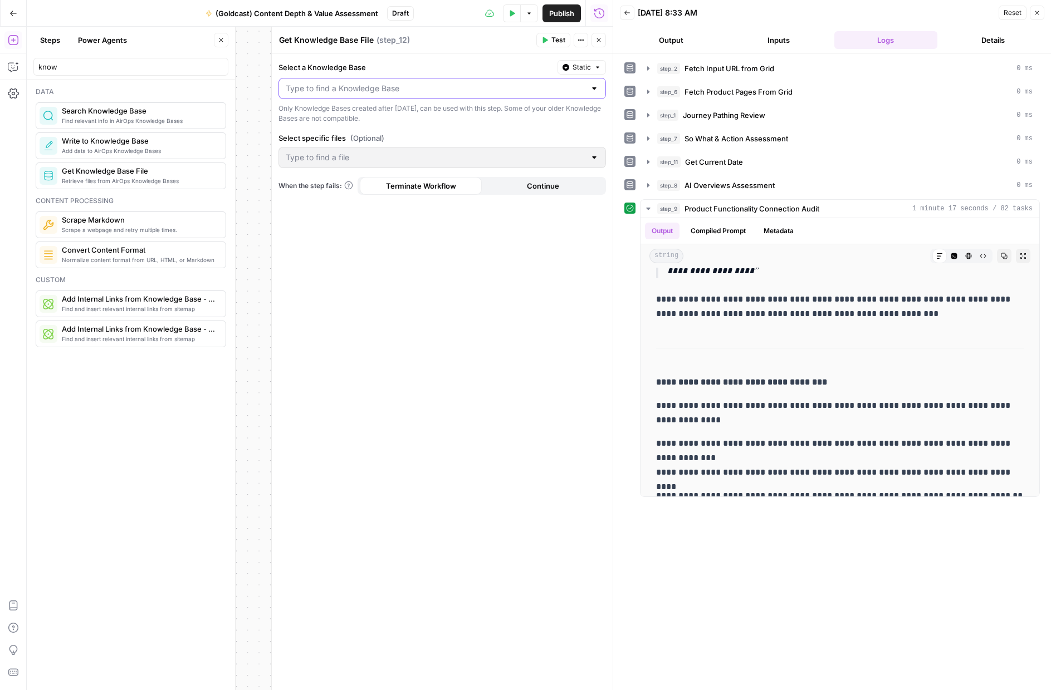
click at [354, 86] on input "Select a Knowledge Base" at bounding box center [436, 88] width 300 height 11
click at [370, 129] on span "Goldcast Product Marketing Wiki" at bounding box center [440, 131] width 304 height 11
type input "Goldcast Product Marketing Wiki"
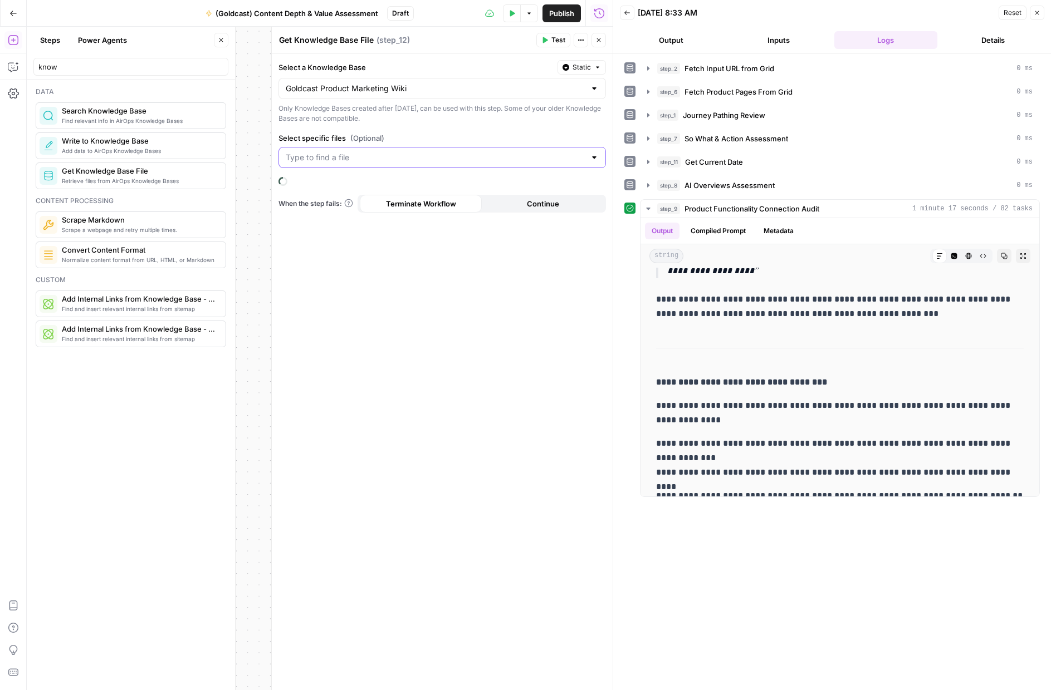
click at [356, 154] on input "Select specific files (Optional)" at bounding box center [436, 157] width 300 height 11
click at [362, 190] on span "Video marketing .docx" at bounding box center [440, 185] width 304 height 11
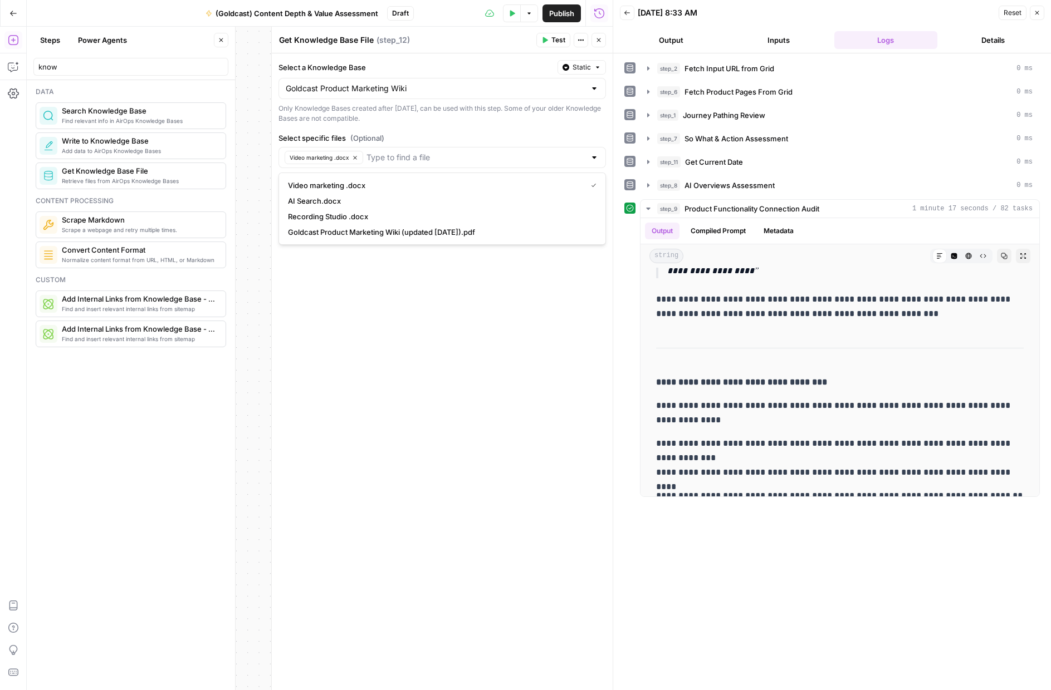
click at [349, 205] on span "AI Search.docx" at bounding box center [440, 200] width 304 height 11
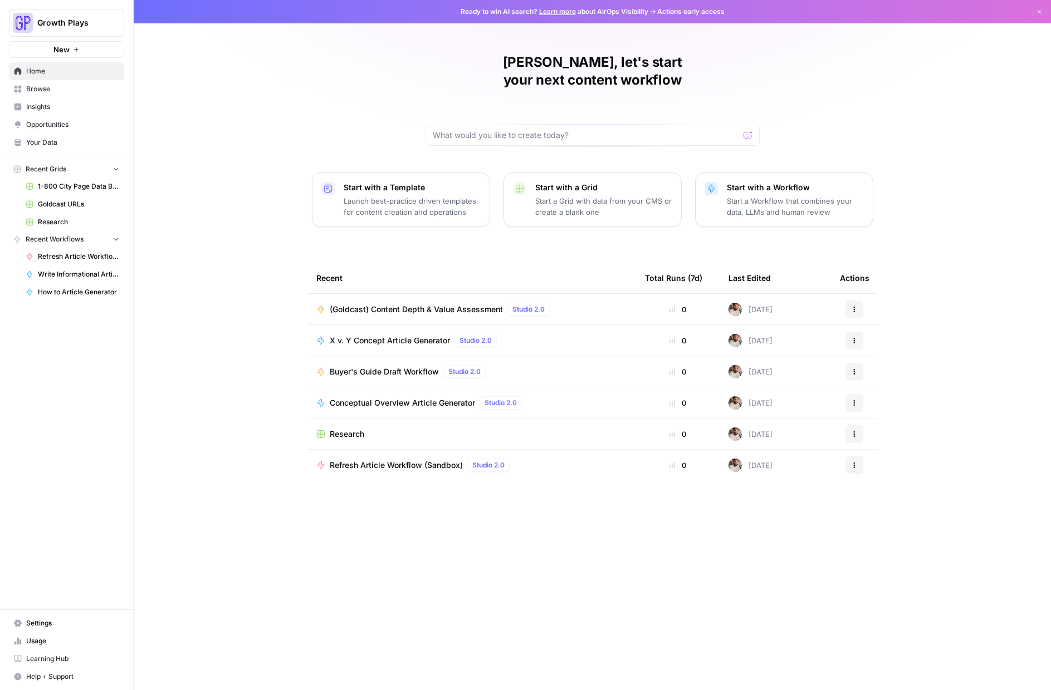
click at [47, 144] on span "Your Data" at bounding box center [72, 143] width 93 height 10
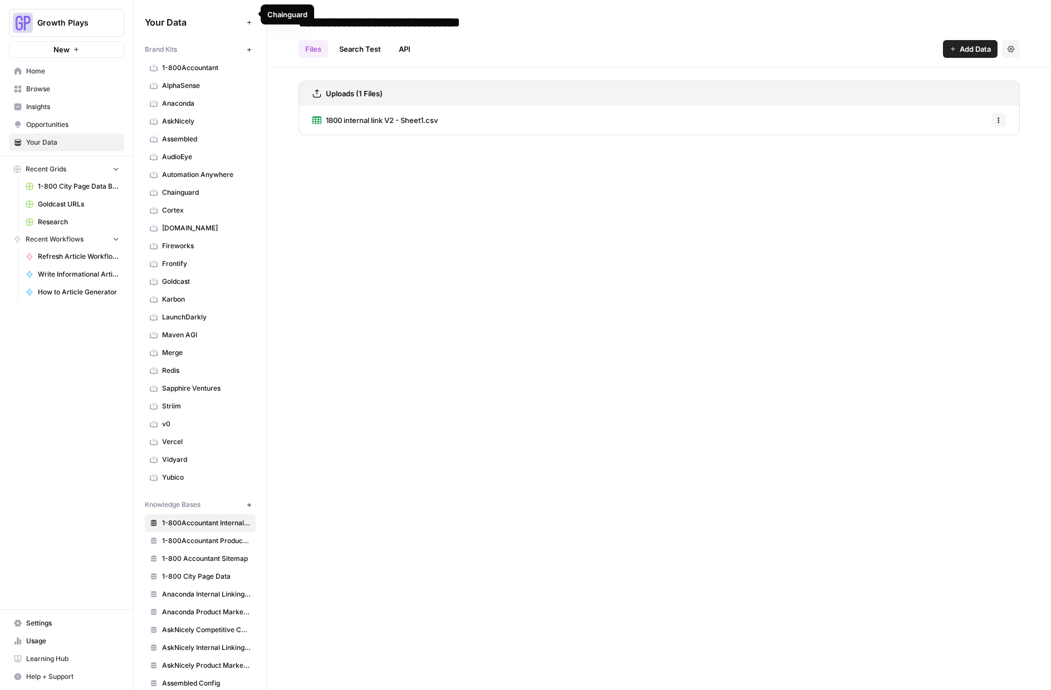
scroll to position [606, 0]
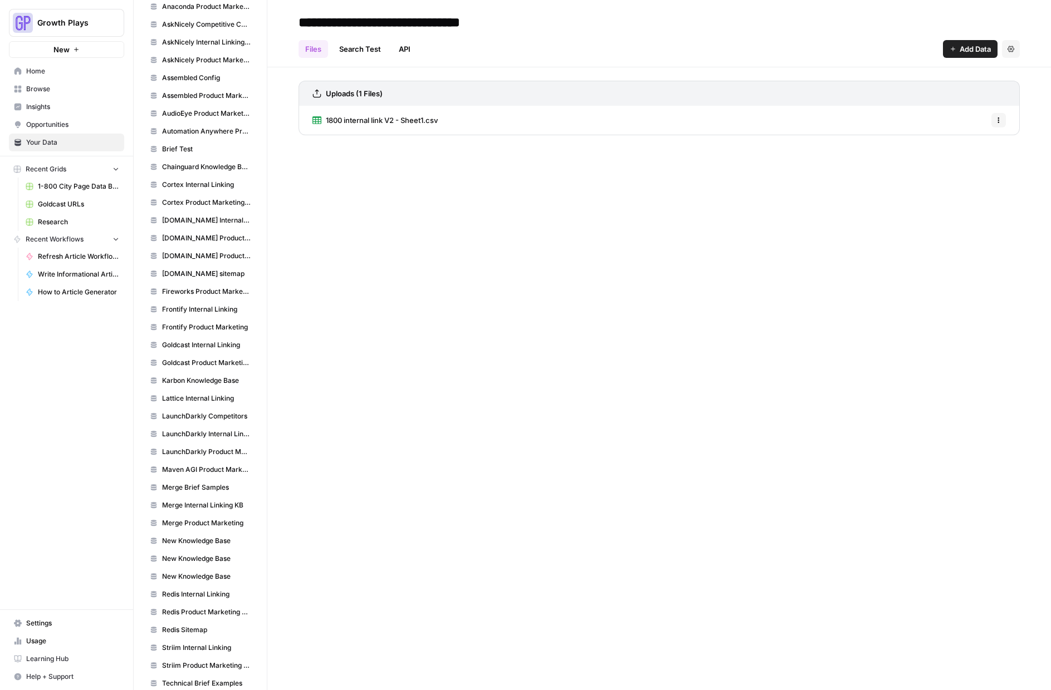
click at [219, 360] on span "Goldcast Product Marketing Wiki" at bounding box center [206, 363] width 89 height 10
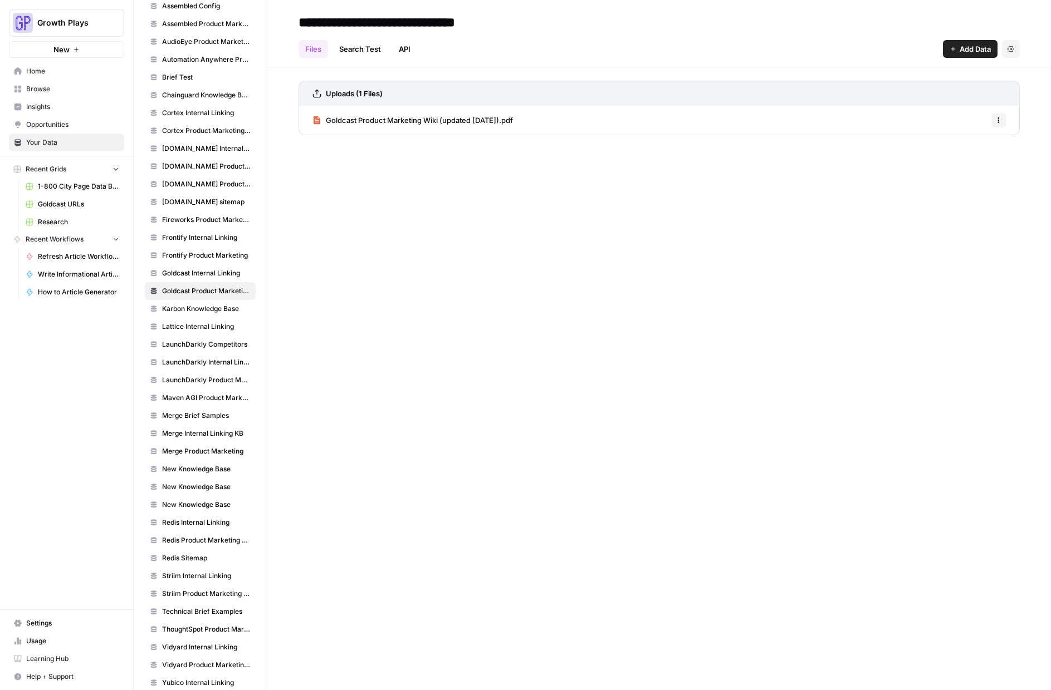
scroll to position [710, 0]
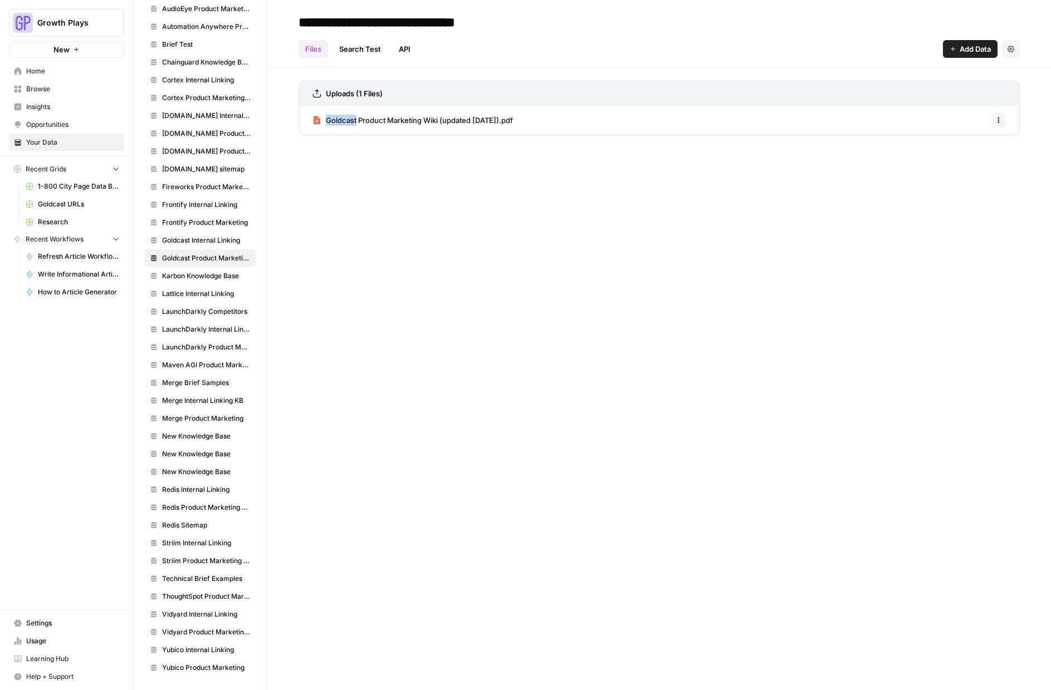
click at [967, 49] on span "Add Data" at bounding box center [974, 48] width 31 height 11
click at [943, 75] on span "Upload Files" at bounding box center [932, 75] width 101 height 11
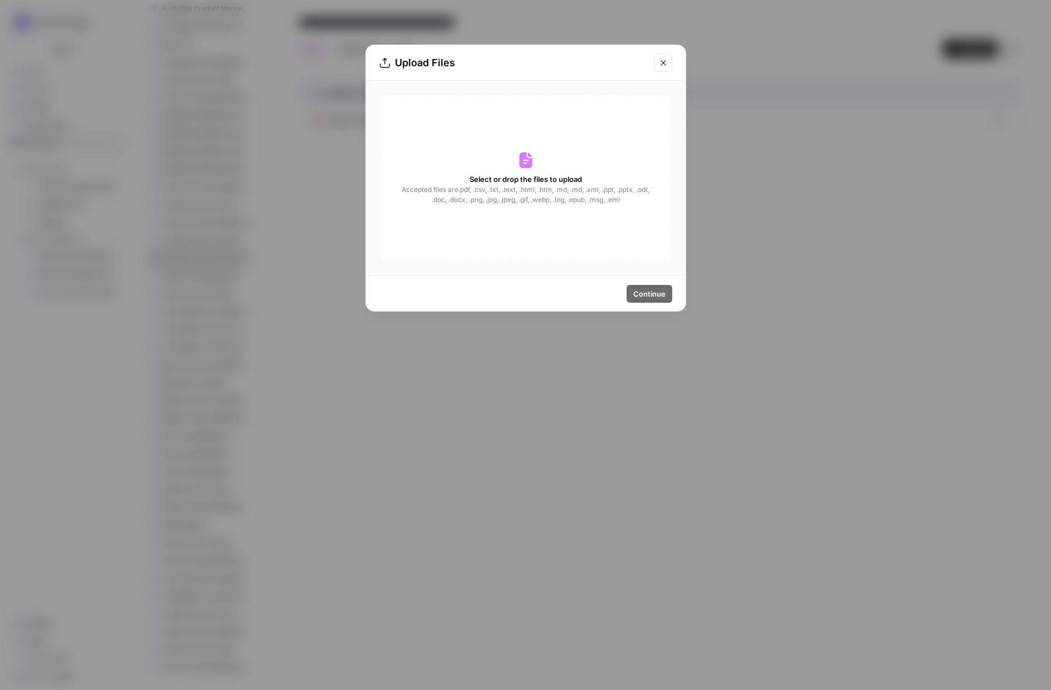
click at [488, 177] on span "Select or drop the files to upload" at bounding box center [525, 179] width 112 height 11
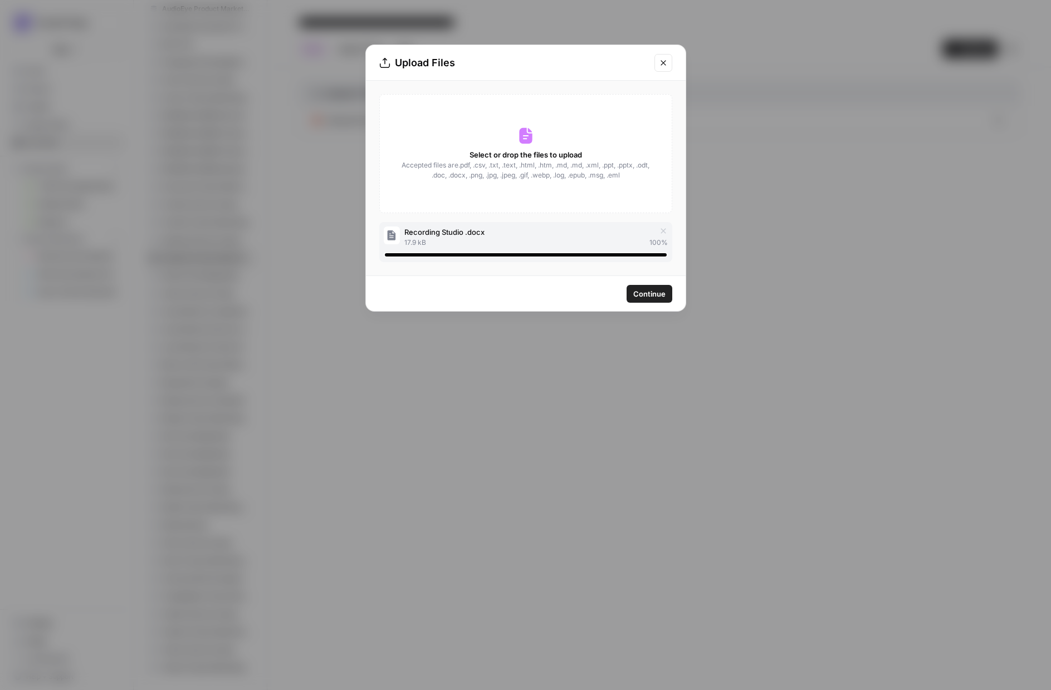
click at [508, 140] on div "Select or drop the files to upload Accepted files are .pdf, .csv, .txt, .text, …" at bounding box center [525, 153] width 293 height 119
click at [647, 292] on span "Continue" at bounding box center [649, 293] width 32 height 11
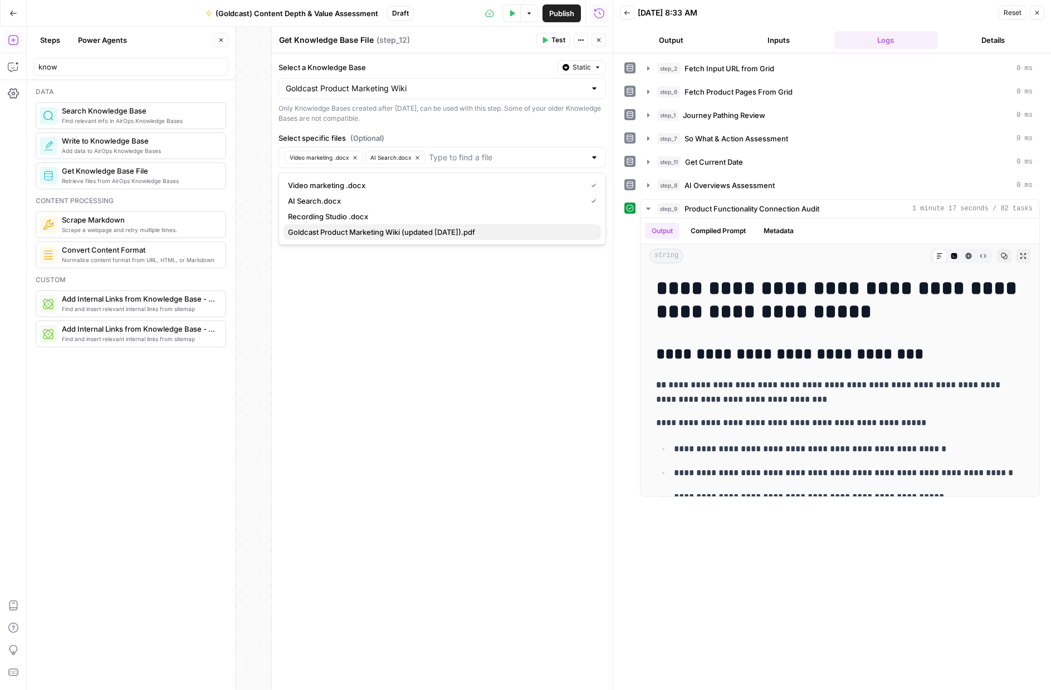
scroll to position [2473, 0]
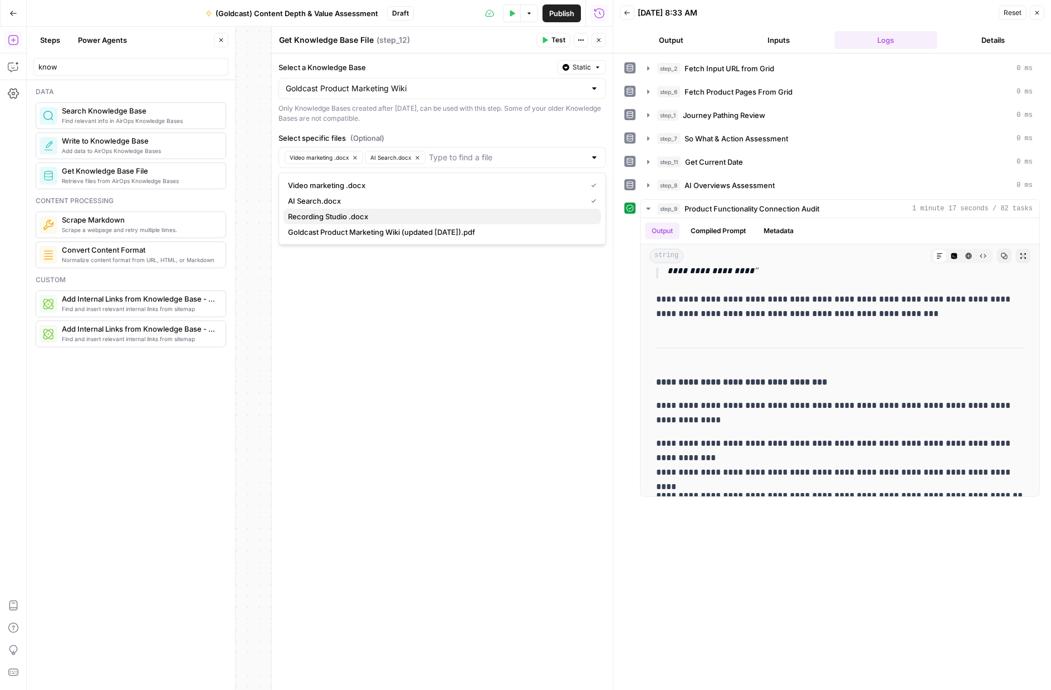
click at [364, 216] on span "Recording Studio .docx" at bounding box center [440, 216] width 304 height 11
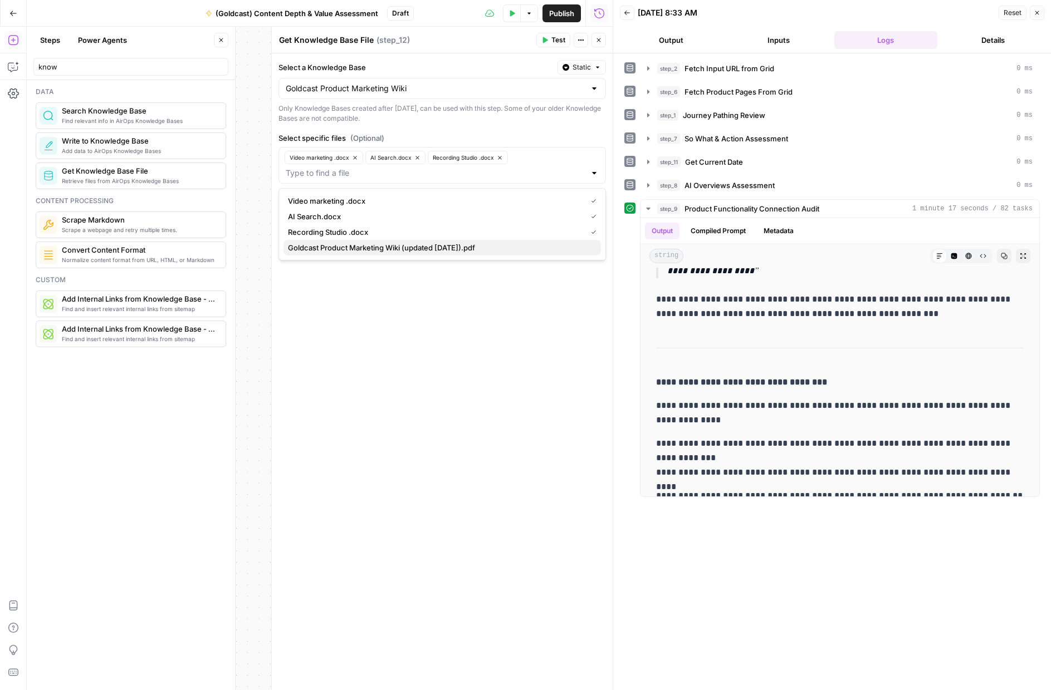
click at [466, 251] on span "Goldcast Product Marketing Wiki (updated [DATE]).pdf" at bounding box center [440, 247] width 304 height 11
click at [509, 337] on div "Select a Knowledge Base Static Goldcast Product Marketing Wiki Only Knowledge B…" at bounding box center [442, 371] width 341 height 637
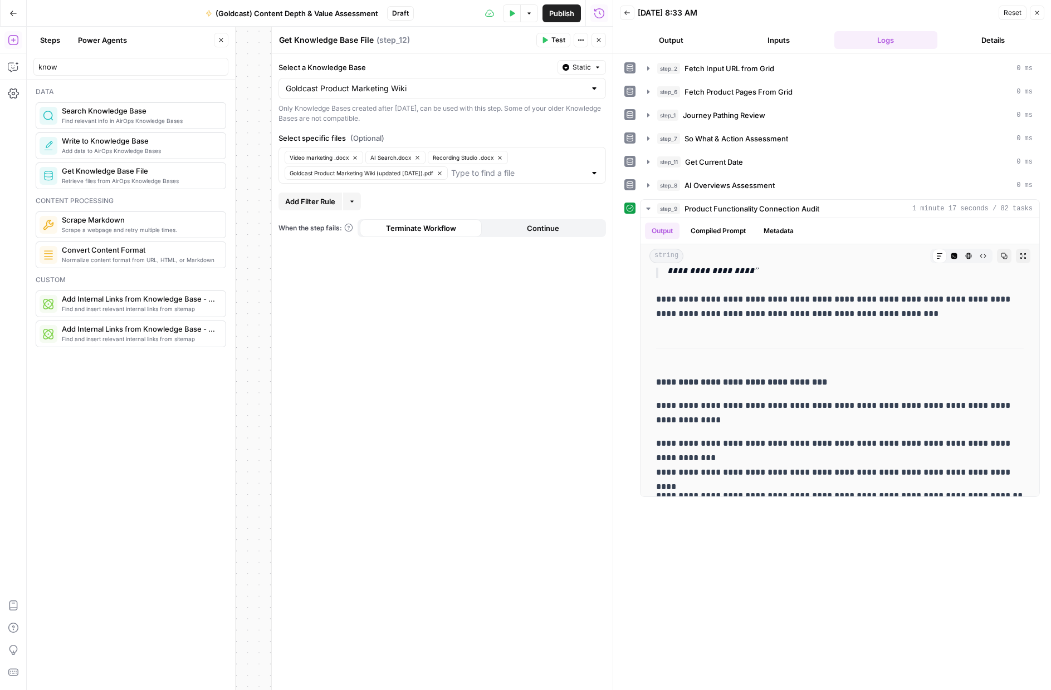
click at [596, 40] on icon "button" at bounding box center [598, 40] width 7 height 7
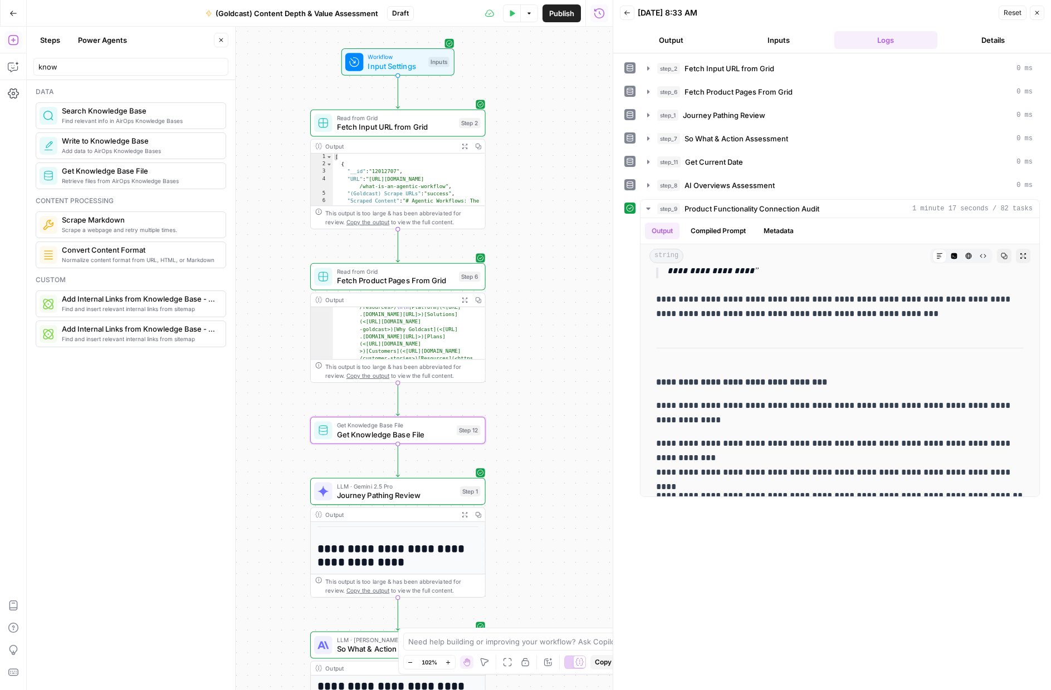
scroll to position [229, 0]
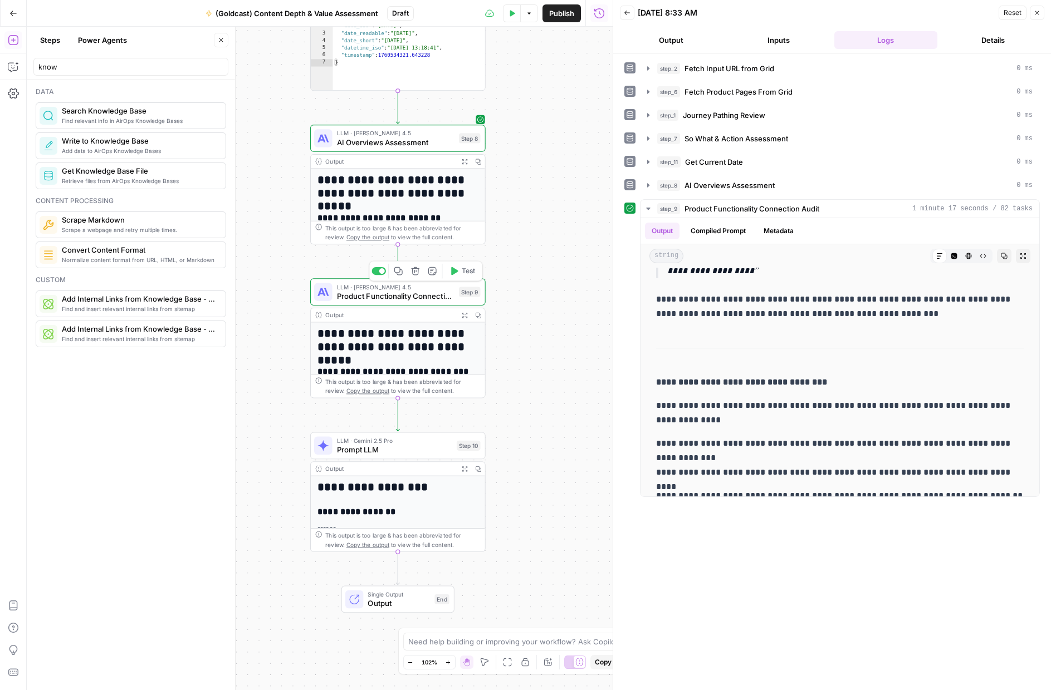
click at [395, 302] on div "LLM · Claude Sonnet 4.5 Product Functionality Connection Audit Step 9 Copy step…" at bounding box center [397, 291] width 175 height 27
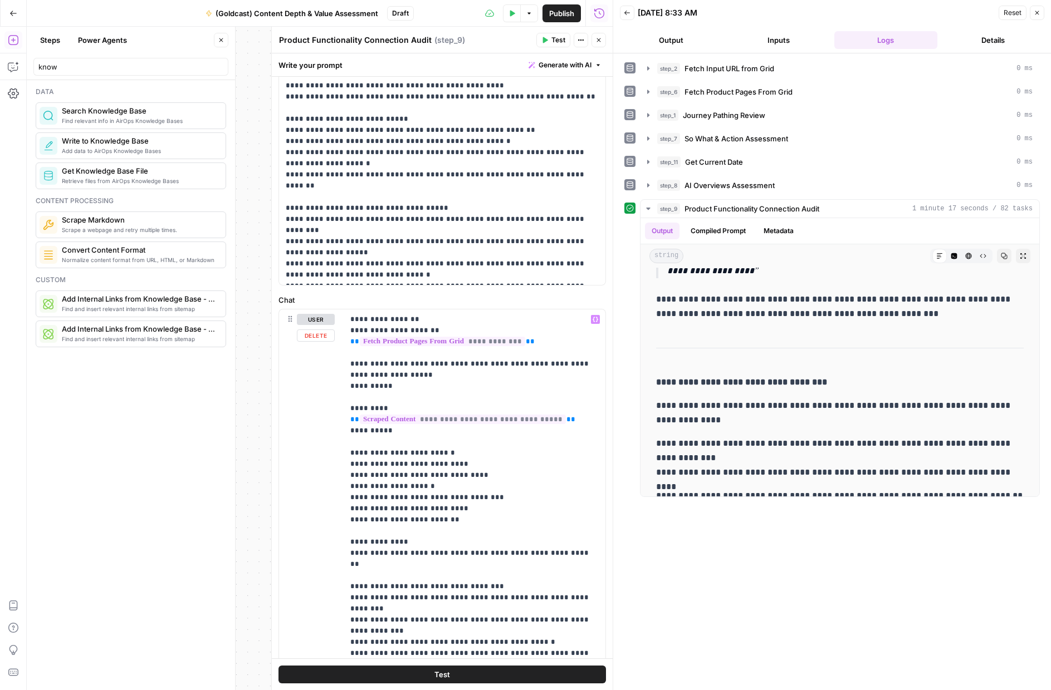
scroll to position [278, 0]
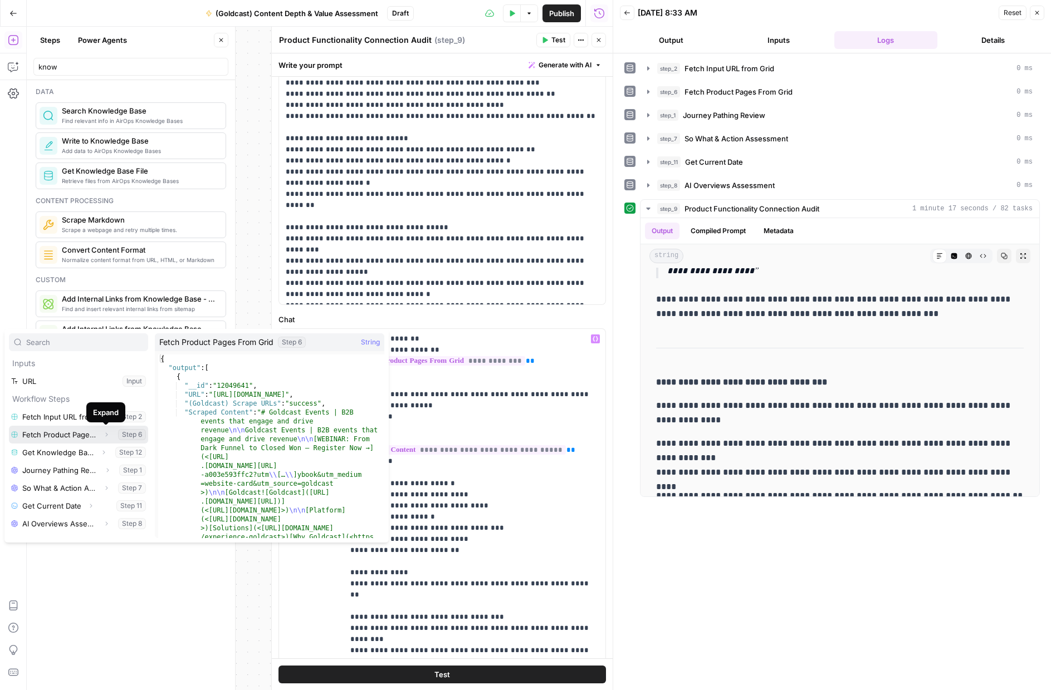
click at [102, 434] on button "Expand" at bounding box center [106, 435] width 14 height 14
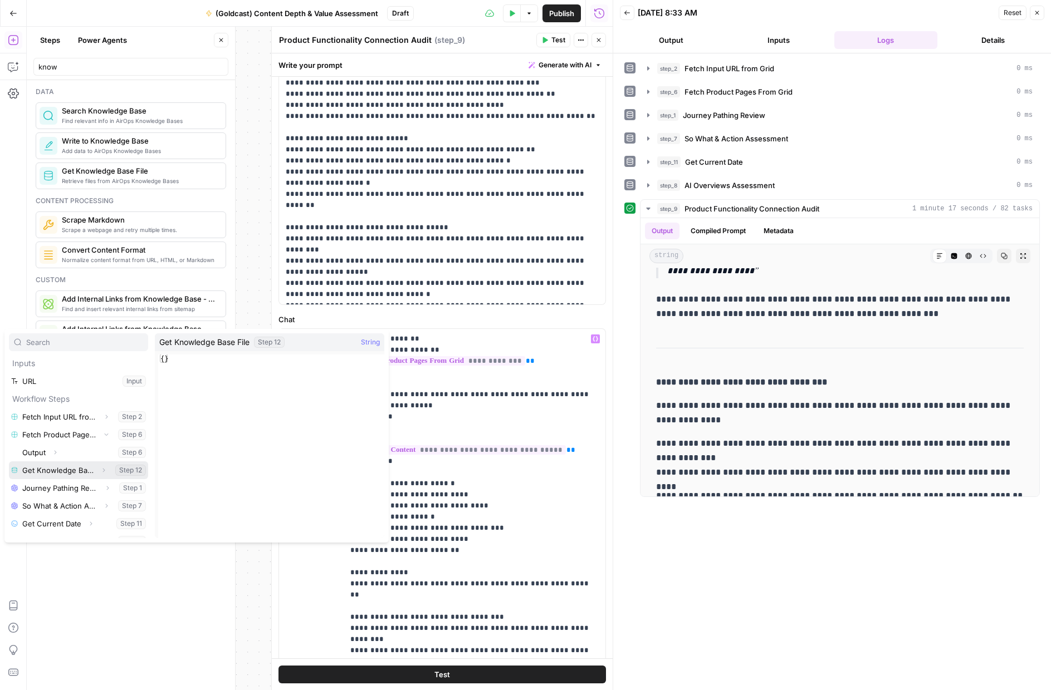
click at [101, 469] on icon "button" at bounding box center [103, 470] width 7 height 7
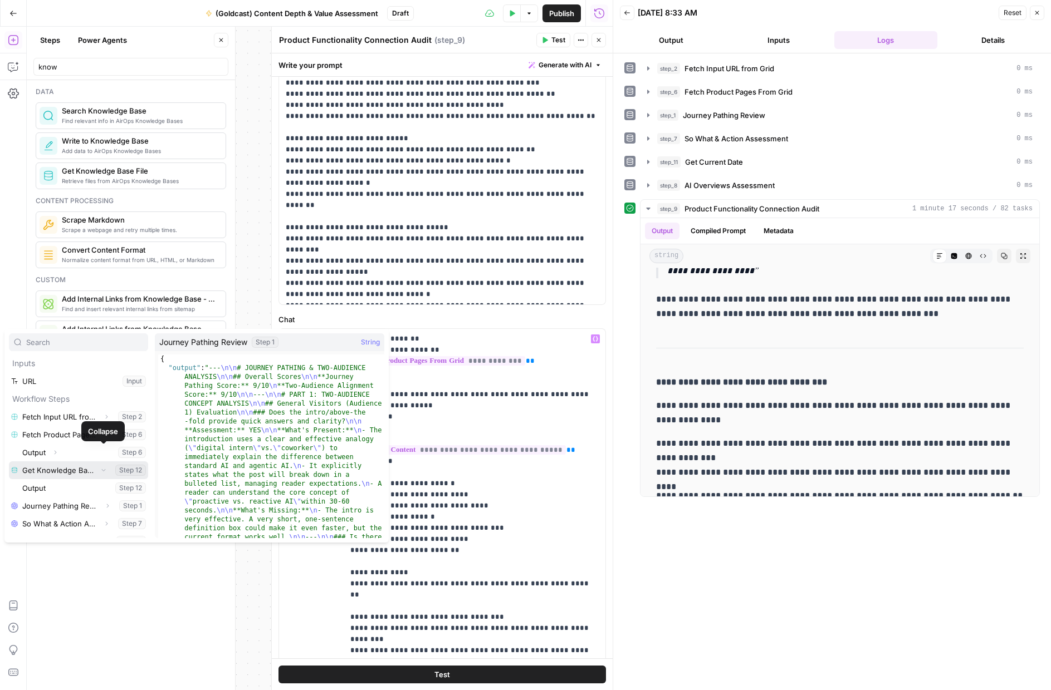
scroll to position [30, 0]
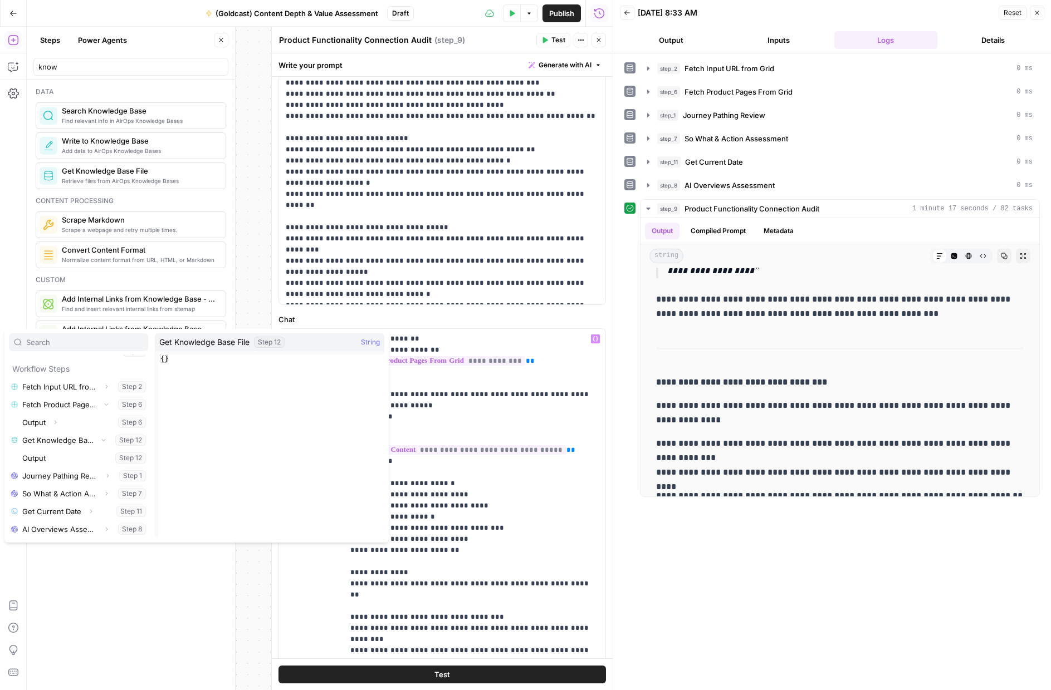
click at [596, 36] on button "Close" at bounding box center [598, 40] width 14 height 14
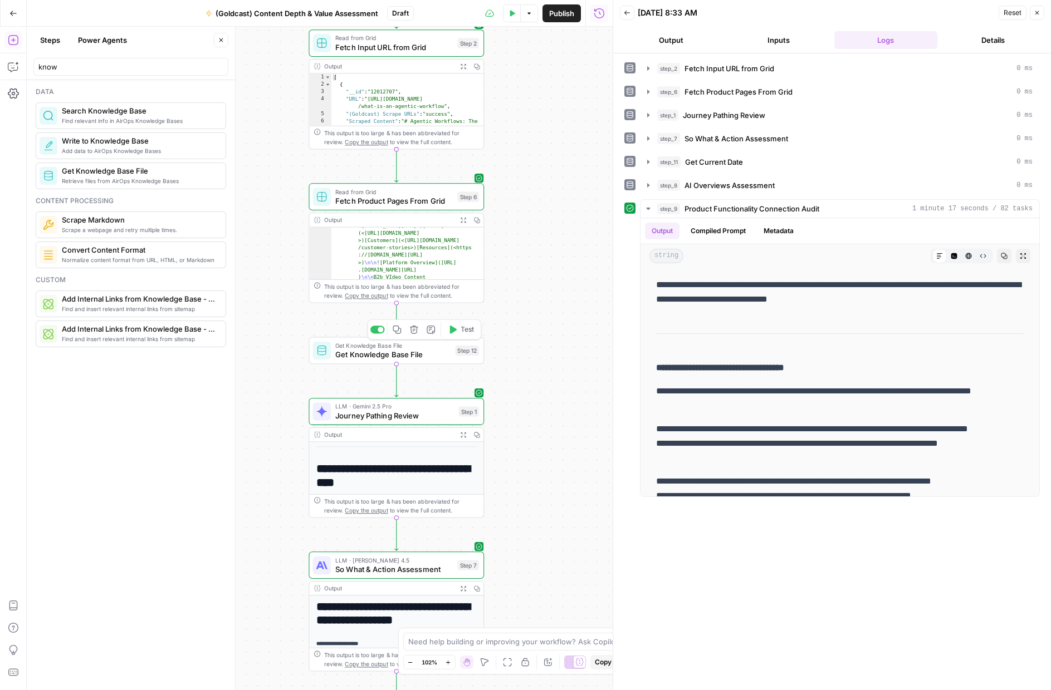
click at [453, 332] on icon "button" at bounding box center [453, 330] width 7 height 8
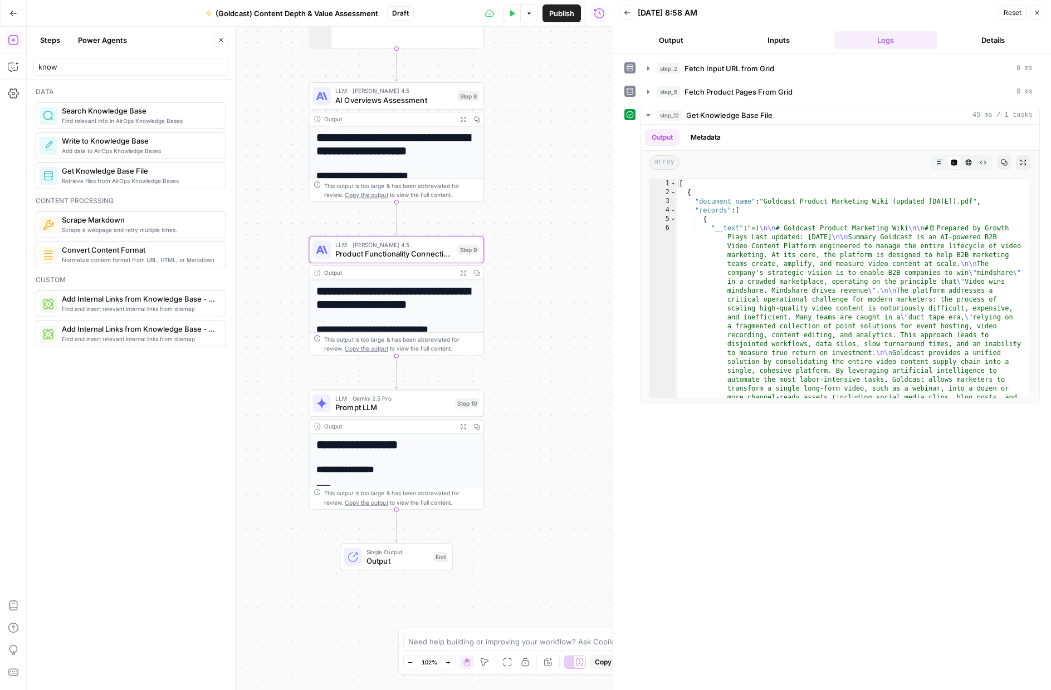
click at [397, 251] on span "Product Functionality Connection Audit" at bounding box center [393, 253] width 117 height 11
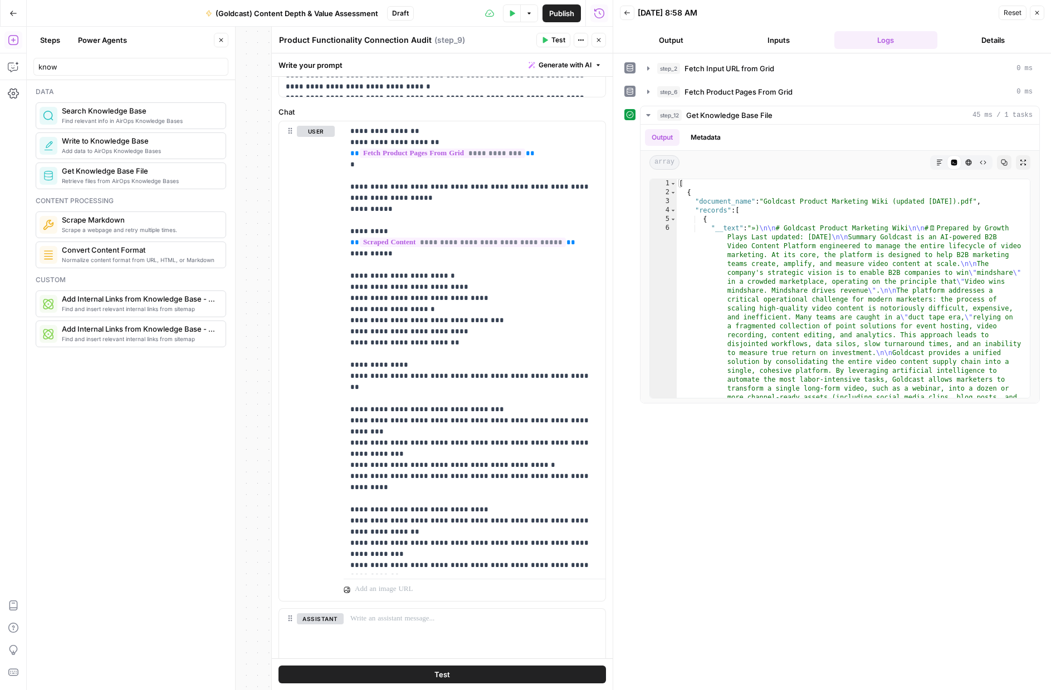
scroll to position [547, 0]
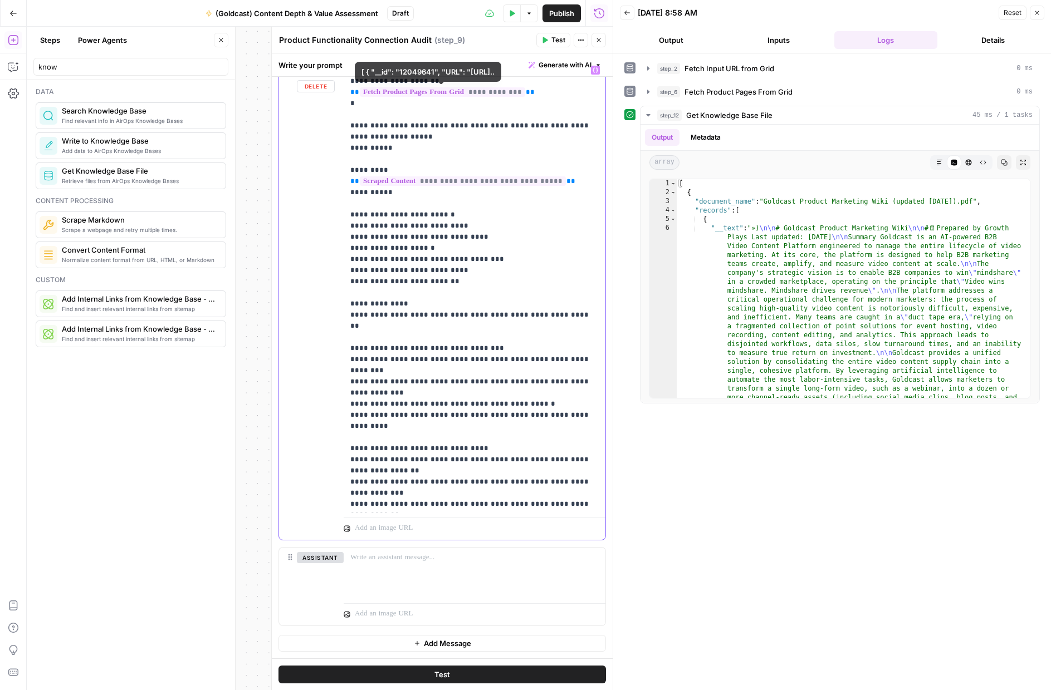
click at [364, 102] on p "**********" at bounding box center [474, 466] width 248 height 802
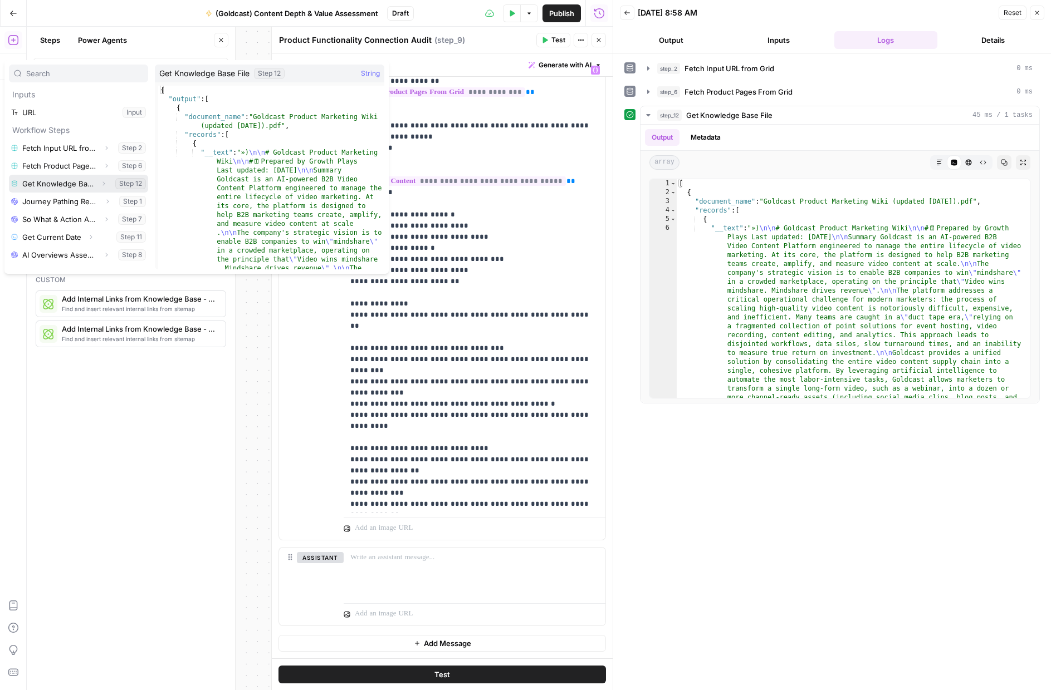
click at [102, 183] on icon "button" at bounding box center [103, 183] width 7 height 7
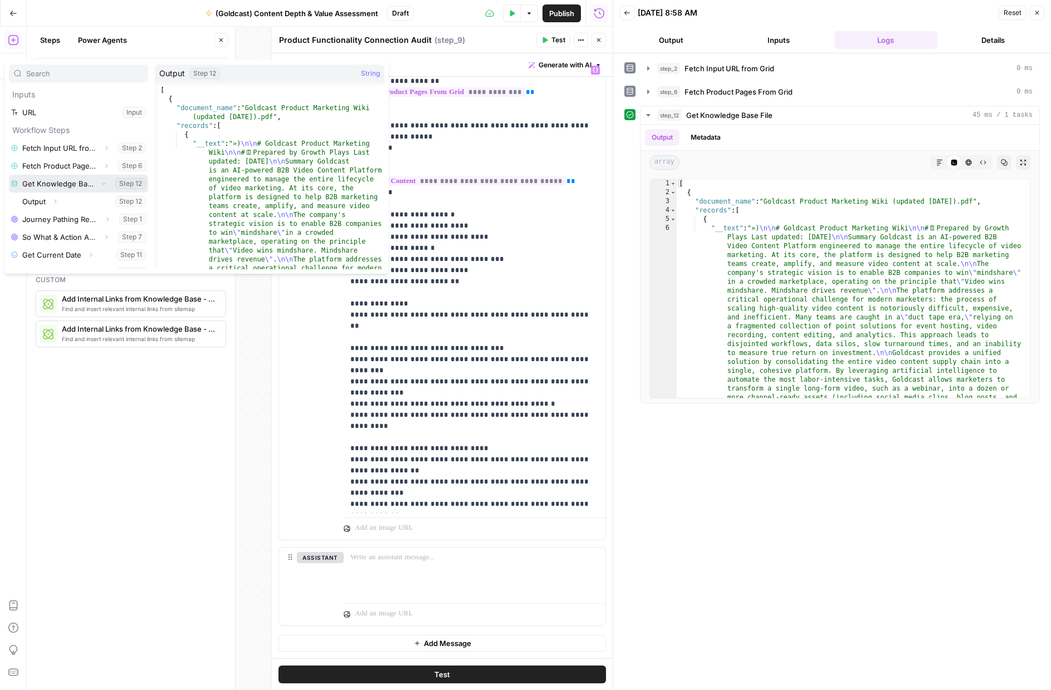
scroll to position [6, 0]
click at [54, 196] on icon "button" at bounding box center [55, 196] width 7 height 7
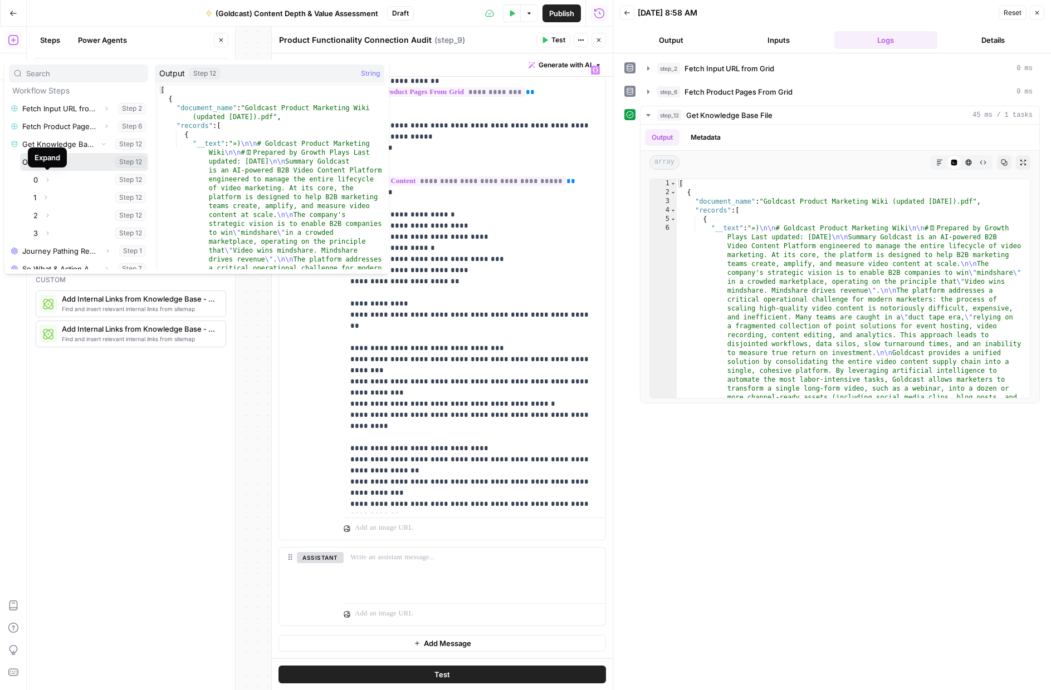
scroll to position [31, 0]
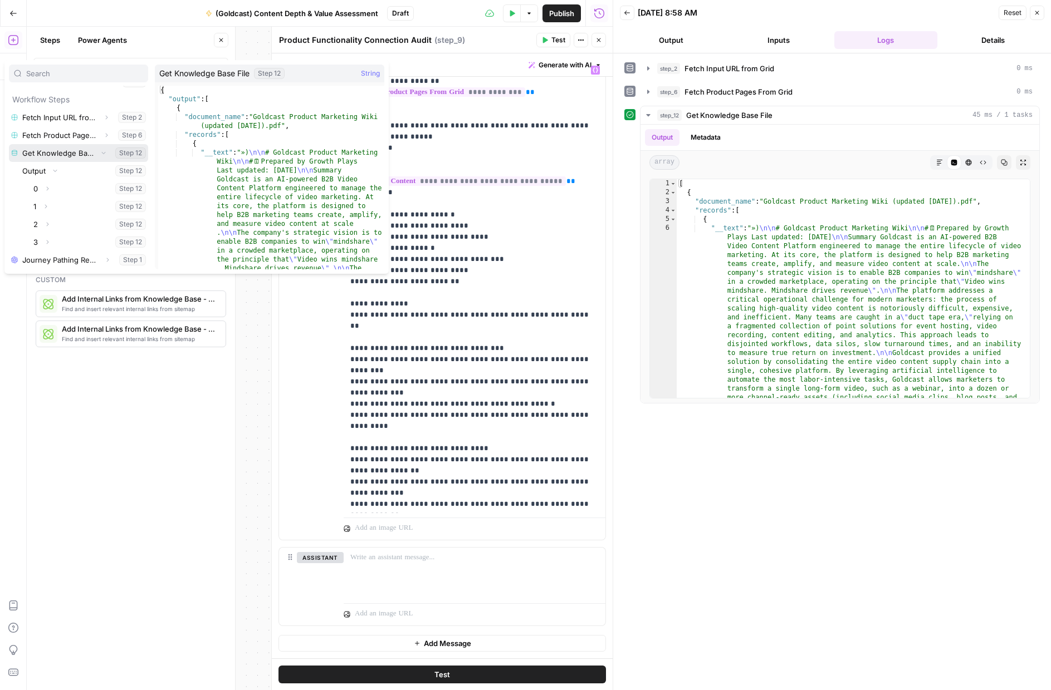
click at [73, 151] on button "Select variable Get Knowledge Base File" at bounding box center [78, 153] width 139 height 18
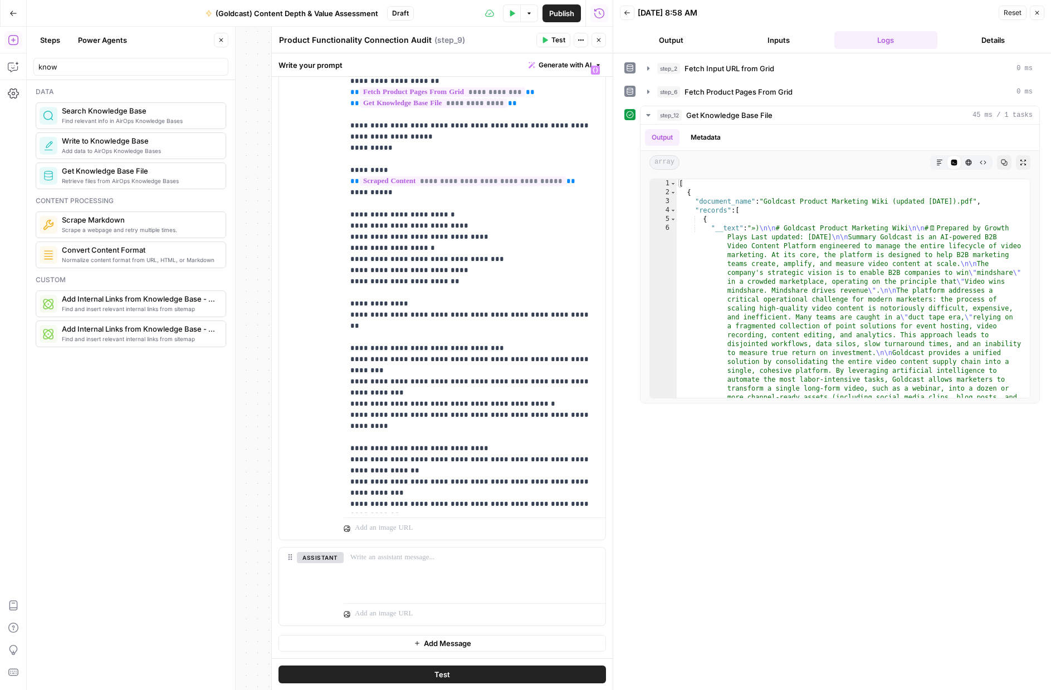
click at [552, 35] on span "Test" at bounding box center [558, 40] width 14 height 10
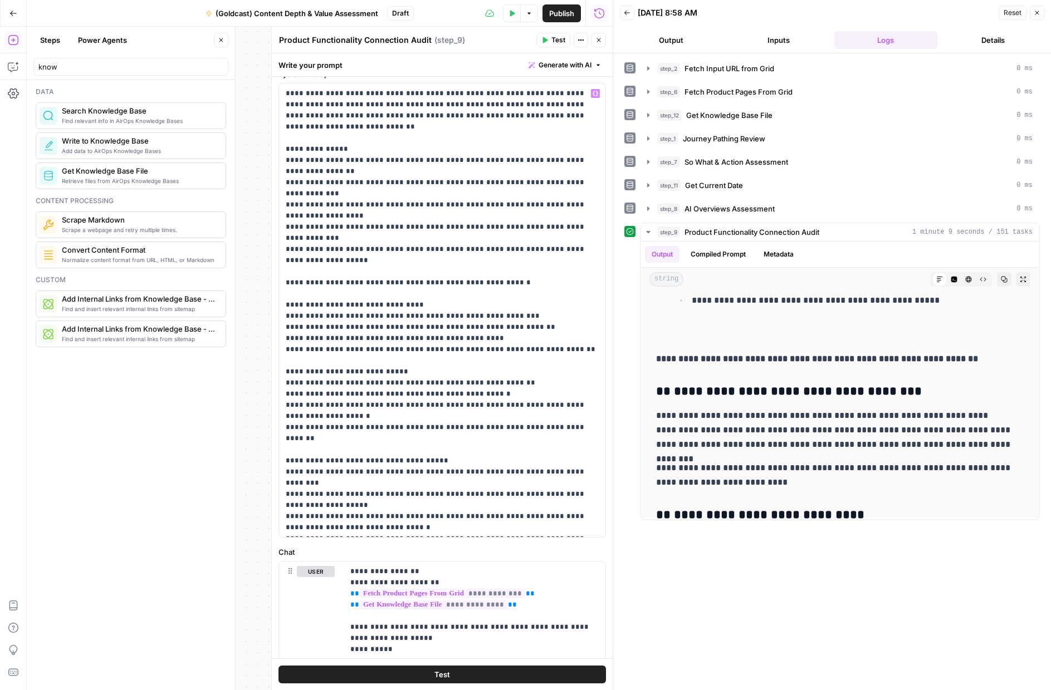
scroll to position [0, 0]
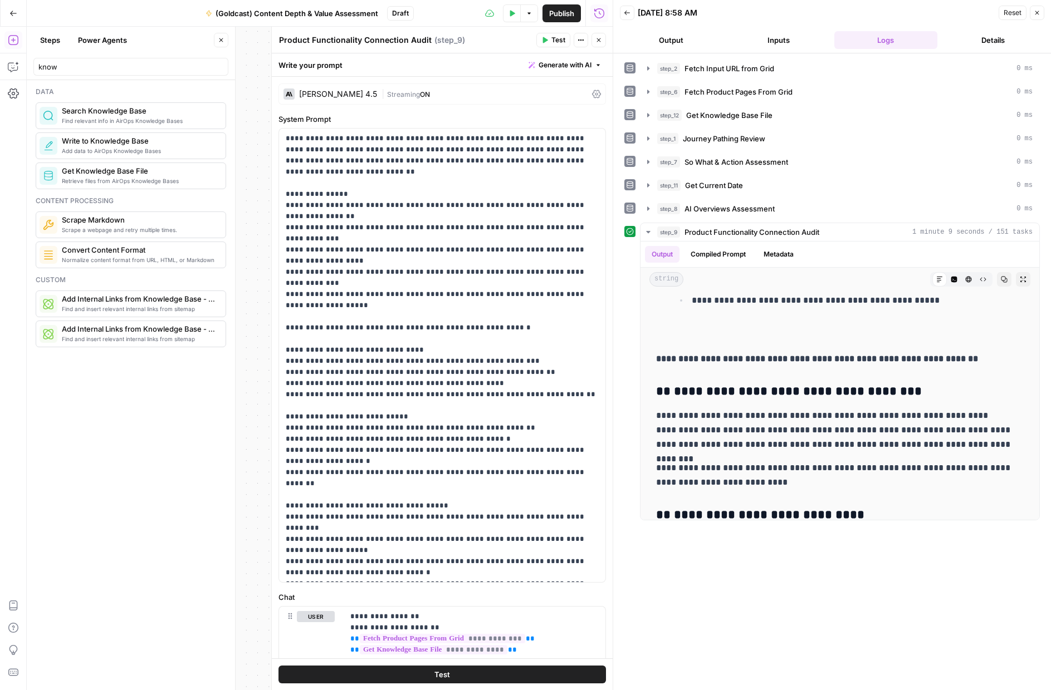
click at [453, 95] on div "| Streaming ON" at bounding box center [484, 94] width 206 height 11
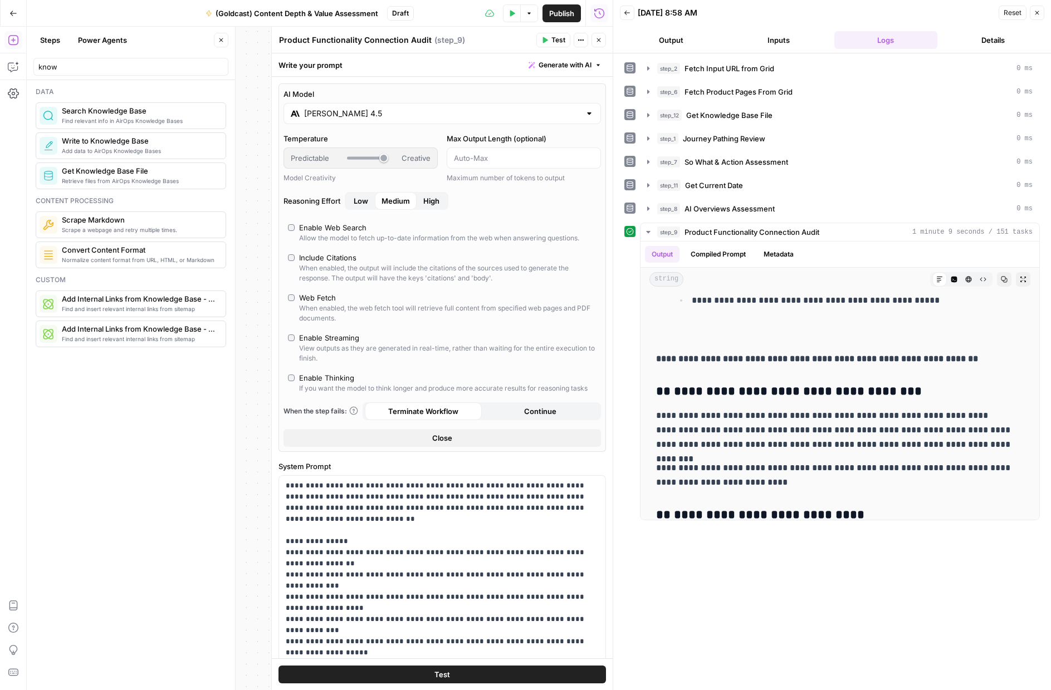
click at [556, 42] on span "Test" at bounding box center [558, 40] width 14 height 10
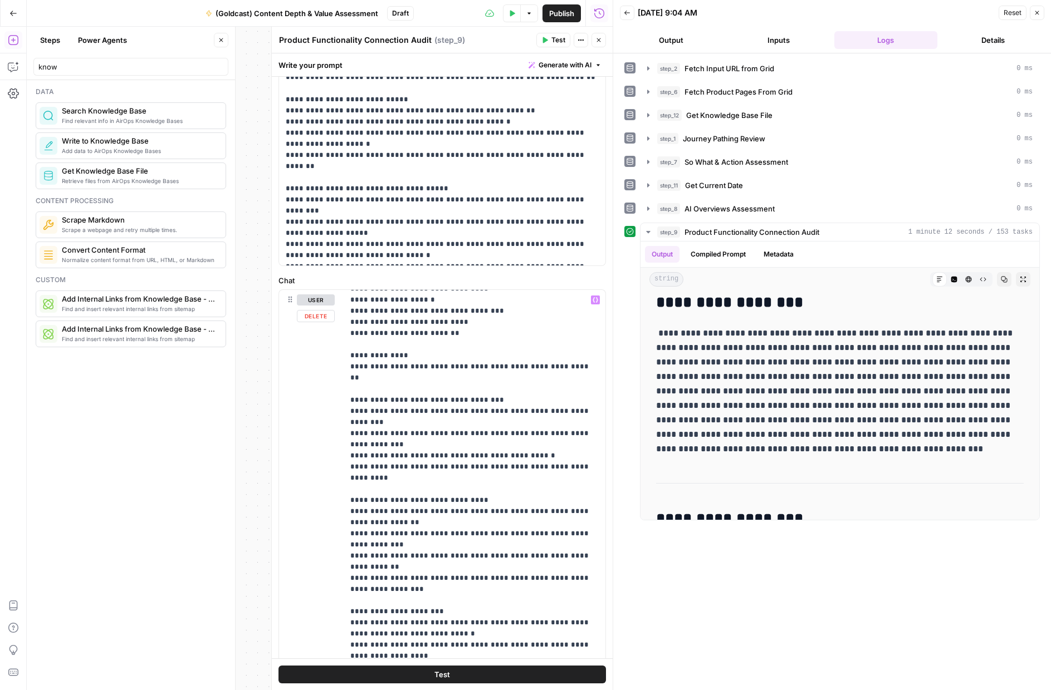
scroll to position [180, 0]
click at [393, 414] on p "**********" at bounding box center [474, 515] width 248 height 802
drag, startPoint x: 390, startPoint y: 420, endPoint x: 396, endPoint y: 418, distance: 6.5
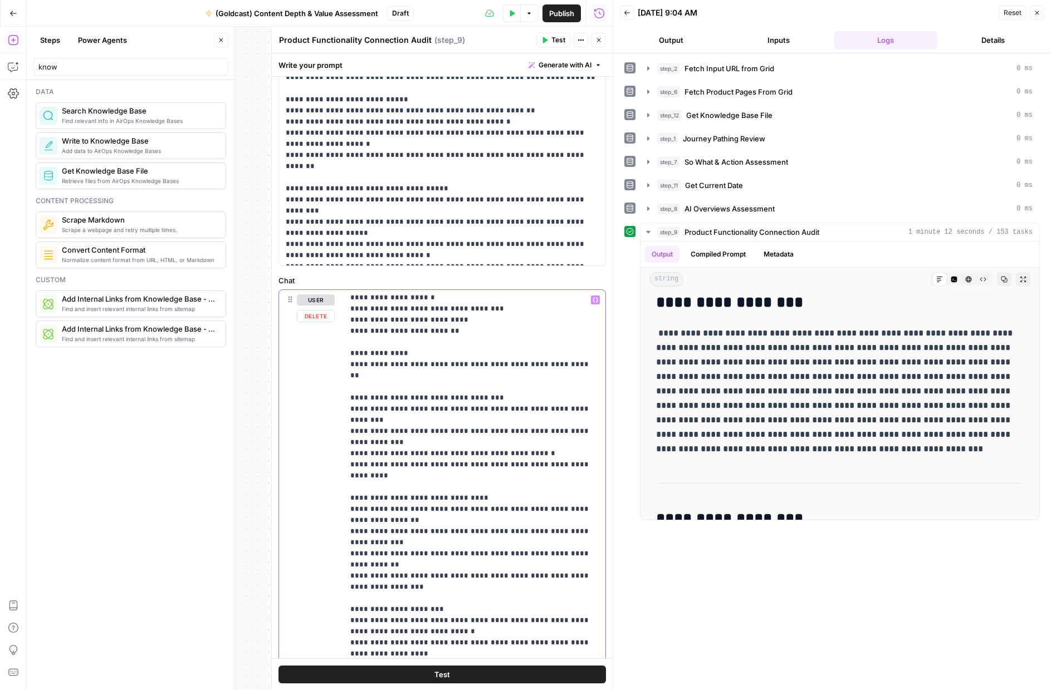
click at [390, 420] on p "**********" at bounding box center [474, 515] width 248 height 802
drag, startPoint x: 393, startPoint y: 420, endPoint x: 358, endPoint y: 410, distance: 36.5
click at [358, 410] on p "**********" at bounding box center [474, 515] width 248 height 802
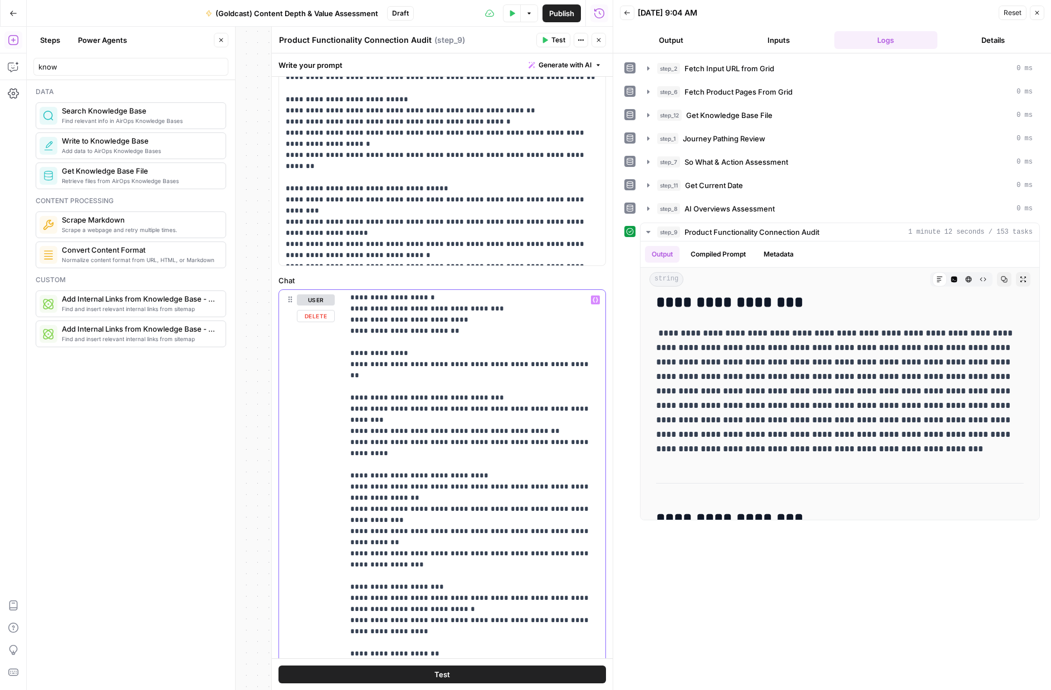
drag, startPoint x: 355, startPoint y: 420, endPoint x: 352, endPoint y: 440, distance: 19.7
click at [354, 423] on p "**********" at bounding box center [474, 504] width 248 height 780
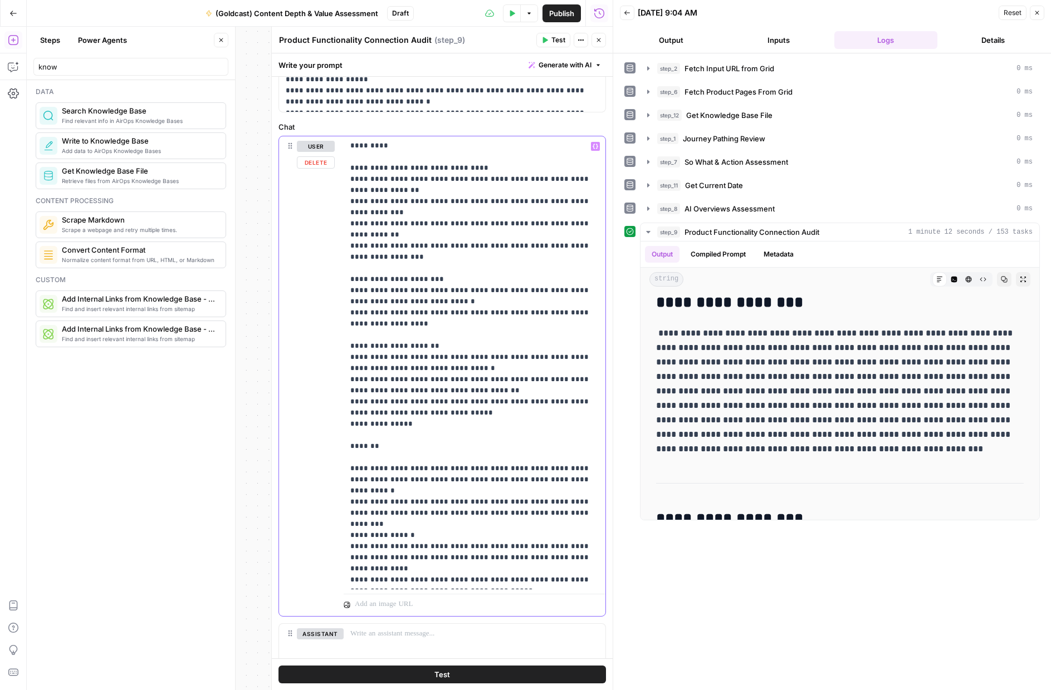
scroll to position [819, 0]
drag, startPoint x: 564, startPoint y: 423, endPoint x: 345, endPoint y: 414, distance: 219.0
click at [345, 414] on div "**********" at bounding box center [475, 362] width 262 height 454
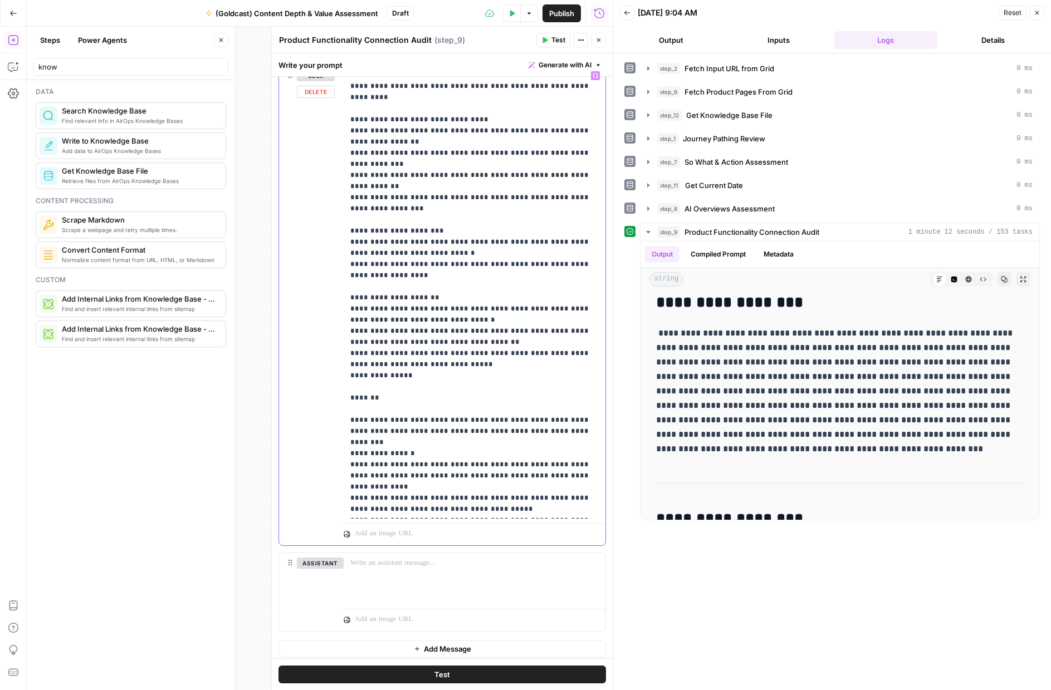
scroll to position [893, 0]
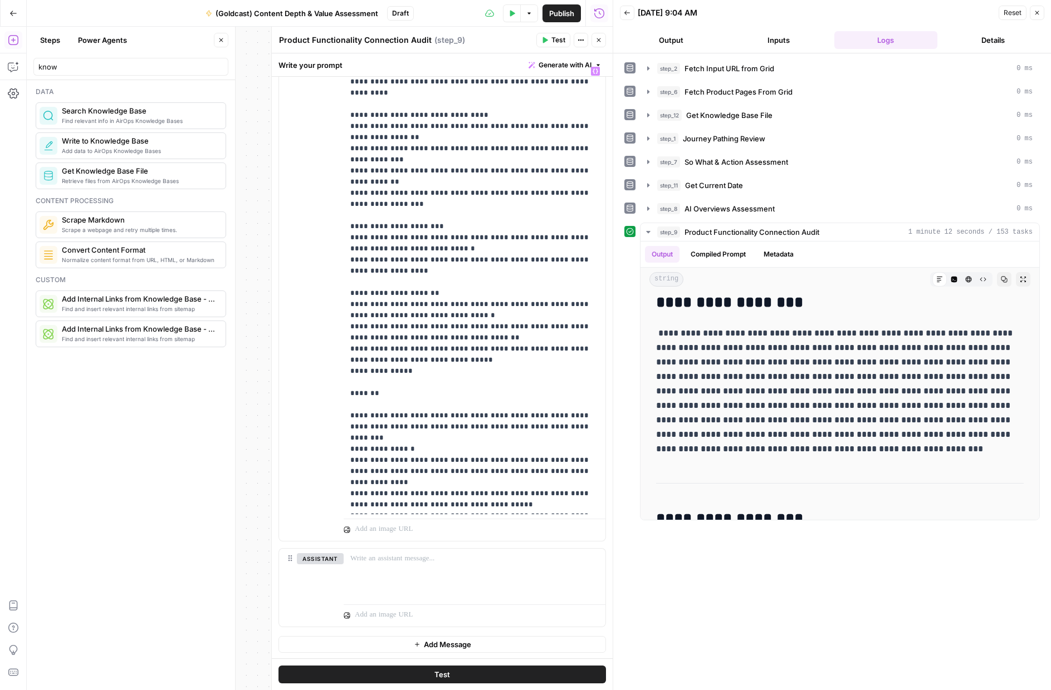
click at [463, 675] on button "Test" at bounding box center [441, 675] width 327 height 18
